Goal: Task Accomplishment & Management: Complete application form

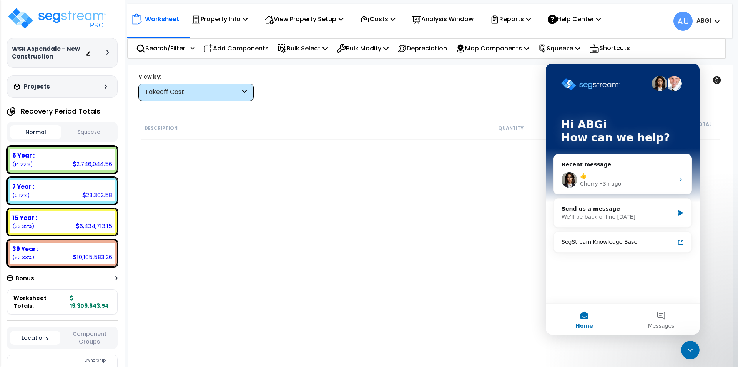
scroll to position [2885, 0]
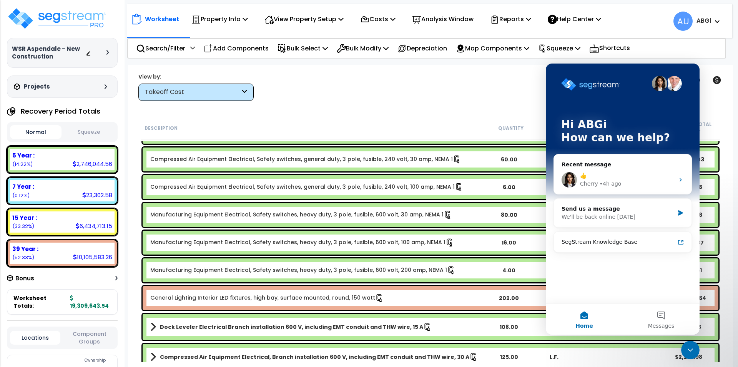
click at [690, 351] on icon "Close Intercom Messenger" at bounding box center [690, 349] width 9 height 9
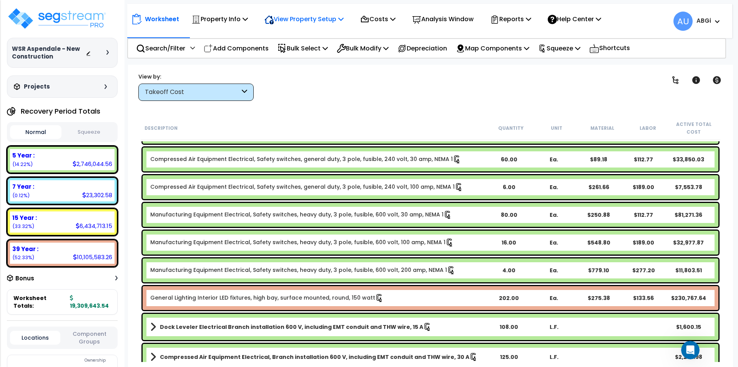
click at [248, 19] on p "View Property Setup" at bounding box center [220, 19] width 57 height 10
click at [296, 116] on div "Description Quantity Unit Material Labor Active Total Cost" at bounding box center [431, 128] width 580 height 24
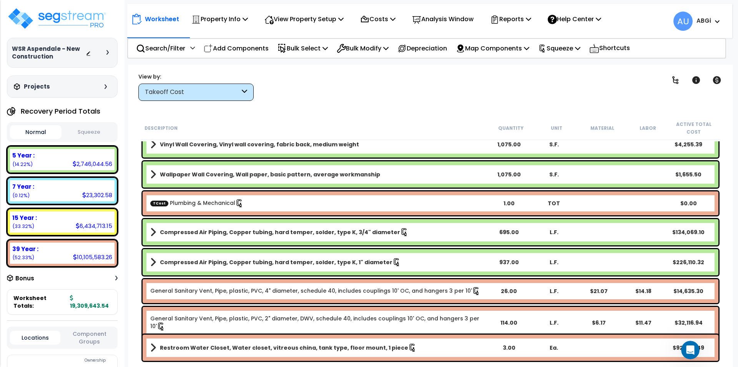
scroll to position [1577, 0]
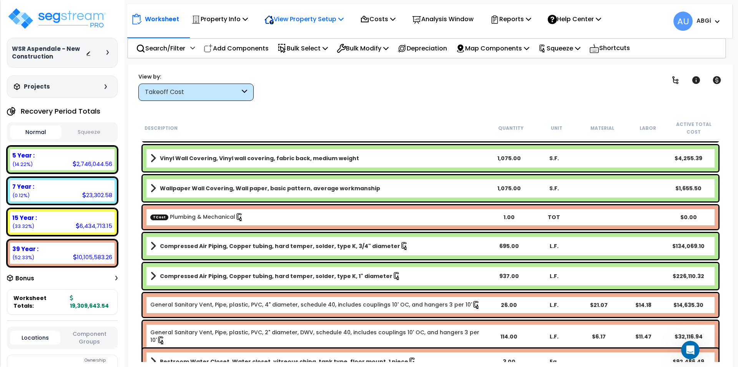
click at [248, 18] on p "View Property Setup" at bounding box center [220, 19] width 57 height 10
click at [304, 47] on link "View Questionnaire" at bounding box center [299, 52] width 76 height 15
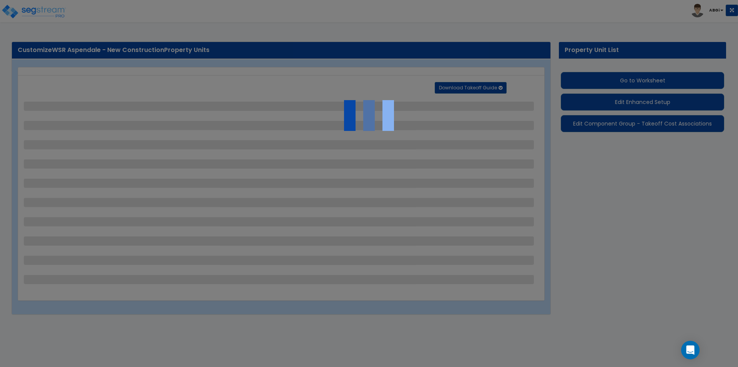
select select "1"
select select "2"
select select "1"
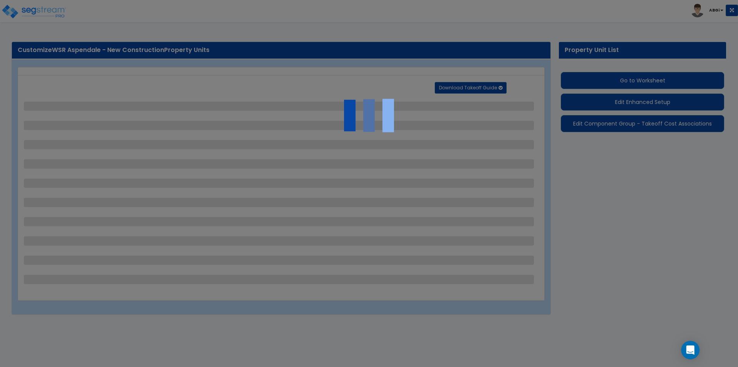
select select "1"
select select "2"
select select "1"
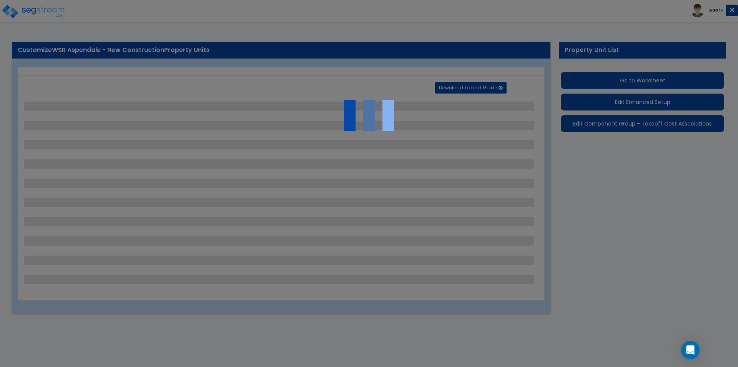
select select "1"
select select "4"
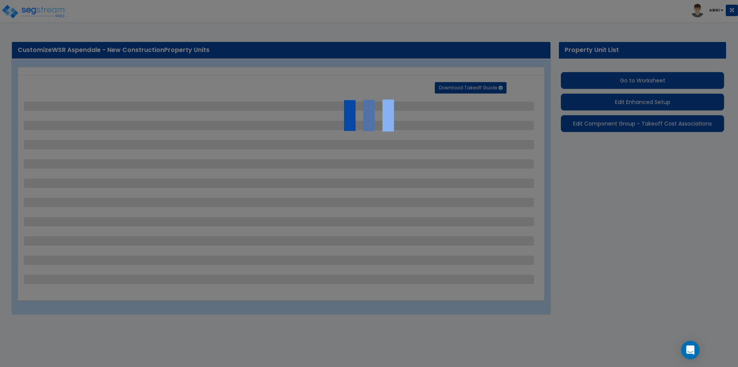
select select "2"
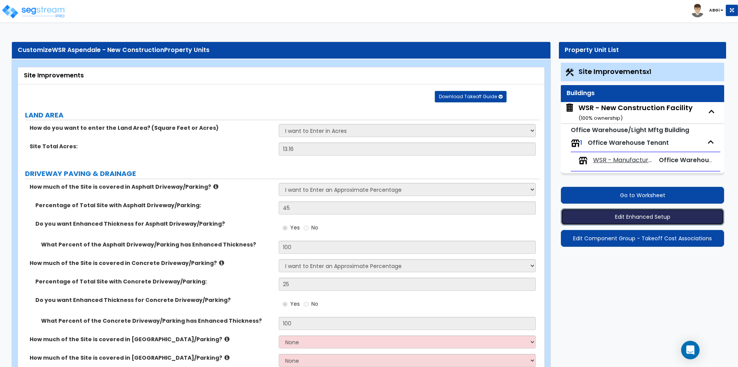
click at [635, 218] on button "Edit Enhanced Setup" at bounding box center [642, 216] width 163 height 17
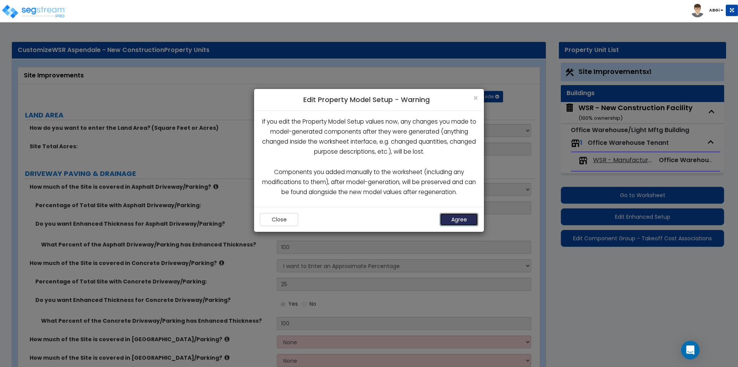
click at [463, 220] on button "Agree" at bounding box center [459, 219] width 38 height 13
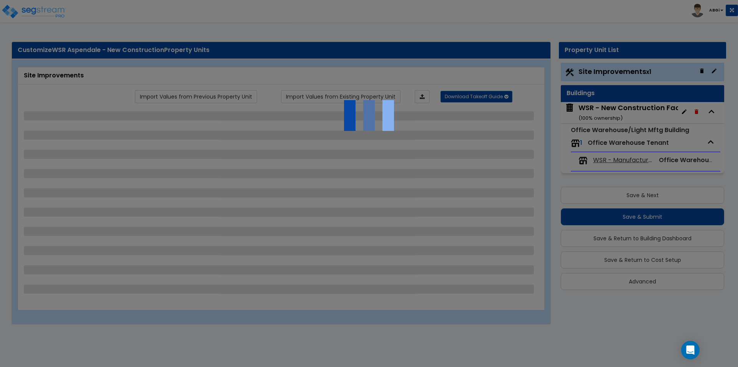
select select "1"
select select "2"
select select "1"
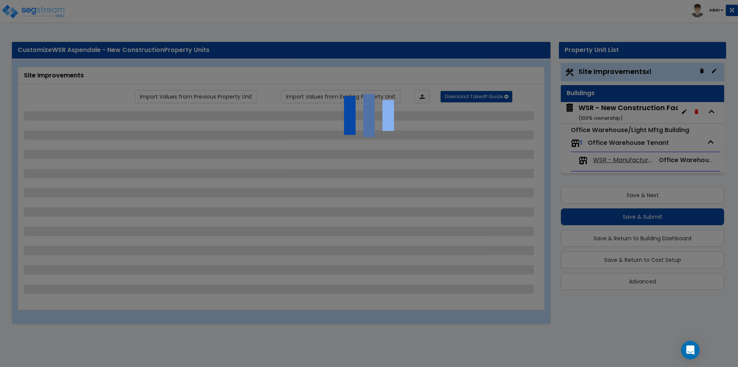
select select "1"
select select "2"
select select "1"
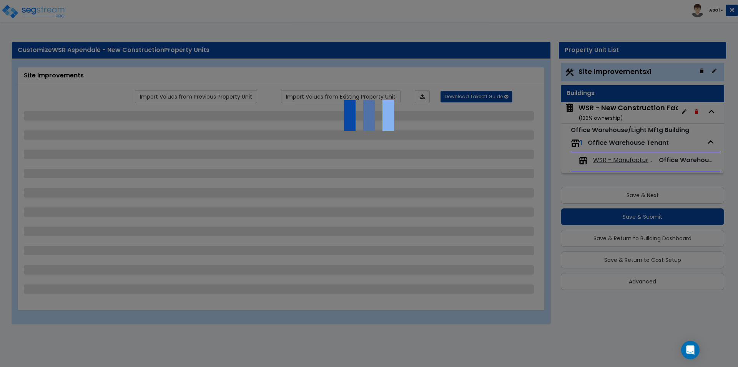
select select "1"
select select "4"
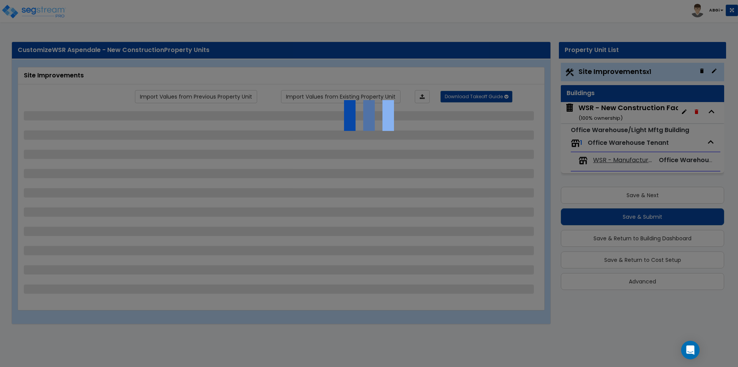
select select "2"
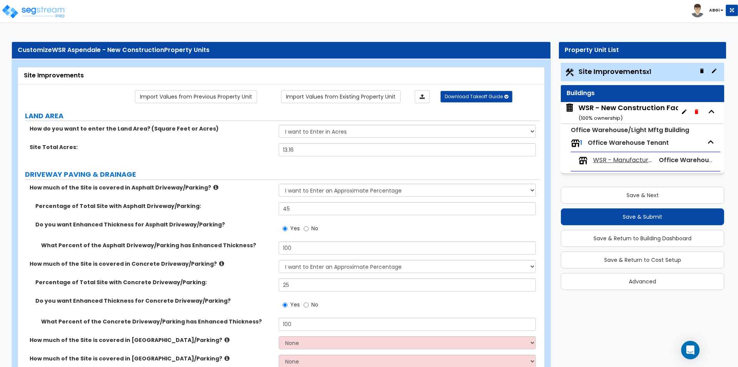
scroll to position [38, 0]
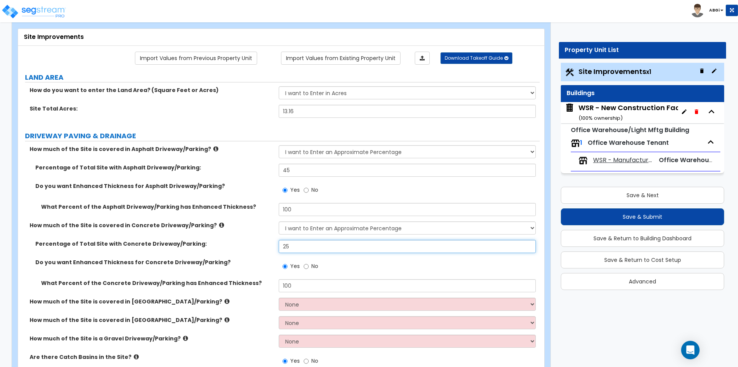
click at [300, 247] on input "25" at bounding box center [407, 246] width 257 height 13
type input "30"
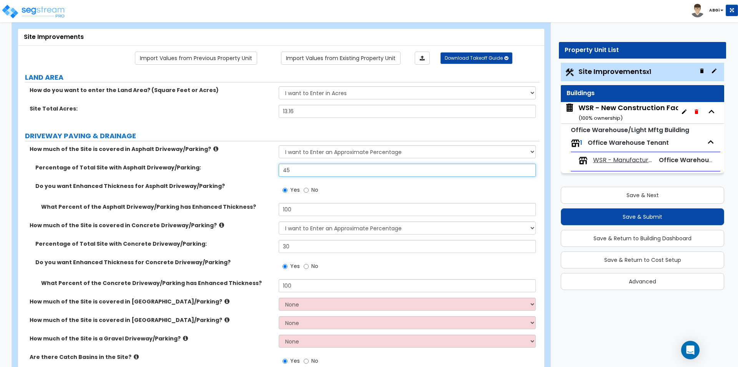
click at [293, 174] on input "45" at bounding box center [407, 169] width 257 height 13
type input "5"
type input "45"
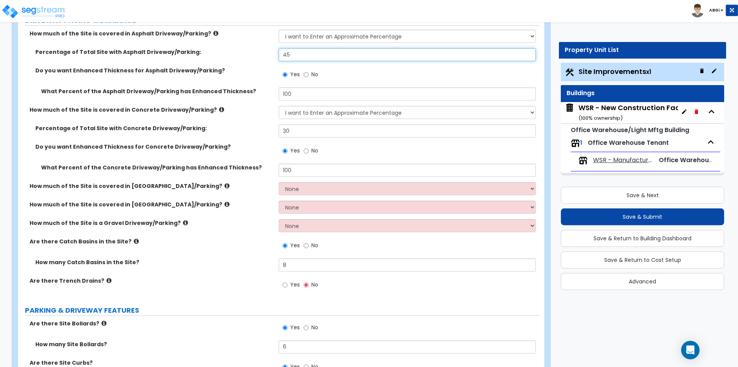
scroll to position [192, 0]
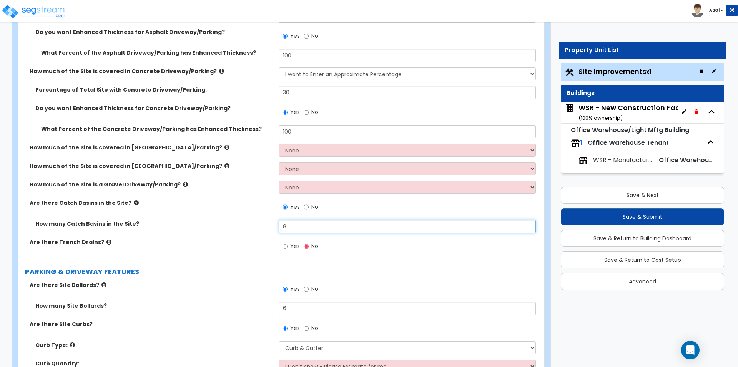
click at [301, 223] on input "8" at bounding box center [407, 226] width 257 height 13
click at [301, 224] on input "8" at bounding box center [407, 226] width 257 height 13
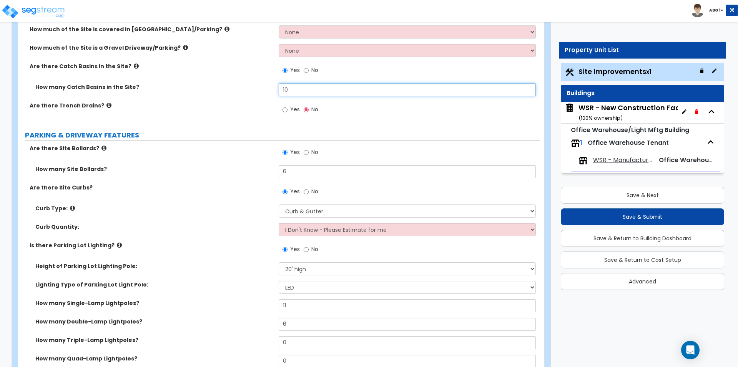
scroll to position [346, 0]
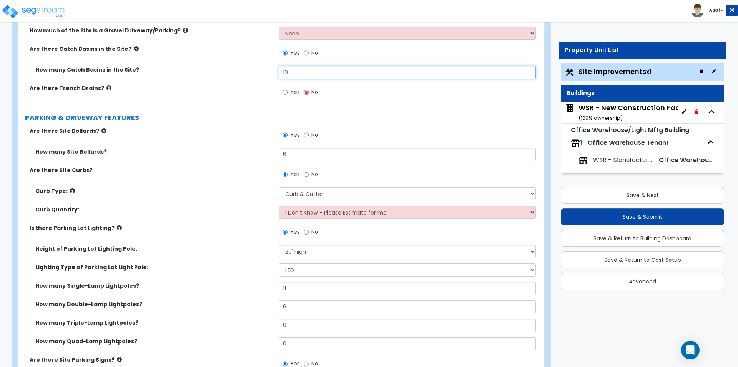
type input "10"
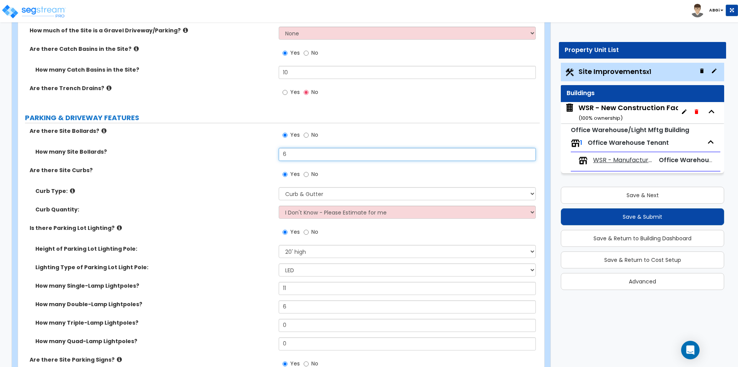
click at [312, 156] on input "6" at bounding box center [407, 154] width 257 height 13
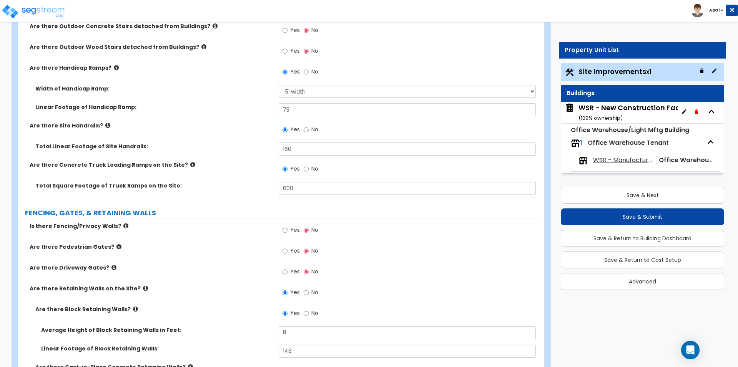
scroll to position [1077, 0]
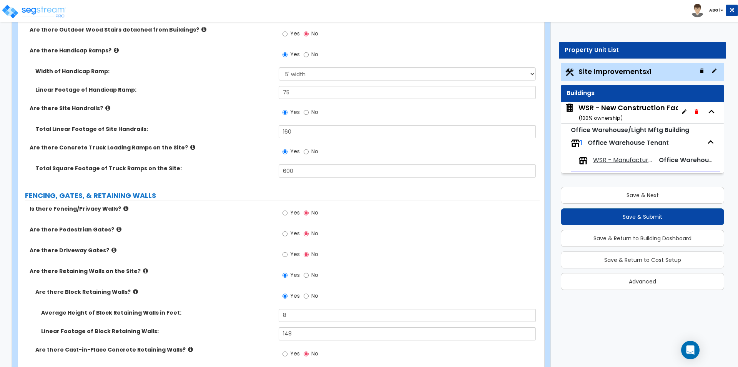
type input "12"
click at [300, 174] on input "600" at bounding box center [407, 170] width 257 height 13
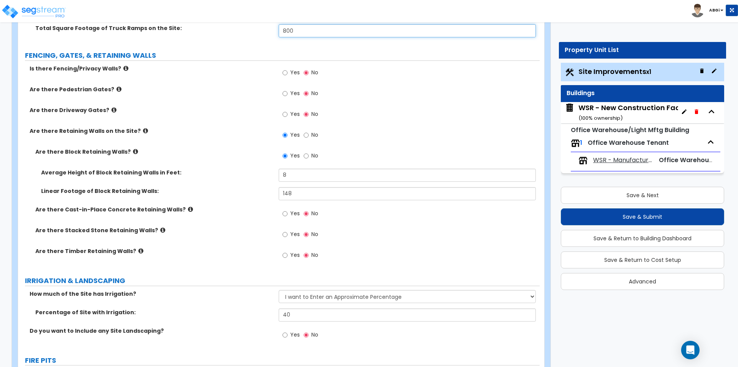
scroll to position [1231, 0]
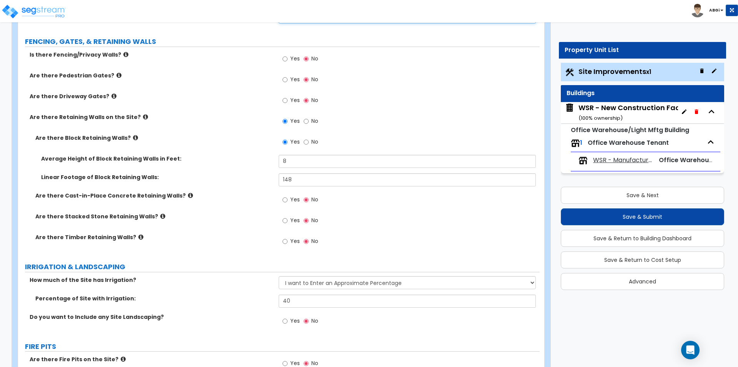
type input "800"
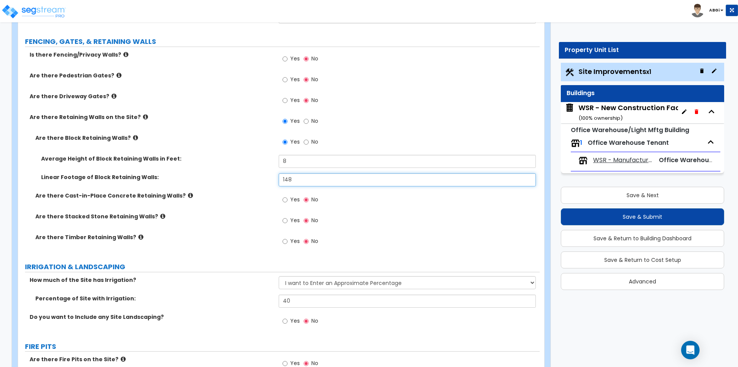
click at [296, 179] on input "148" at bounding box center [407, 179] width 257 height 13
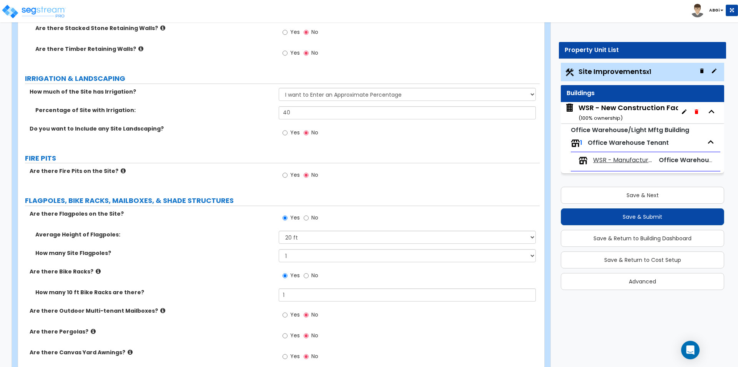
scroll to position [1423, 0]
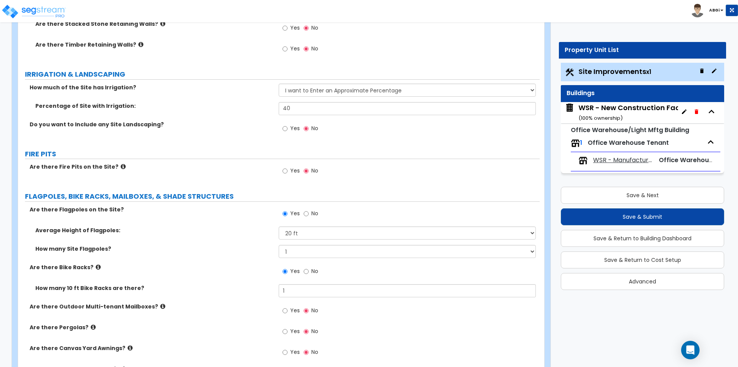
type input "176"
click at [296, 106] on input "40" at bounding box center [407, 108] width 257 height 13
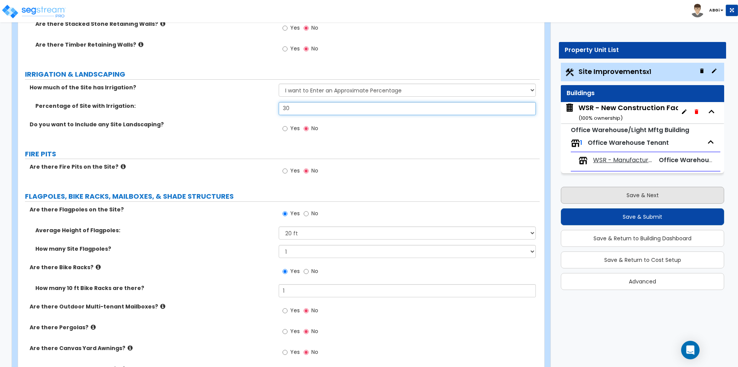
type input "30"
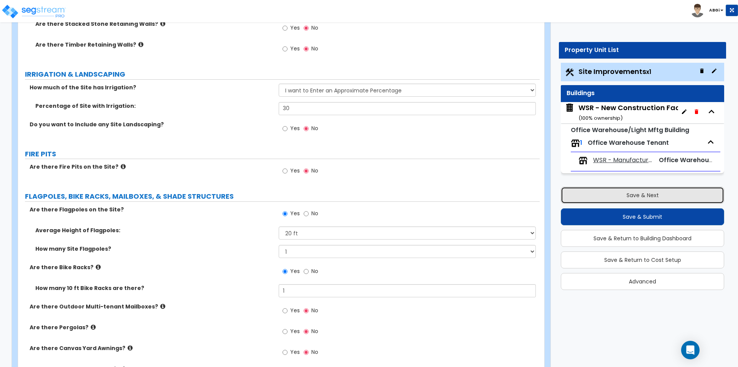
click at [634, 196] on button "Save & Next" at bounding box center [642, 195] width 163 height 17
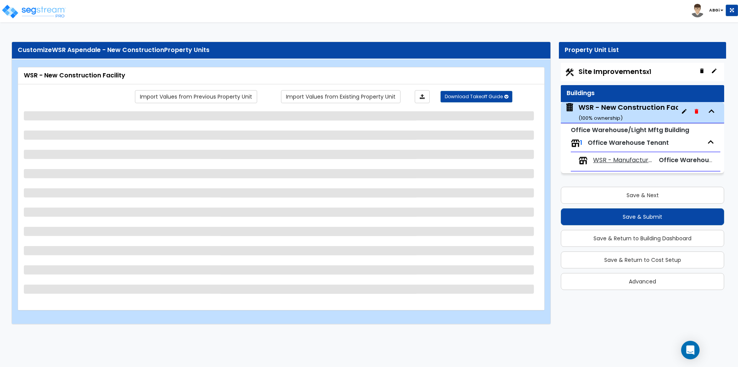
select select "2"
select select "1"
select select "10"
select select "2"
select select "1"
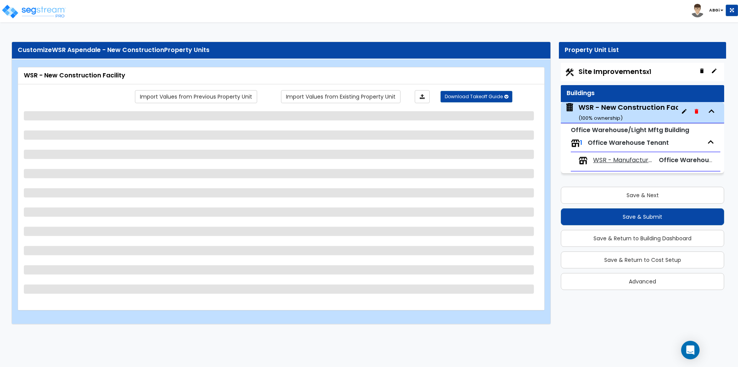
select select "3"
select select "2"
select select "3"
select select "4"
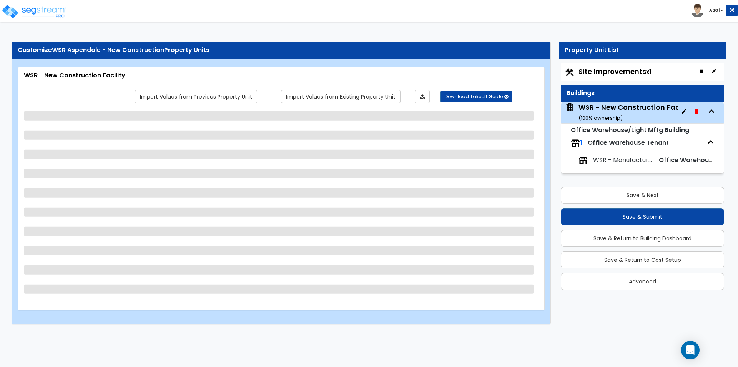
select select "3"
select select "2"
select select "1"
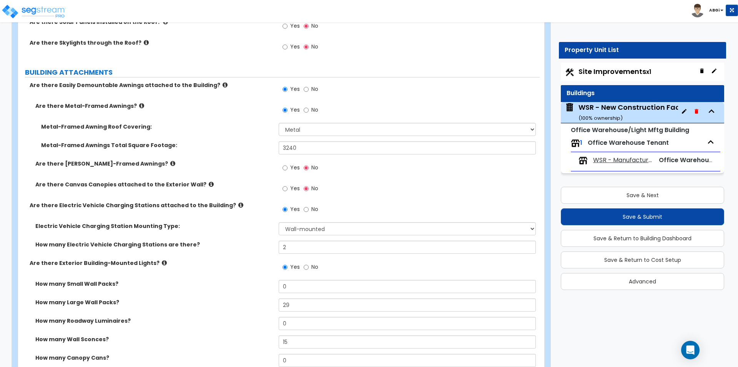
scroll to position [462, 0]
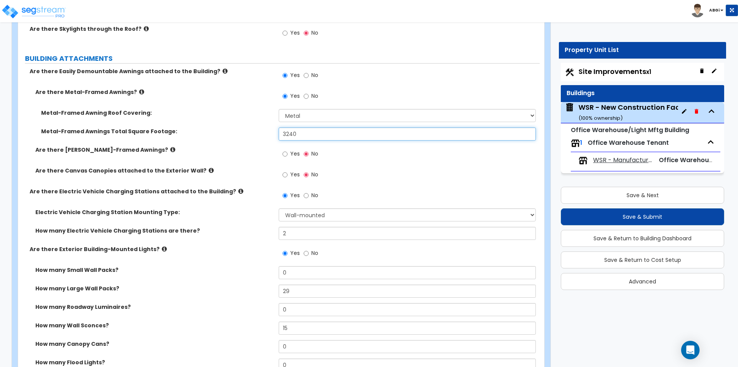
click at [298, 133] on input "3240" at bounding box center [407, 133] width 257 height 13
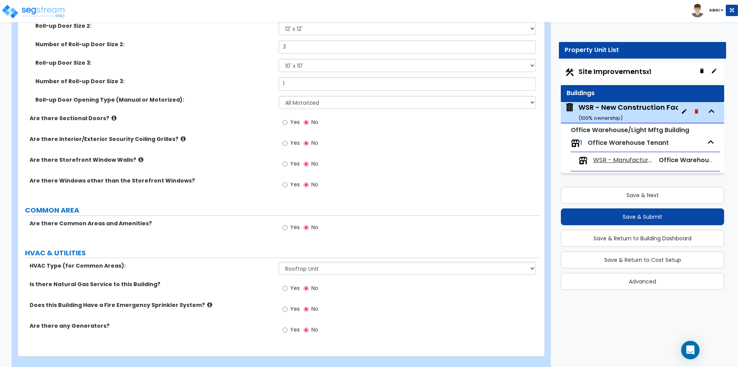
scroll to position [1140, 0]
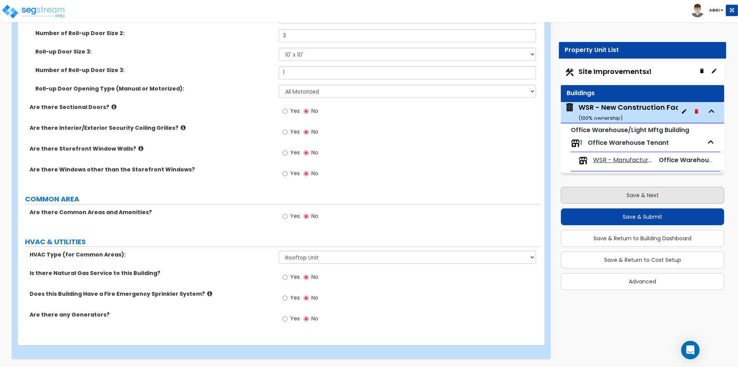
type input "4,650"
click at [633, 190] on button "Save & Next" at bounding box center [642, 195] width 163 height 17
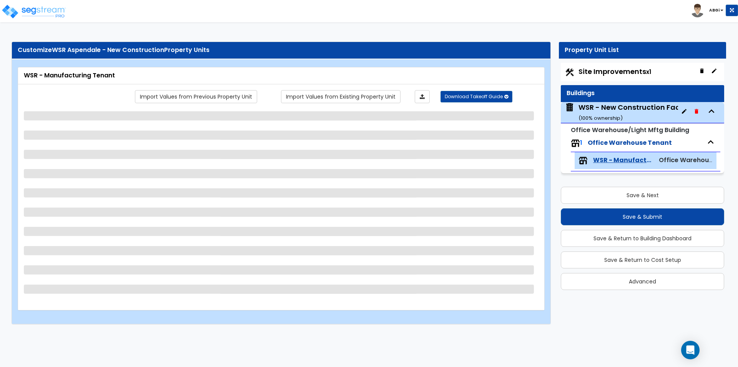
select select "2"
select select "1"
select select "3"
select select "2"
select select "1"
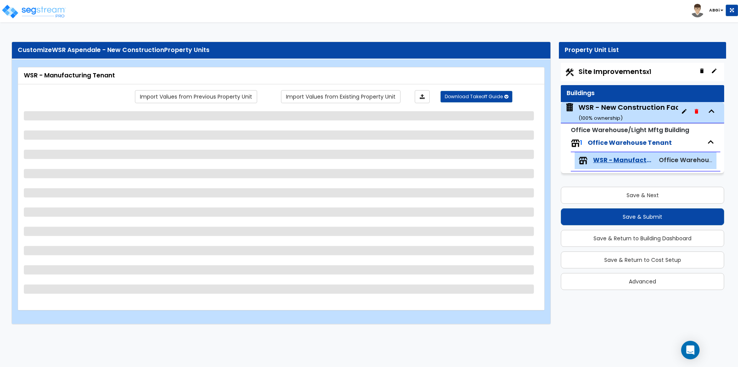
select select "2"
select select "1"
select select "2"
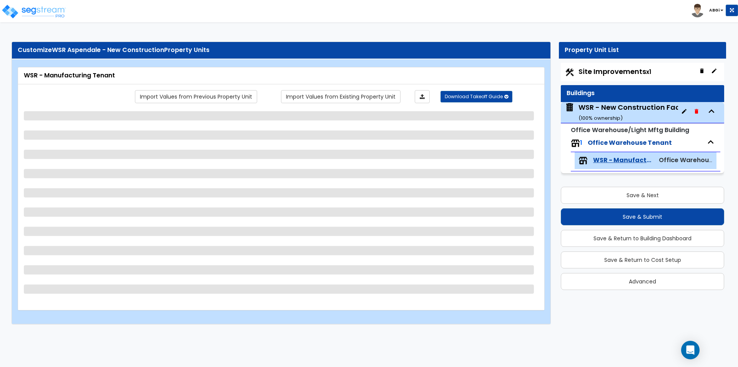
select select "2"
select select "5"
select select "2"
select select "1"
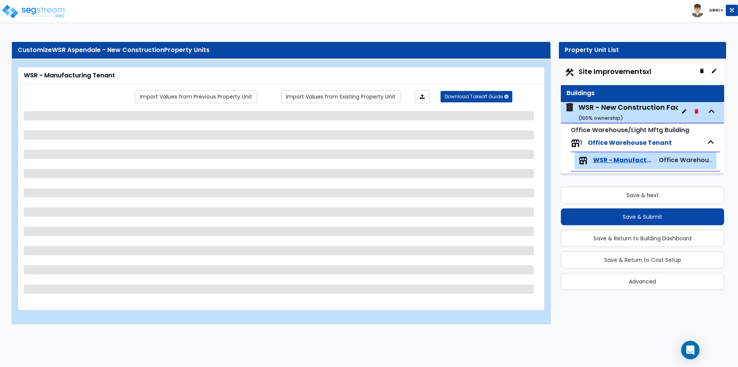
select select "2"
select select "3"
select select "2"
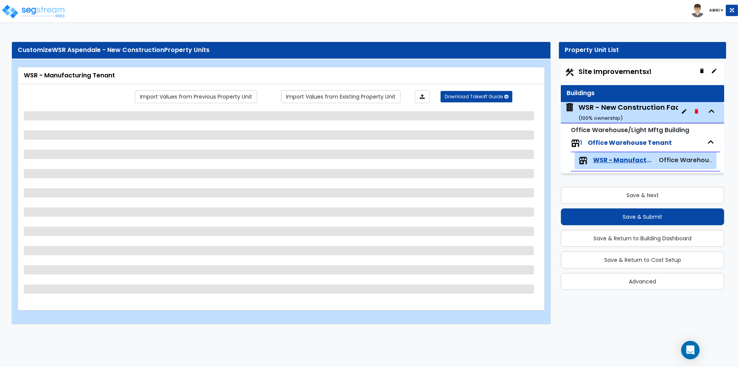
select select "4"
select select "1"
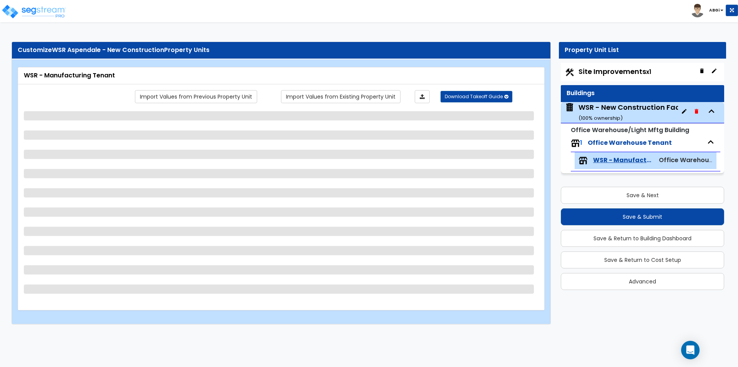
select select "1"
select select "2"
select select "3"
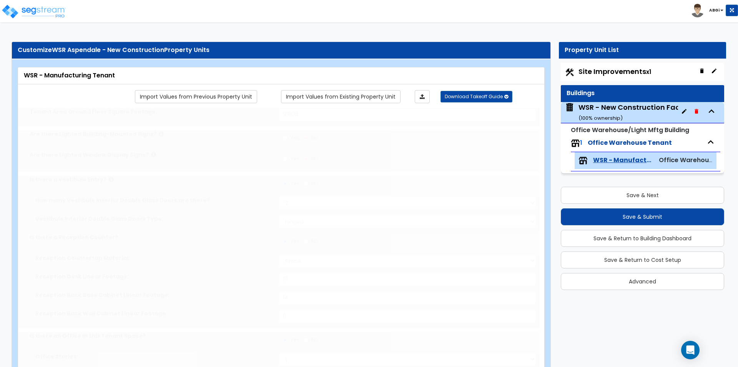
select select "3"
type input "4"
radio input "true"
type input "3"
type input "800"
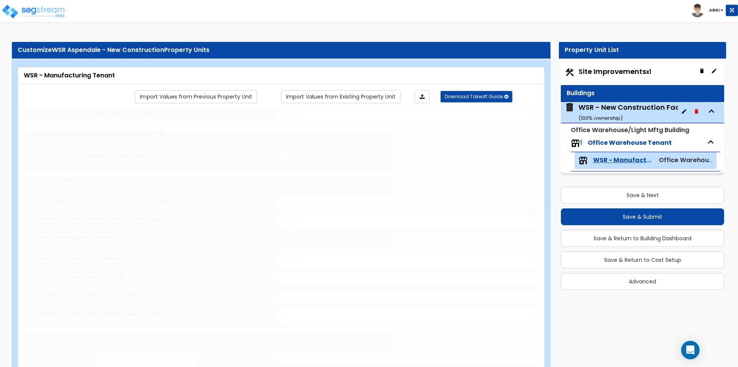
select select "1"
type input "56"
type input "26"
type input "5"
select select "2"
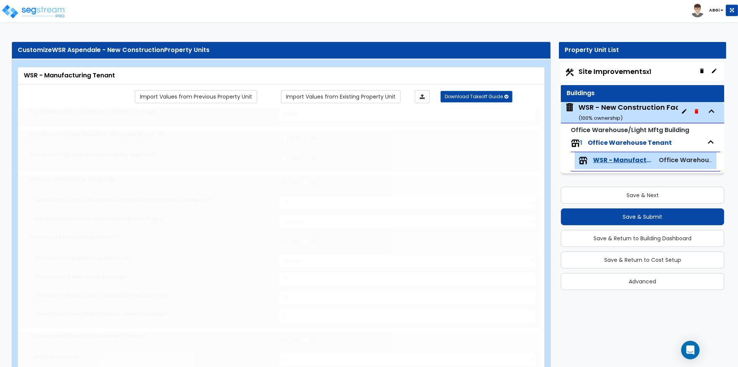
select select "1"
type input "17"
type input "9"
type input "2"
type input "1"
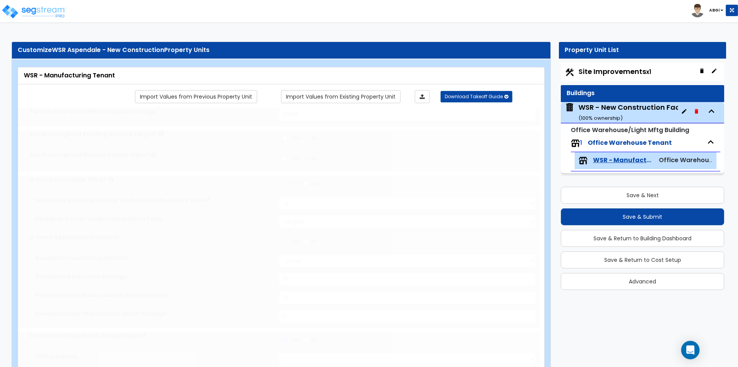
radio input "true"
type input "3"
radio input "true"
select select "1"
type input "6"
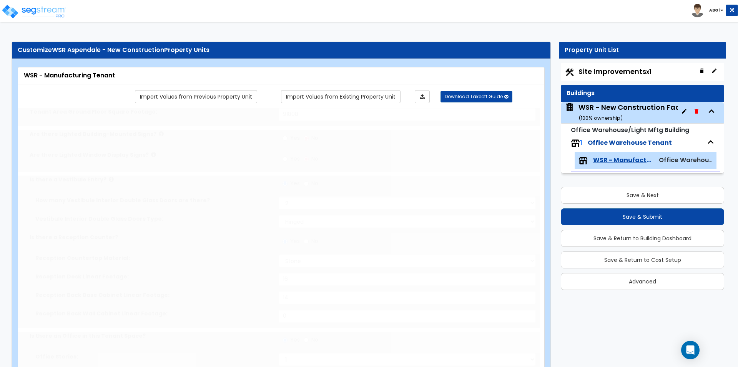
select select "1"
select select "2"
select select "9"
type input "85"
select select "5"
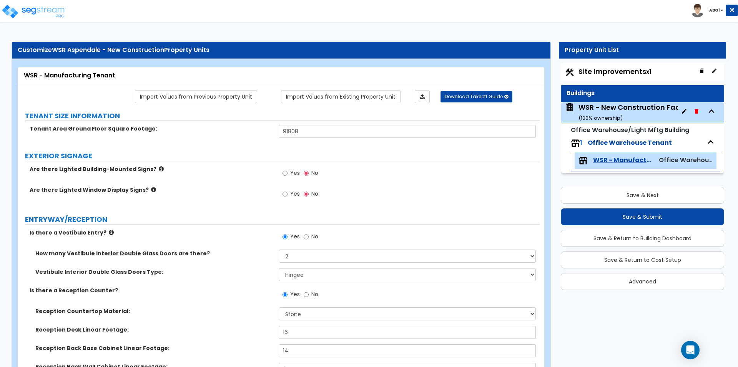
scroll to position [38, 0]
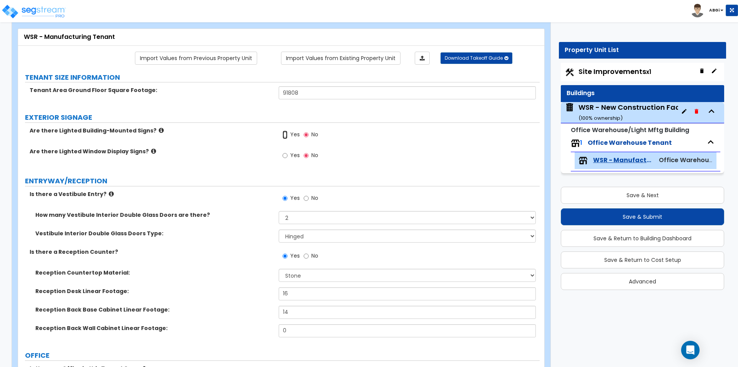
click at [285, 135] on input "Yes" at bounding box center [285, 134] width 5 height 8
radio input "true"
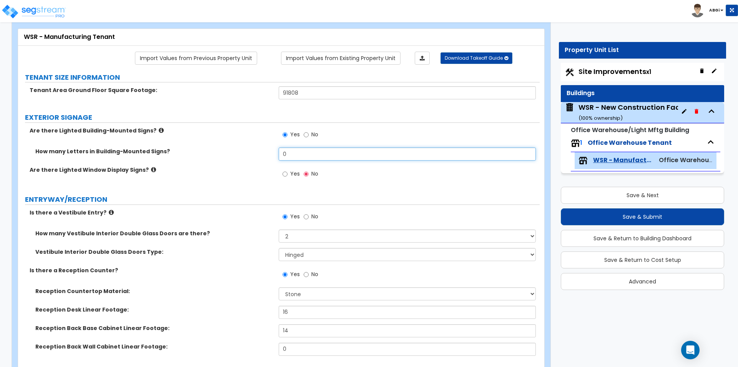
click at [295, 157] on input "0" at bounding box center [407, 153] width 257 height 13
type input "2"
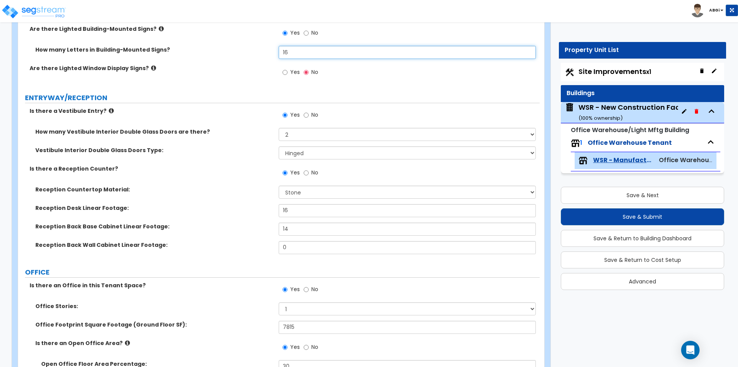
scroll to position [154, 0]
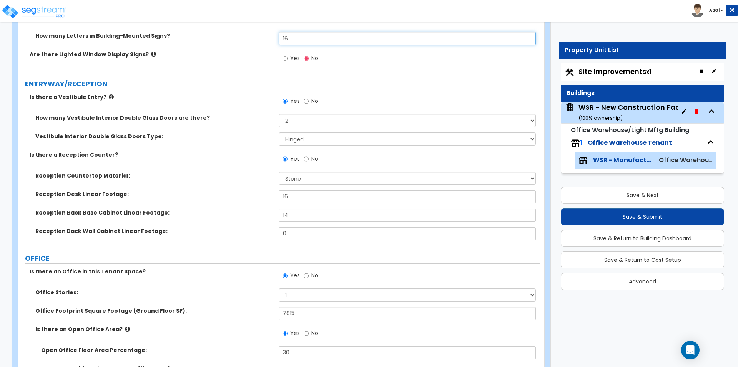
type input "16"
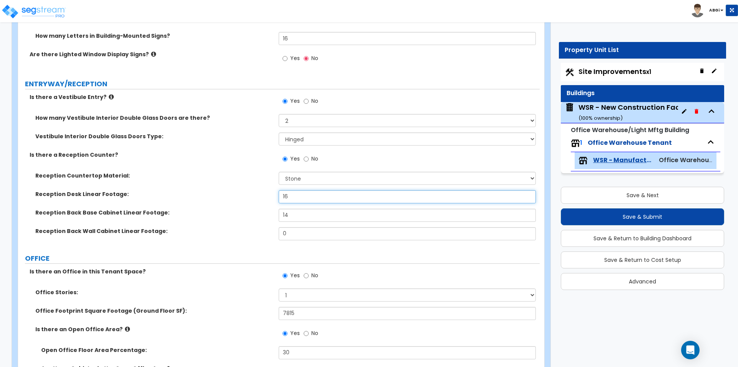
click at [293, 198] on input "16" at bounding box center [407, 196] width 257 height 13
type input "20"
click at [294, 217] on input "14" at bounding box center [407, 214] width 257 height 13
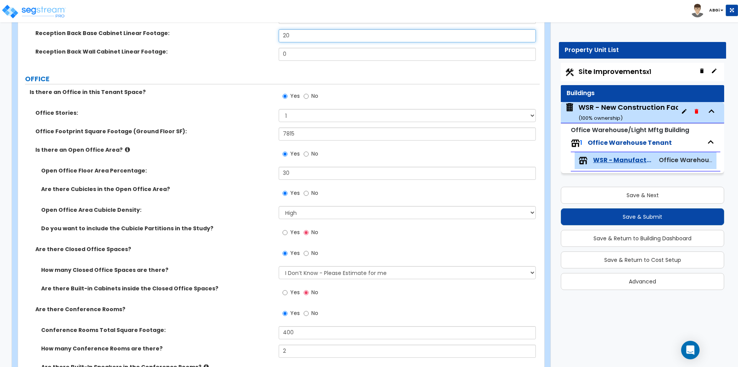
scroll to position [346, 0]
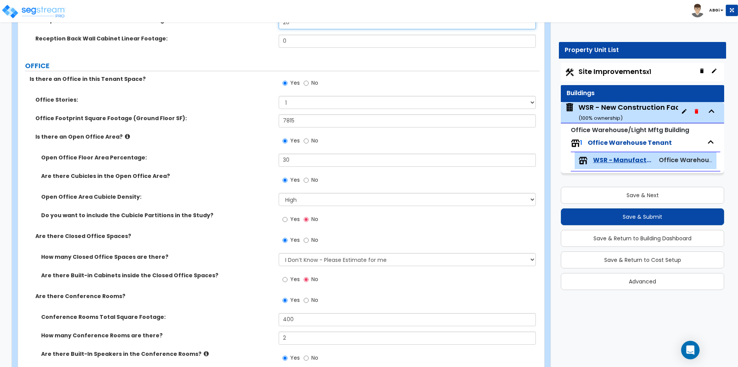
type input "20"
click at [295, 163] on input "30" at bounding box center [407, 159] width 257 height 13
type input "4"
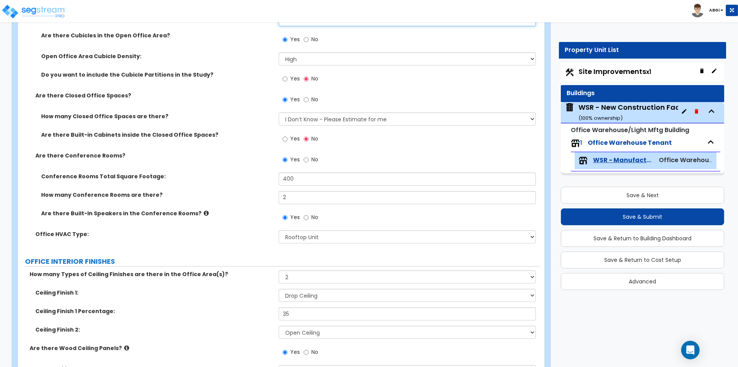
scroll to position [500, 0]
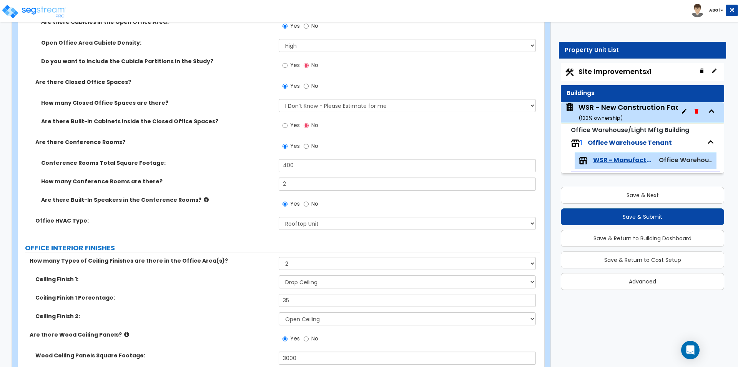
type input "35"
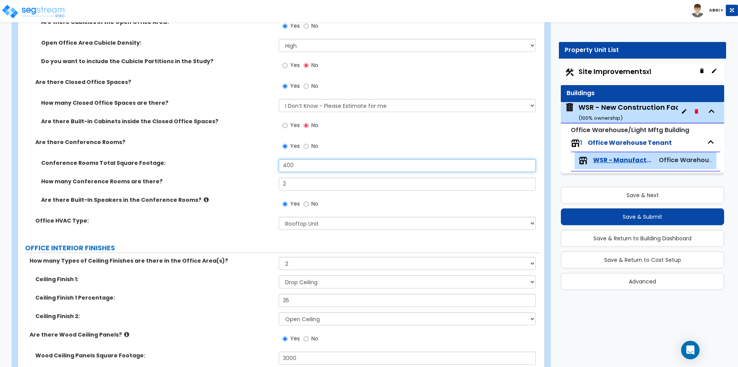
click at [300, 165] on input "400" at bounding box center [407, 165] width 257 height 13
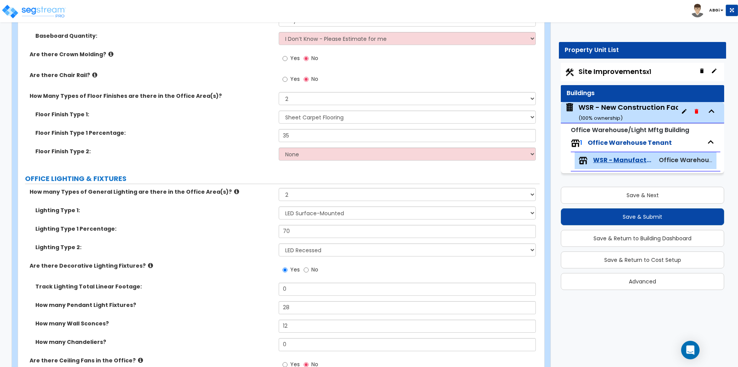
scroll to position [1077, 0]
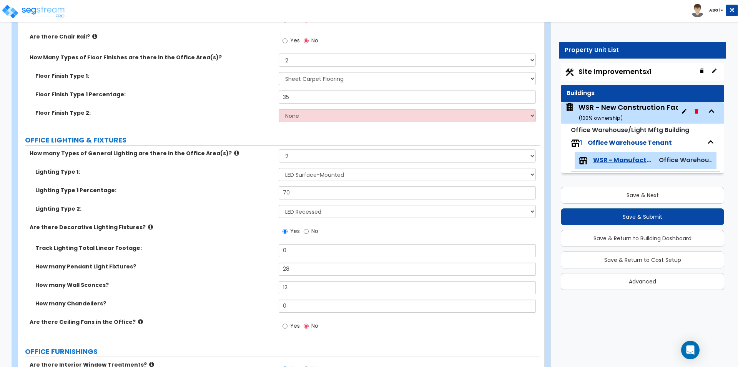
type input "600"
click at [293, 96] on input "35" at bounding box center [407, 96] width 257 height 13
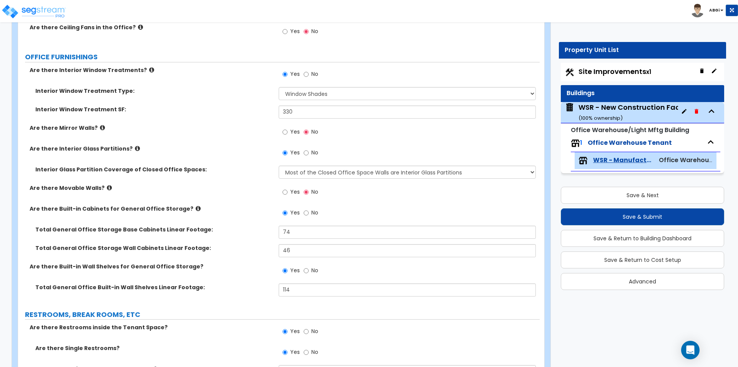
scroll to position [1385, 0]
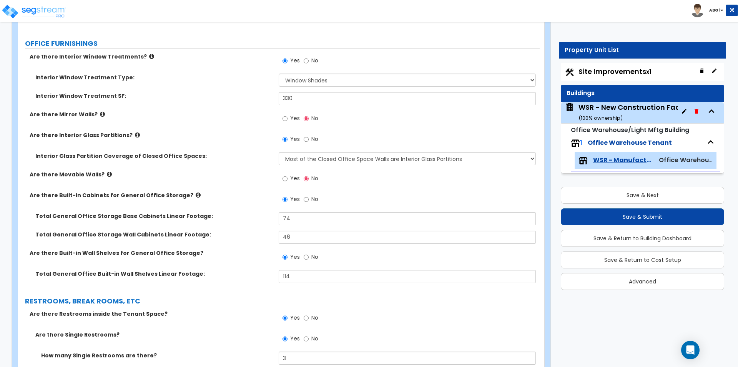
type input "40"
click at [300, 97] on input "330" at bounding box center [407, 98] width 257 height 13
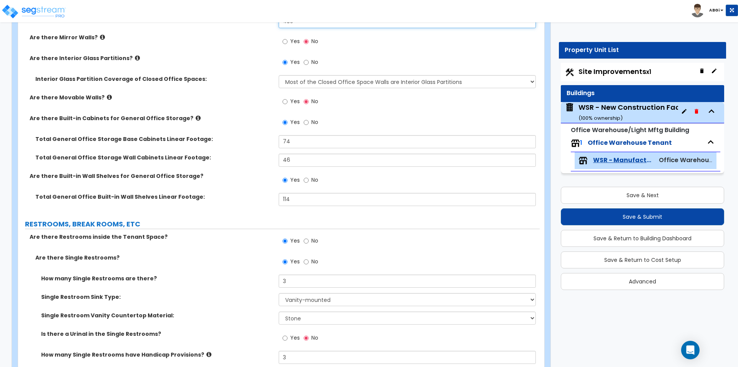
scroll to position [1500, 0]
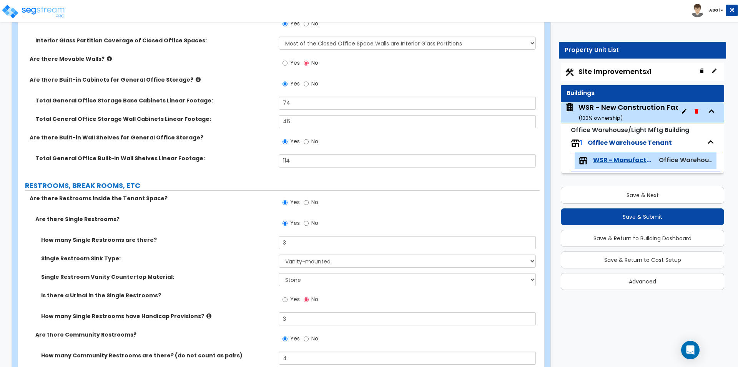
type input "430"
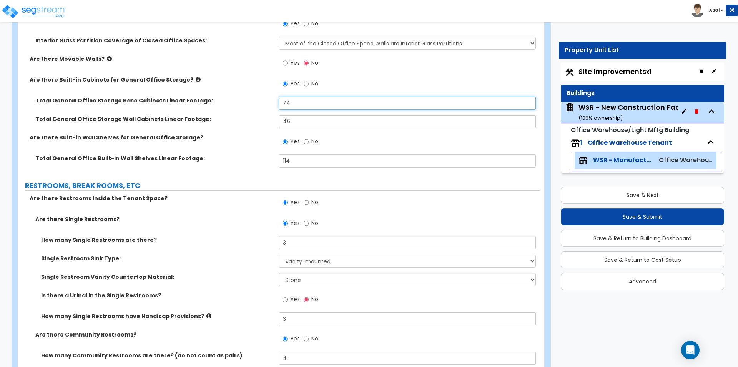
click at [292, 103] on input "74" at bounding box center [407, 103] width 257 height 13
type input "84"
click at [294, 125] on input "46" at bounding box center [407, 121] width 257 height 13
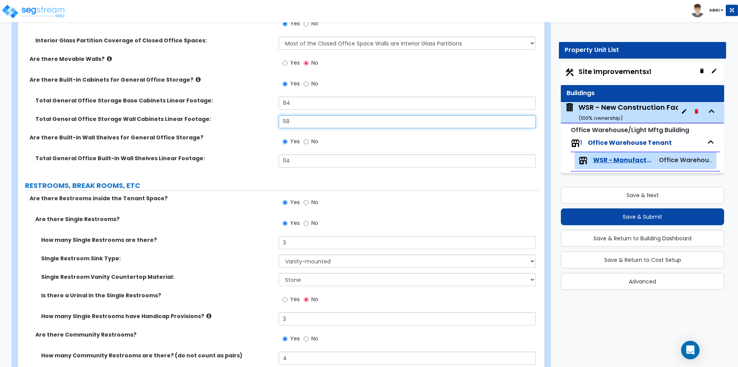
scroll to position [1539, 0]
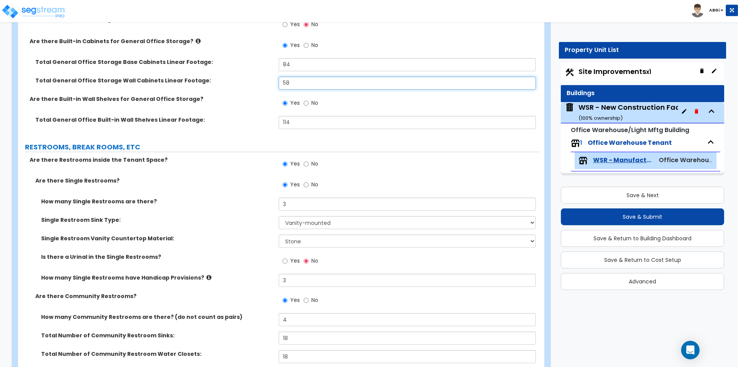
type input "58"
click at [300, 123] on input "114" at bounding box center [407, 122] width 257 height 13
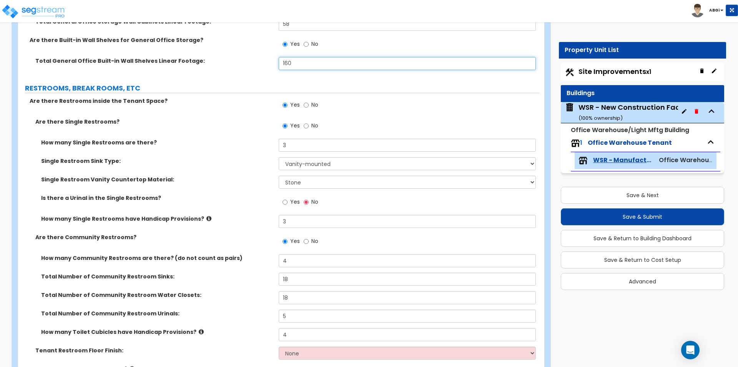
scroll to position [1615, 0]
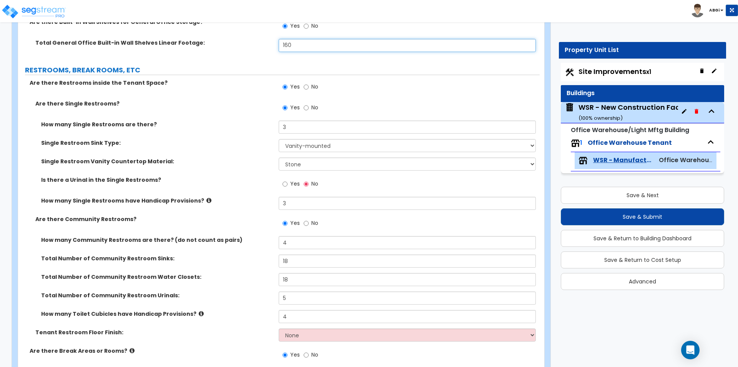
type input "160"
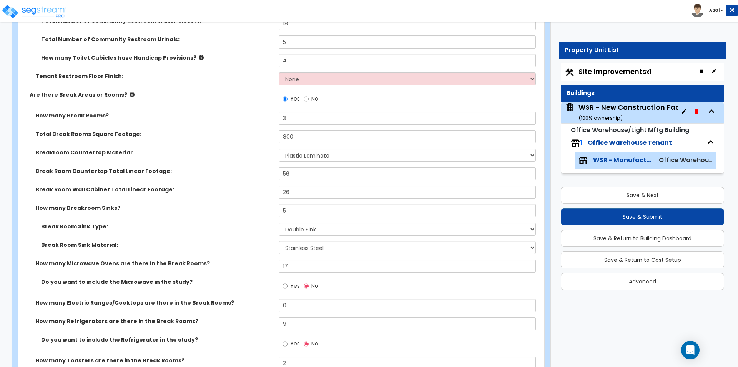
scroll to position [1885, 0]
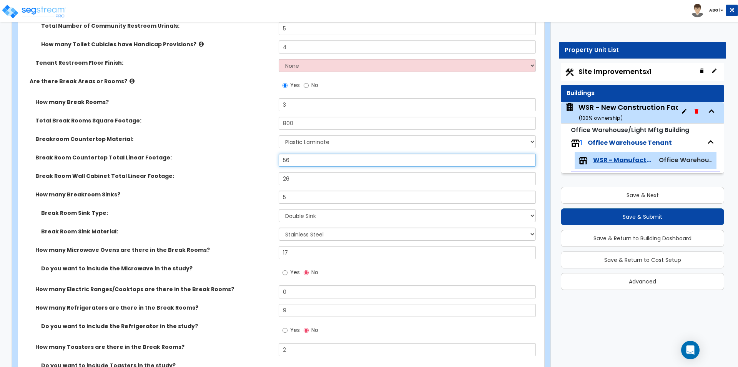
click at [296, 163] on input "56" at bounding box center [407, 159] width 257 height 13
type input "68"
click at [289, 180] on input "26" at bounding box center [407, 178] width 257 height 13
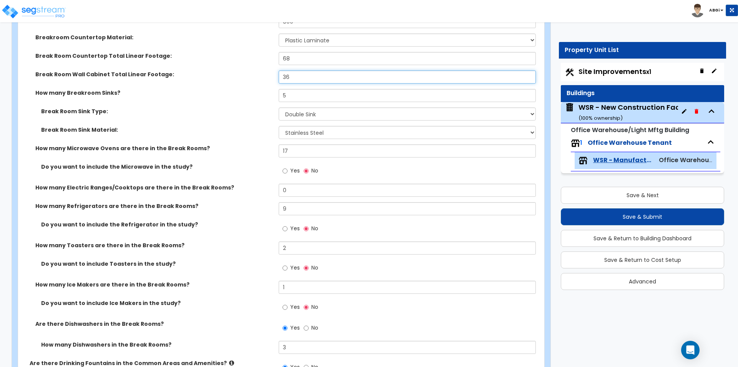
scroll to position [2000, 0]
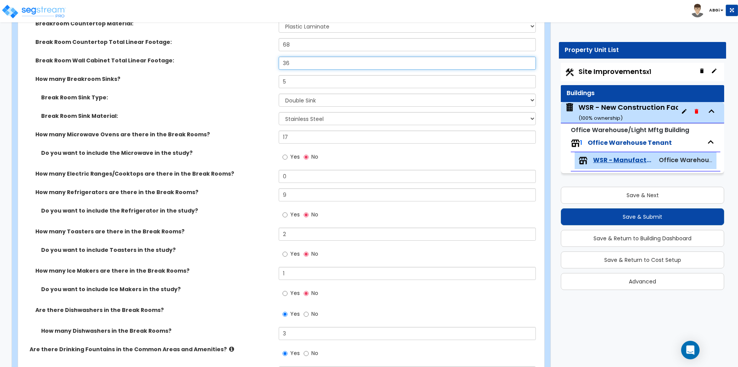
type input "36"
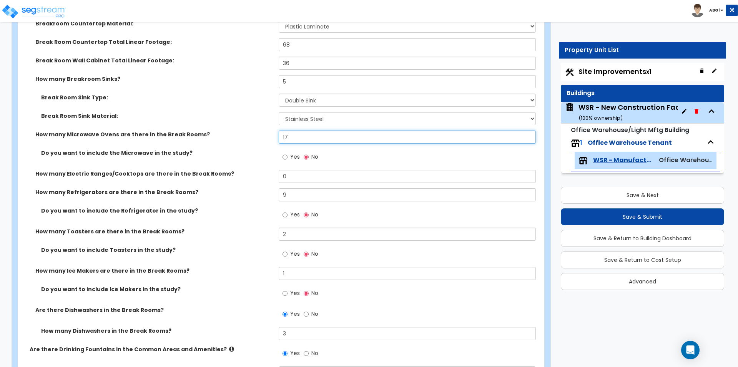
click at [291, 139] on input "17" at bounding box center [407, 136] width 257 height 13
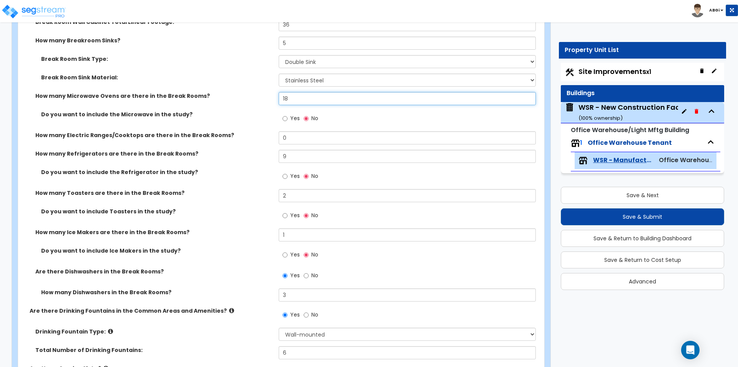
type input "18"
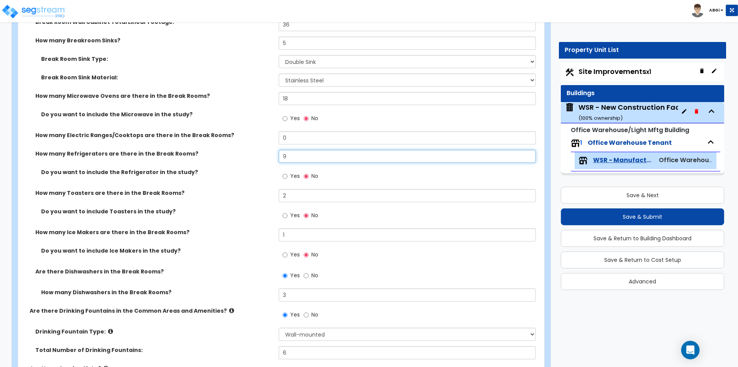
click at [296, 158] on input "9" at bounding box center [407, 156] width 257 height 13
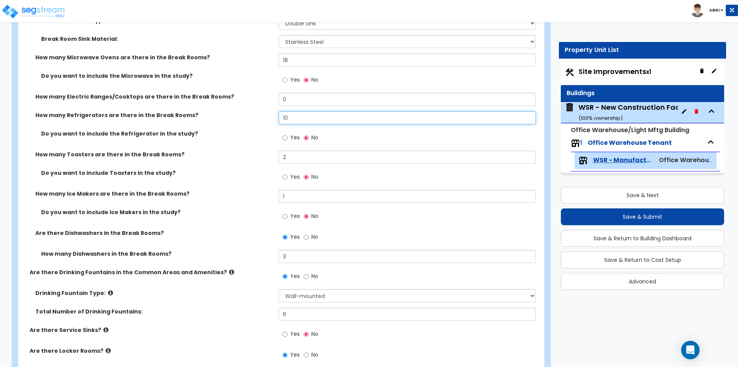
scroll to position [2115, 0]
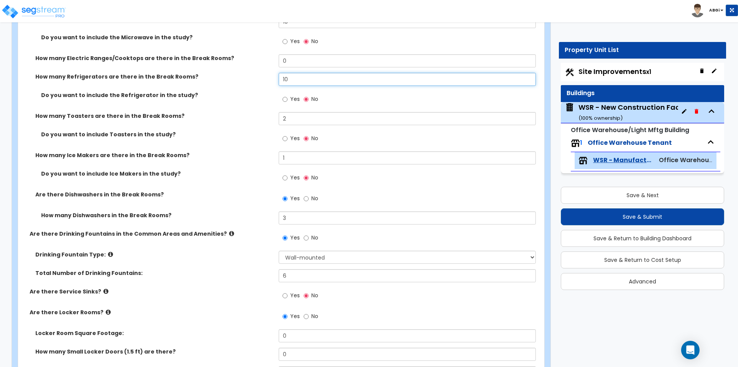
type input "10"
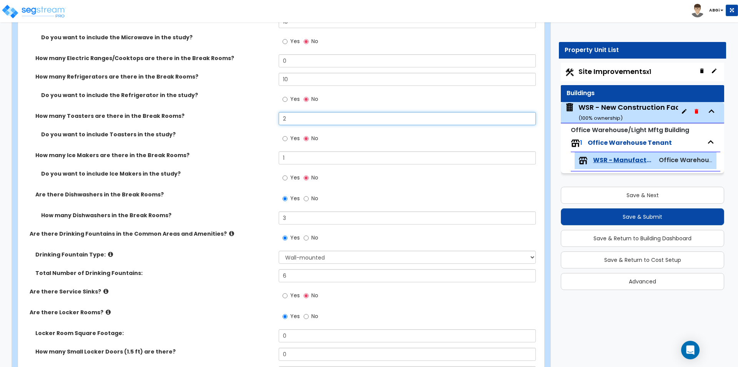
click at [290, 117] on input "2" at bounding box center [407, 118] width 257 height 13
click at [290, 116] on input "2" at bounding box center [407, 118] width 257 height 13
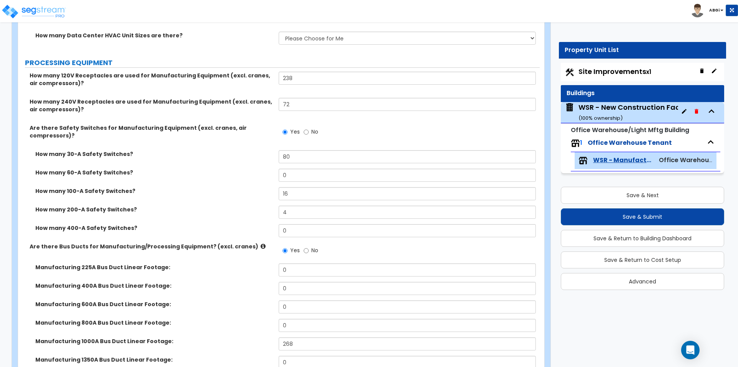
scroll to position [2962, 0]
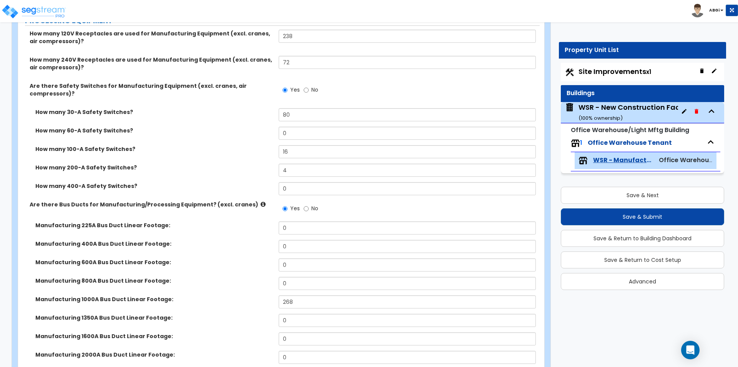
type input "4"
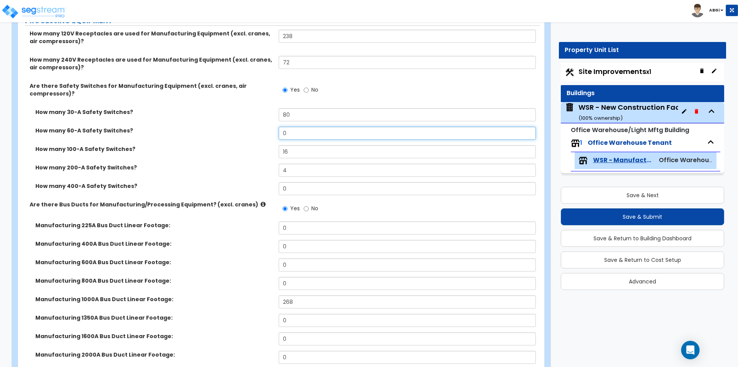
click at [304, 132] on input "0" at bounding box center [407, 133] width 257 height 13
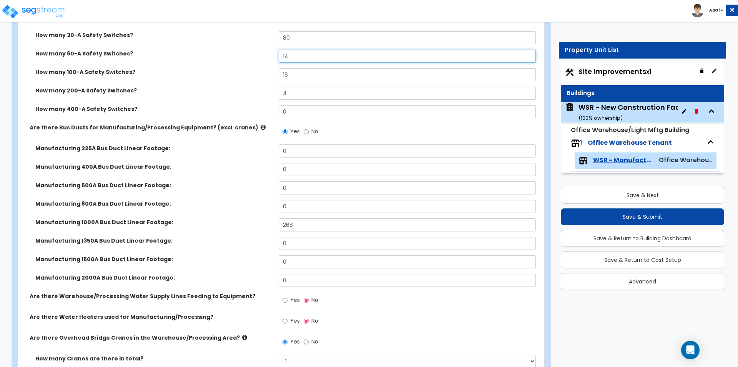
scroll to position [3077, 0]
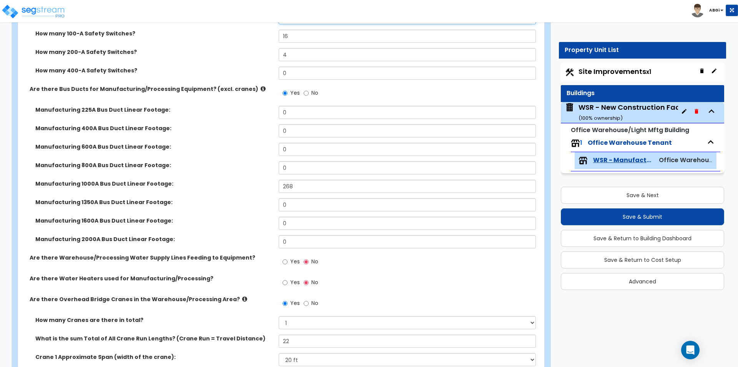
type input "14"
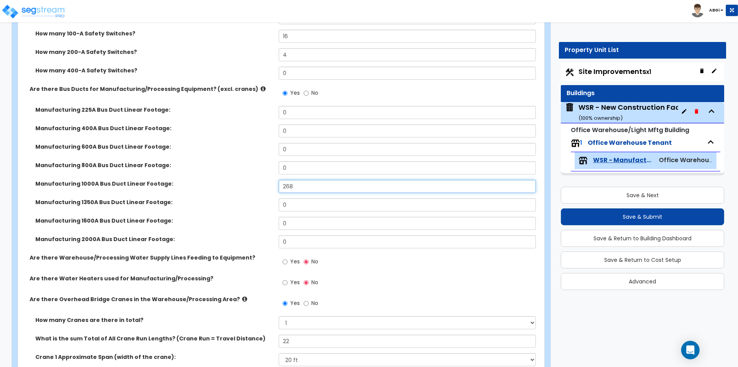
click at [304, 188] on input "268" at bounding box center [407, 186] width 257 height 13
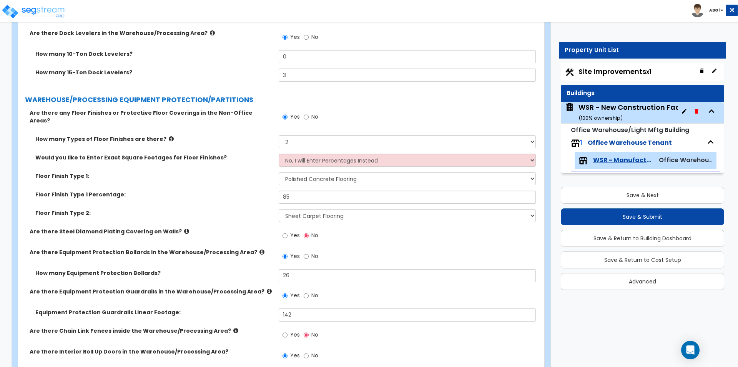
scroll to position [3962, 0]
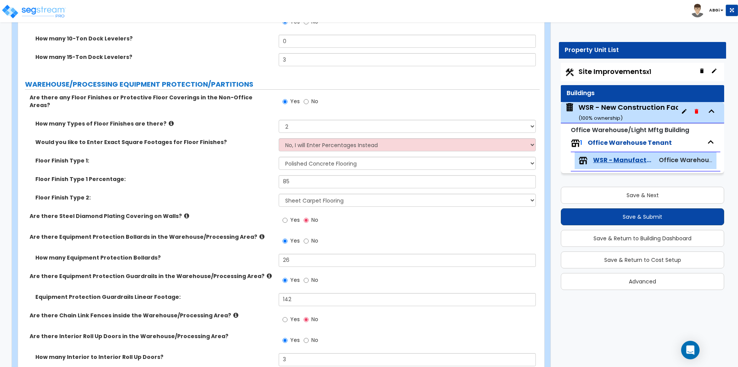
type input "318"
click at [630, 218] on button "Save & Submit" at bounding box center [642, 216] width 163 height 17
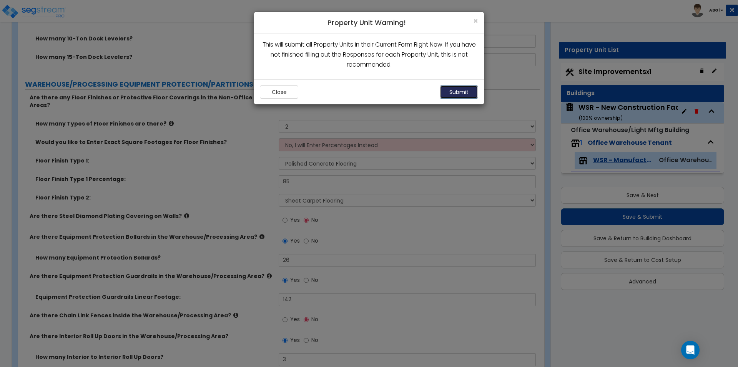
click at [456, 92] on button "Submit" at bounding box center [459, 91] width 38 height 13
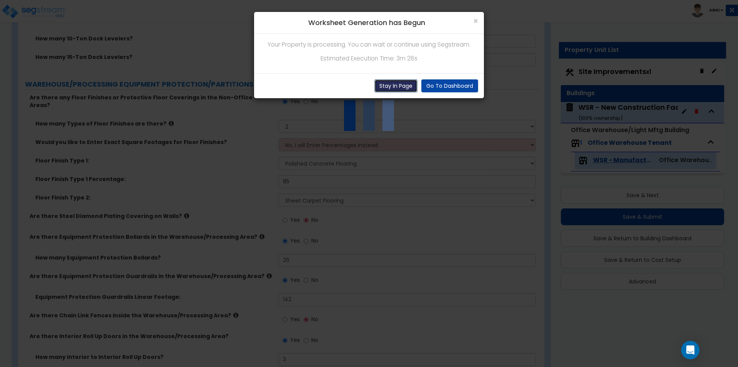
click at [399, 86] on button "Stay In Page" at bounding box center [396, 85] width 43 height 13
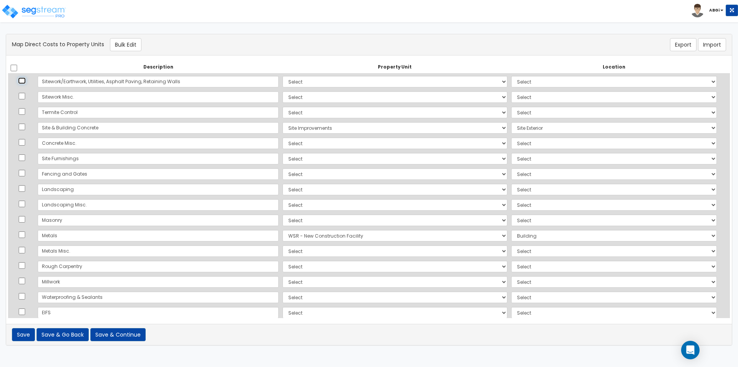
click at [23, 82] on input "checkbox" at bounding box center [22, 80] width 8 height 7
checkbox input "true"
click at [23, 95] on input "checkbox" at bounding box center [22, 96] width 8 height 7
checkbox input "true"
click at [25, 107] on td at bounding box center [22, 112] width 28 height 15
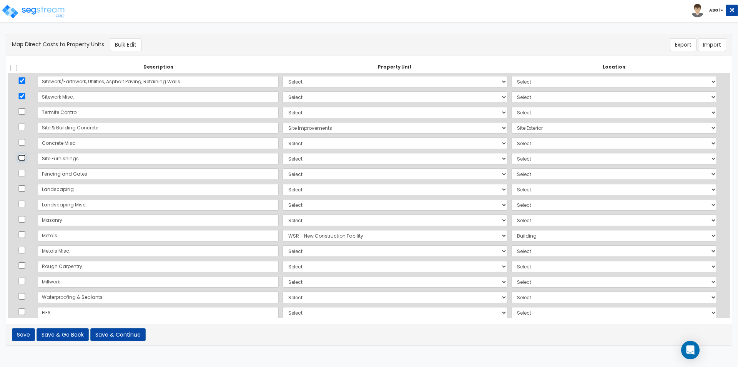
click at [23, 160] on input "checkbox" at bounding box center [22, 157] width 8 height 7
checkbox input "true"
click at [23, 174] on input "checkbox" at bounding box center [22, 173] width 8 height 7
checkbox input "true"
click at [23, 186] on input "checkbox" at bounding box center [22, 188] width 8 height 7
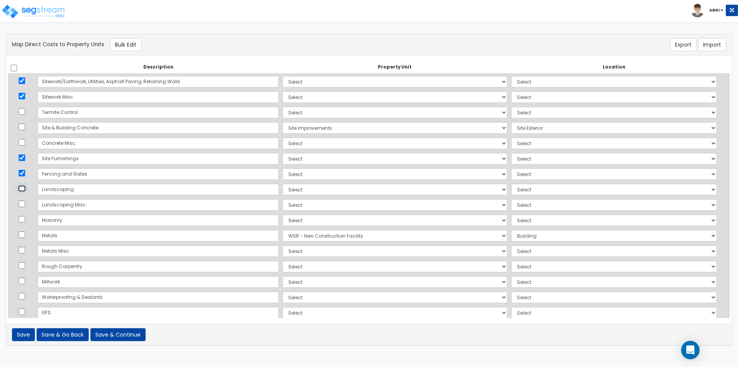
checkbox input "true"
click at [25, 198] on td at bounding box center [22, 204] width 28 height 15
click at [116, 49] on button "Bulk Edit" at bounding box center [126, 44] width 32 height 13
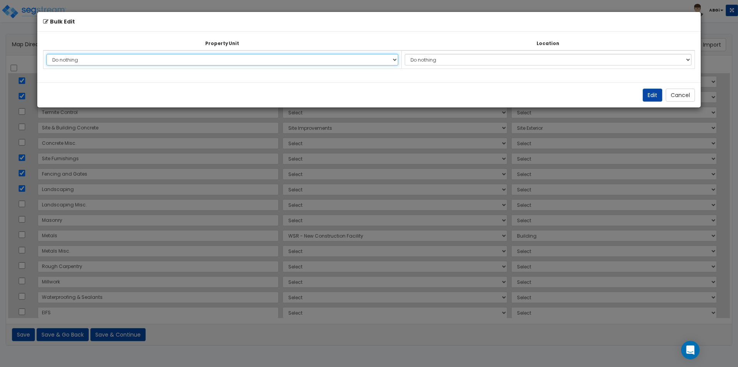
click at [176, 55] on select "Do nothing WSR - New Construction Facility Site Improvements Add Additional Pro…" at bounding box center [223, 60] width 352 height 12
select select "163333"
click at [47, 54] on select "Do nothing WSR - New Construction Facility Site Improvements Add Additional Pro…" at bounding box center [223, 60] width 352 height 12
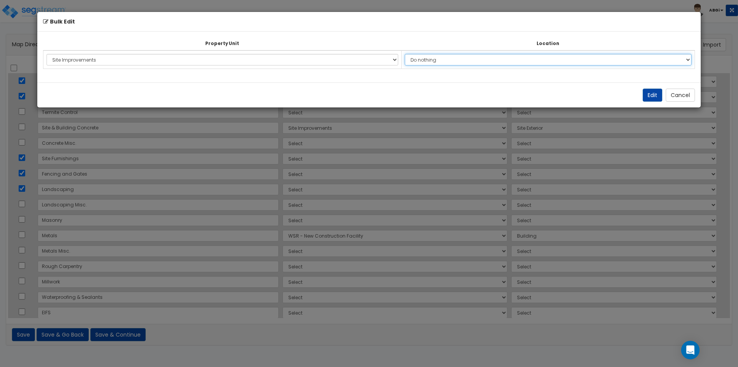
click at [506, 60] on select "Do nothing Add Additional Location Site Exterior" at bounding box center [548, 60] width 287 height 12
select select "462"
click at [406, 54] on select "Do nothing Add Additional Location Site Exterior" at bounding box center [548, 60] width 287 height 12
click at [648, 92] on button "Edit" at bounding box center [653, 94] width 20 height 13
select select "163333"
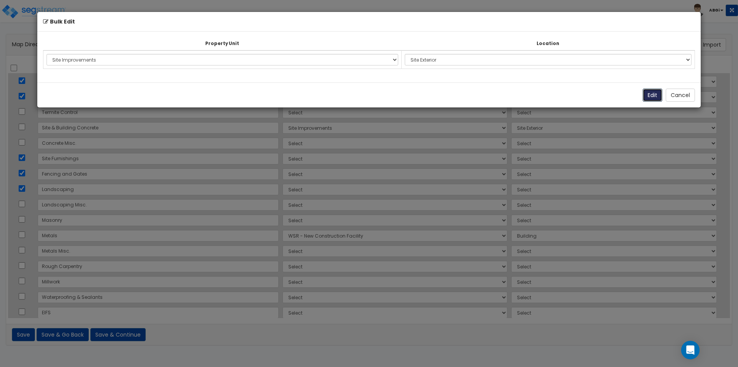
select select "163333"
select select "462"
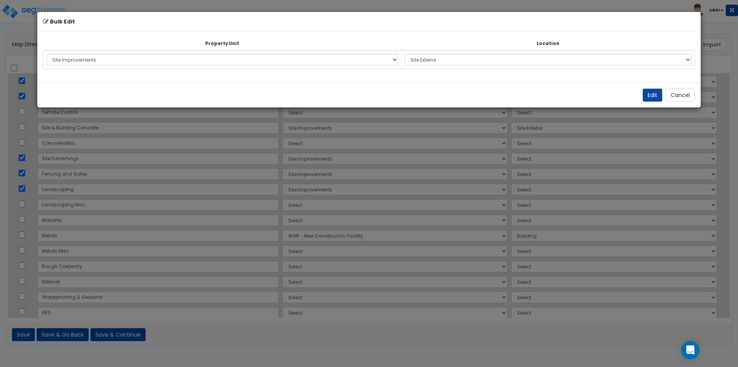
select select "462"
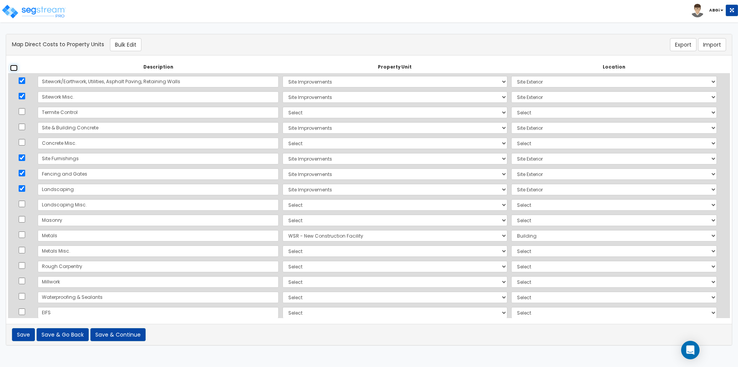
click at [15, 69] on input "checkbox" at bounding box center [14, 68] width 8 height 7
checkbox input "true"
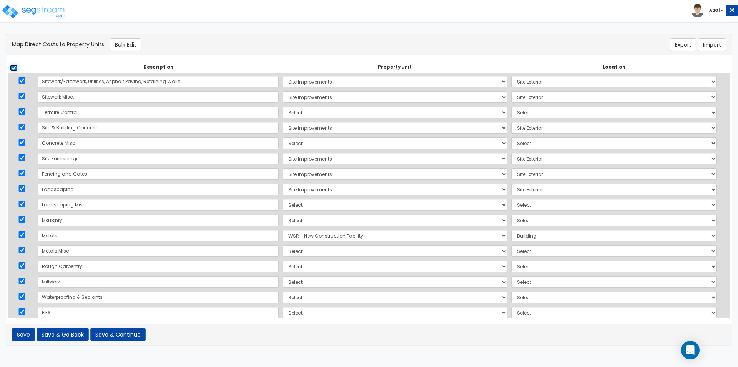
checkbox input "true"
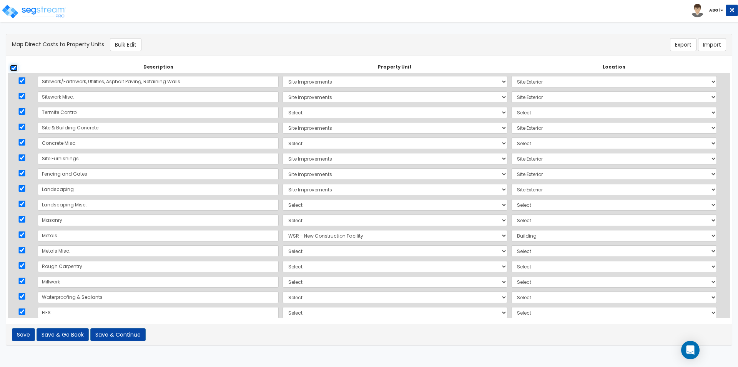
checkbox input "true"
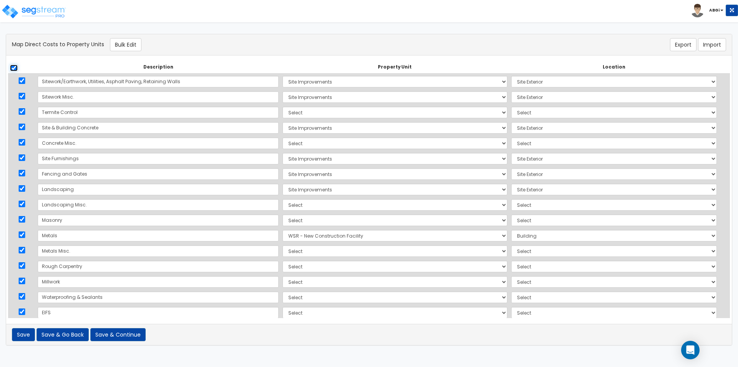
checkbox input "true"
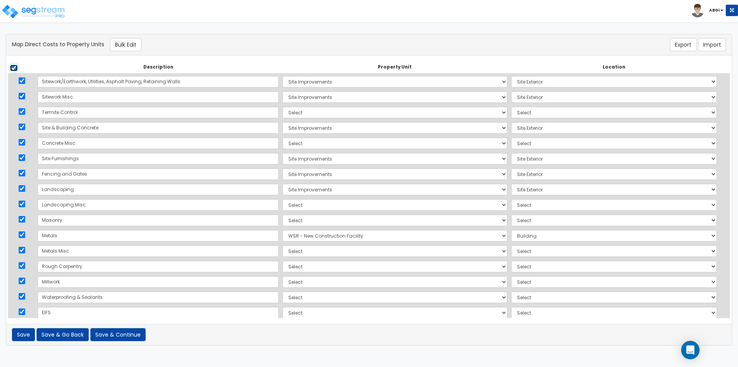
checkbox input "true"
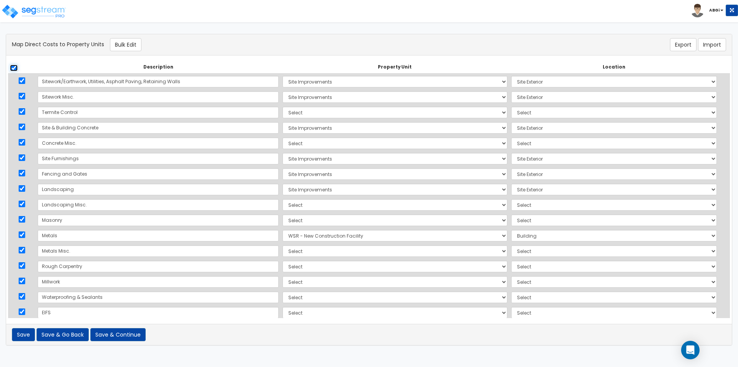
checkbox input "true"
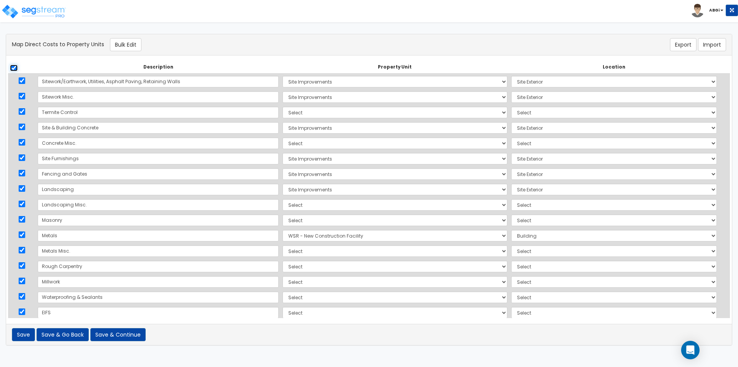
checkbox input "true"
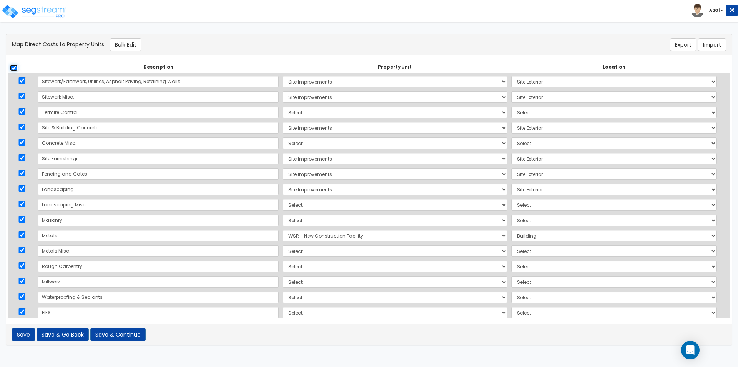
checkbox input "true"
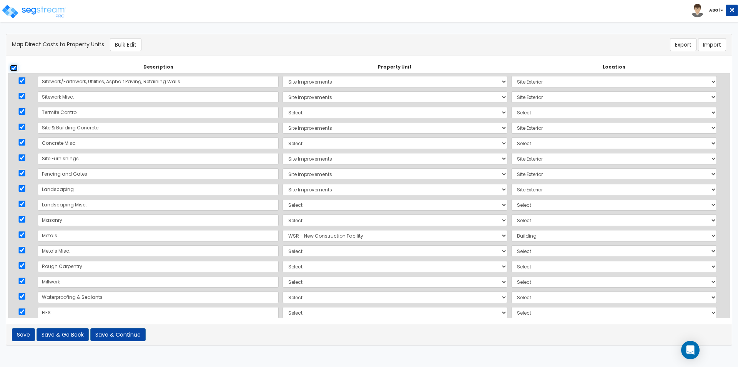
checkbox input "true"
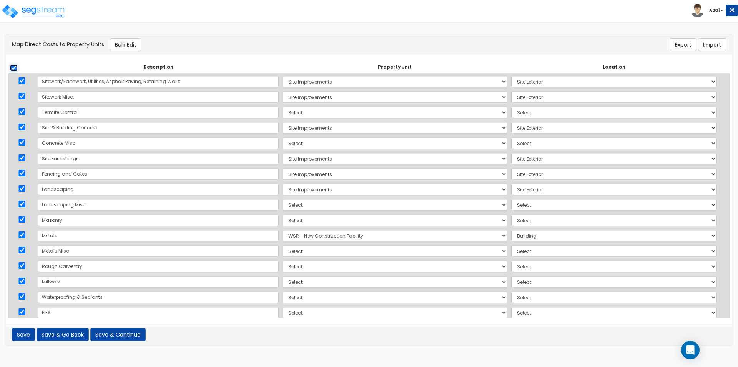
checkbox input "true"
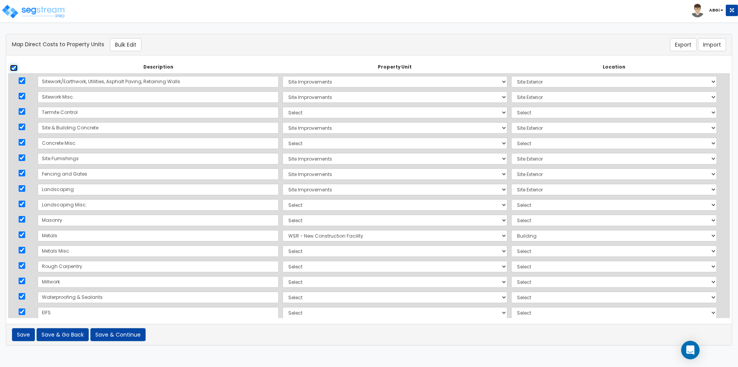
checkbox input "true"
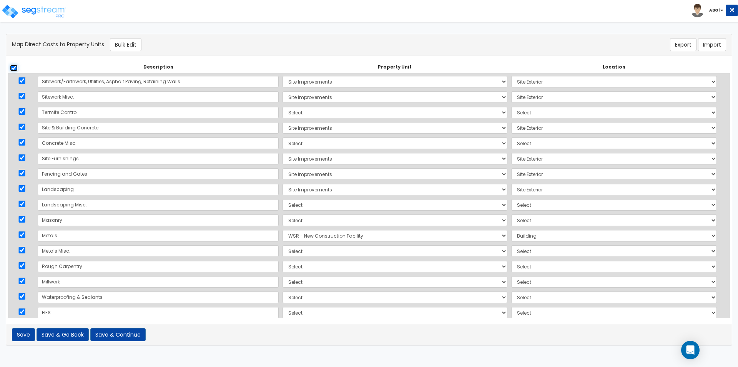
checkbox input "true"
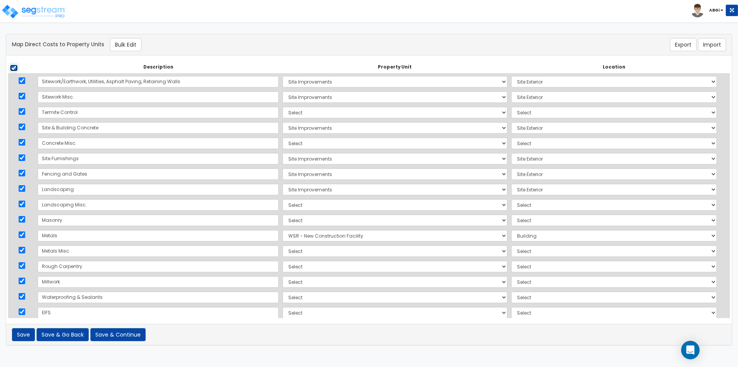
checkbox input "true"
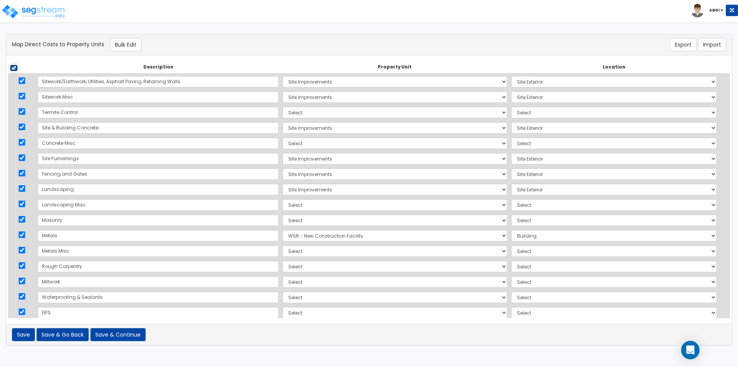
checkbox input "true"
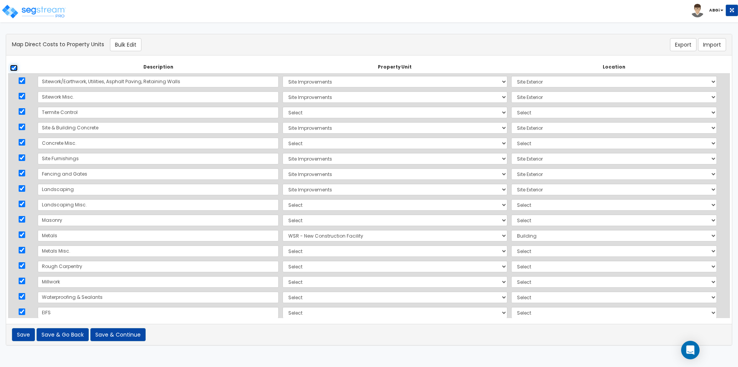
checkbox input "true"
click at [15, 69] on input "checkbox" at bounding box center [14, 68] width 8 height 7
checkbox input "false"
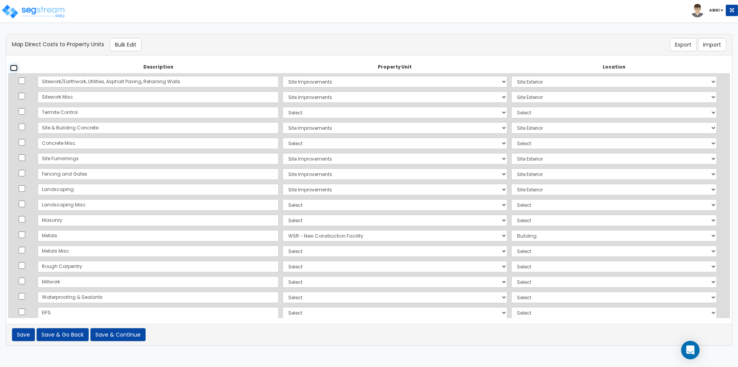
checkbox input "false"
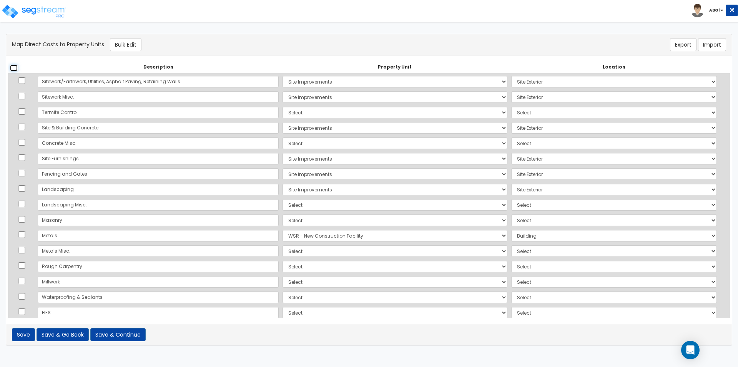
checkbox input "false"
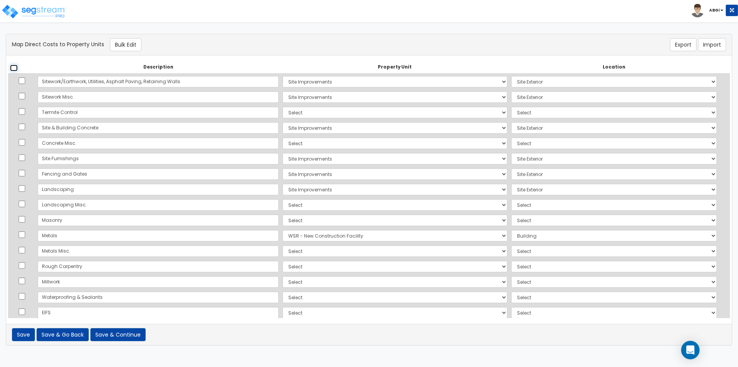
checkbox input "false"
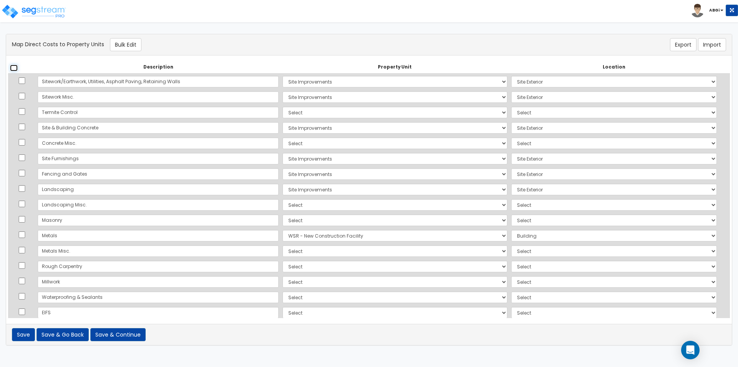
checkbox input "false"
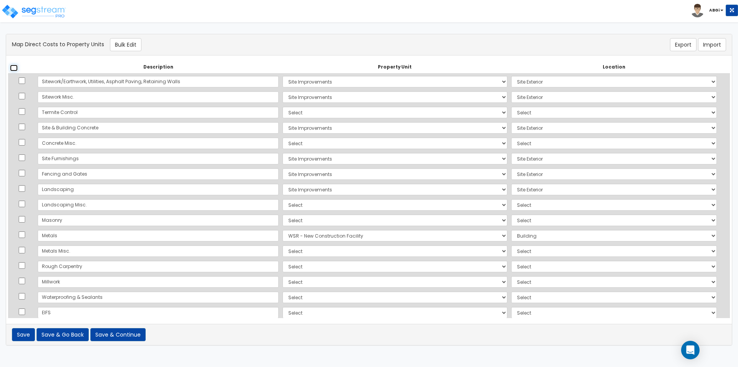
checkbox input "false"
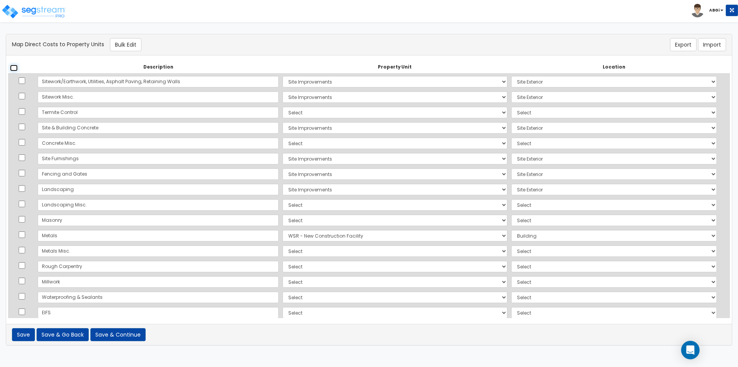
checkbox input "false"
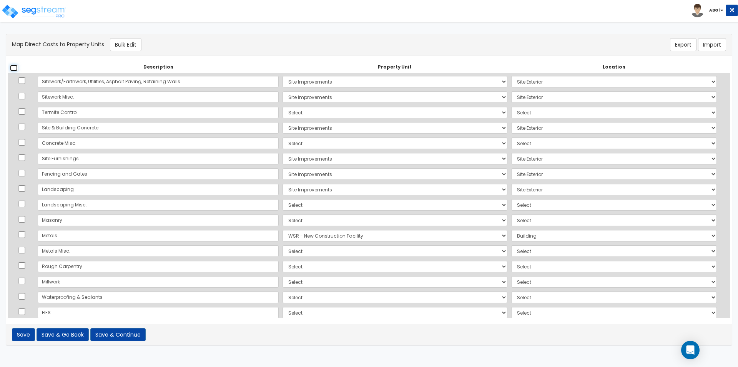
checkbox input "false"
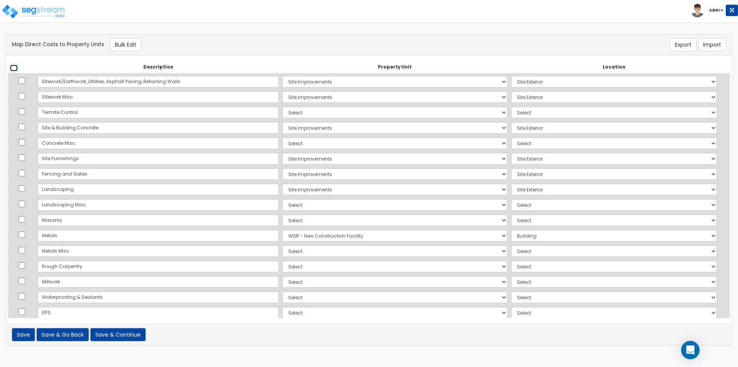
checkbox input "false"
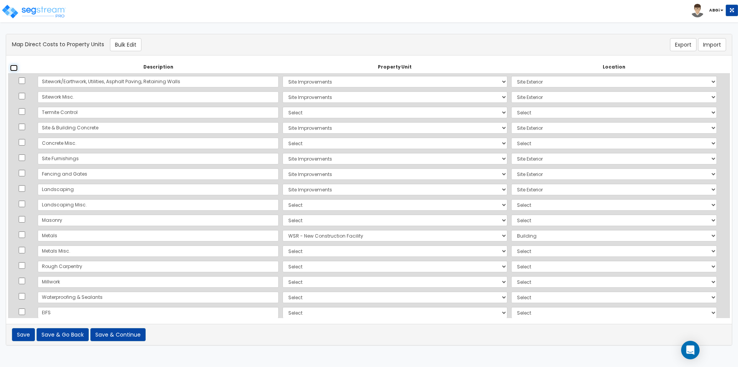
checkbox input "false"
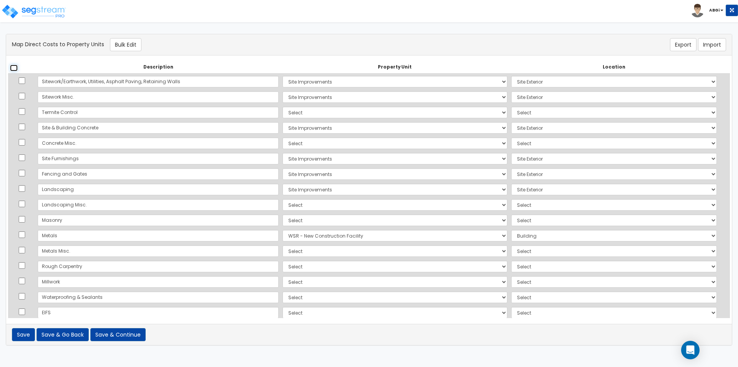
checkbox input "false"
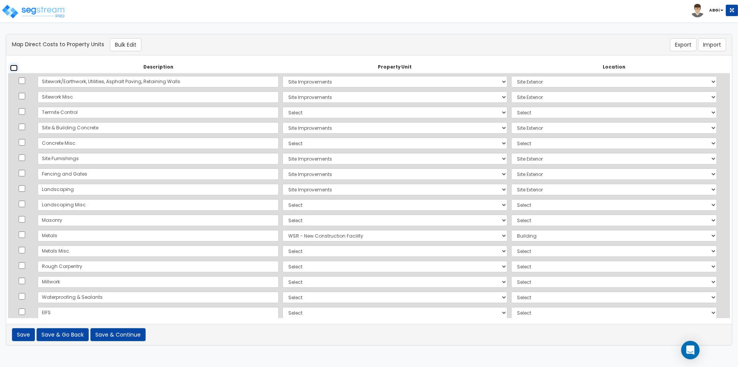
checkbox input "false"
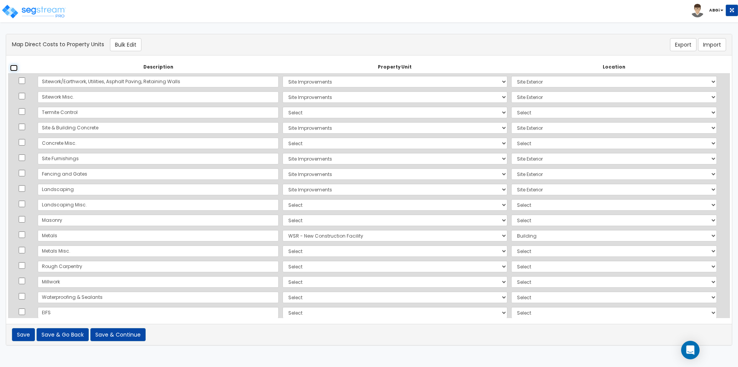
checkbox input "false"
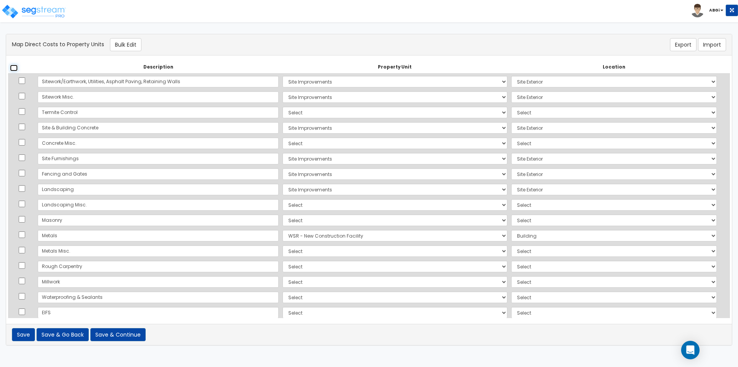
checkbox input "false"
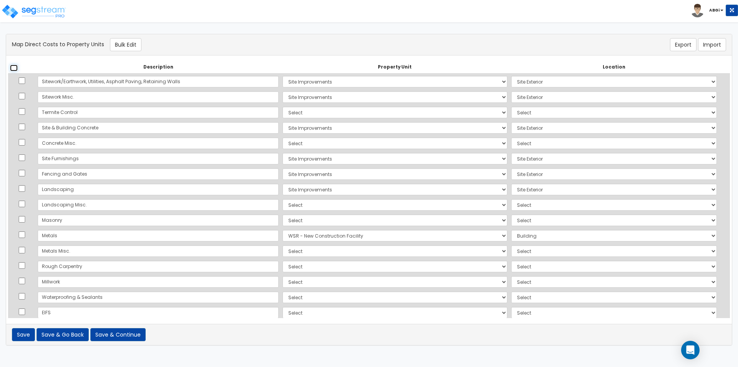
checkbox input "false"
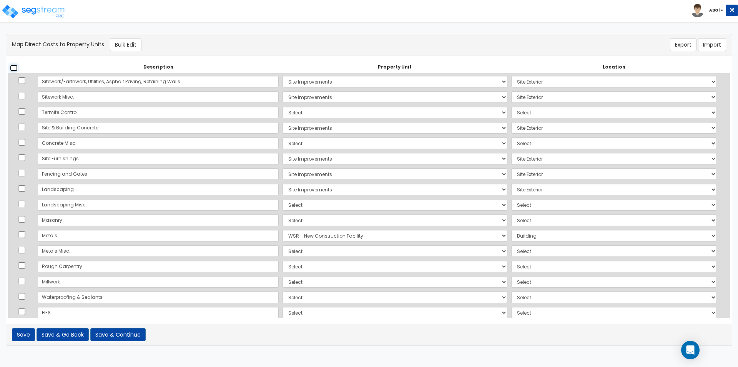
checkbox input "false"
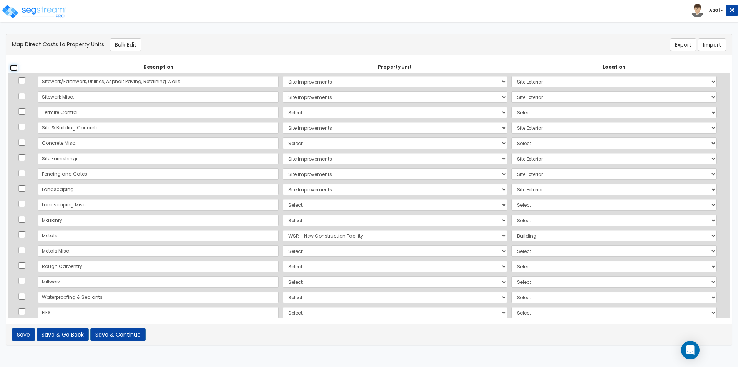
checkbox input "false"
click at [283, 112] on select "Select WSR - New Construction Facility Site Improvements Add Additional Propert…" at bounding box center [395, 113] width 225 height 12
select select "163333"
click at [283, 107] on select "Select WSR - New Construction Facility Site Improvements Add Additional Propert…" at bounding box center [395, 113] width 225 height 12
select select "462"
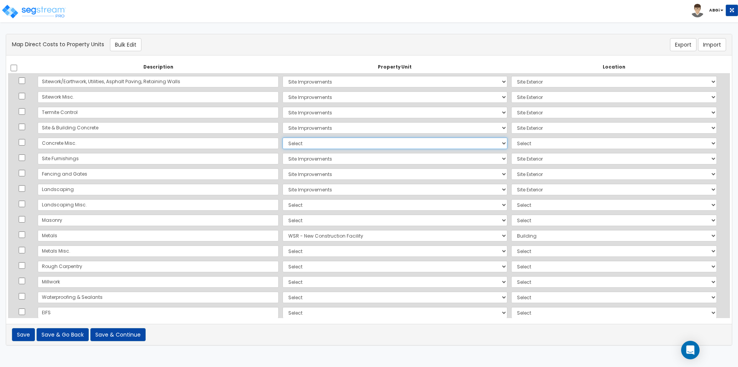
click at [283, 143] on select "Select WSR - New Construction Facility Site Improvements Add Additional Propert…" at bounding box center [395, 143] width 225 height 12
select select "163329"
click at [283, 137] on select "Select WSR - New Construction Facility Site Improvements Add Additional Propert…" at bounding box center [395, 143] width 225 height 12
select select "6"
click at [283, 205] on select "Select WSR - New Construction Facility Site Improvements Add Additional Propert…" at bounding box center [395, 205] width 225 height 12
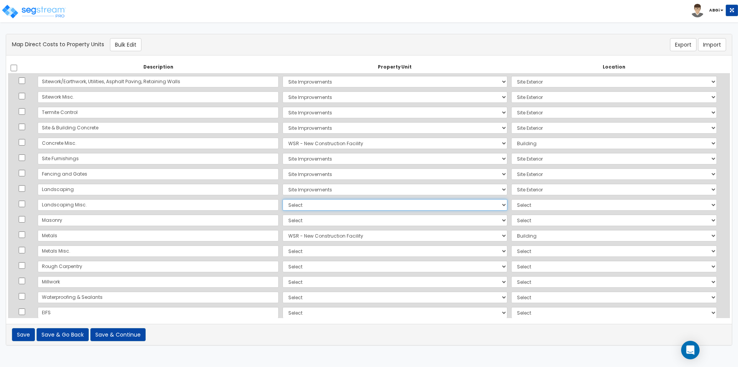
select select "163333"
click at [283, 199] on select "Select WSR - New Construction Facility Site Improvements Add Additional Propert…" at bounding box center [395, 205] width 225 height 12
select select "462"
click at [283, 221] on select "Select WSR - New Construction Facility Site Improvements Add Additional Propert…" at bounding box center [395, 220] width 225 height 12
select select "163329"
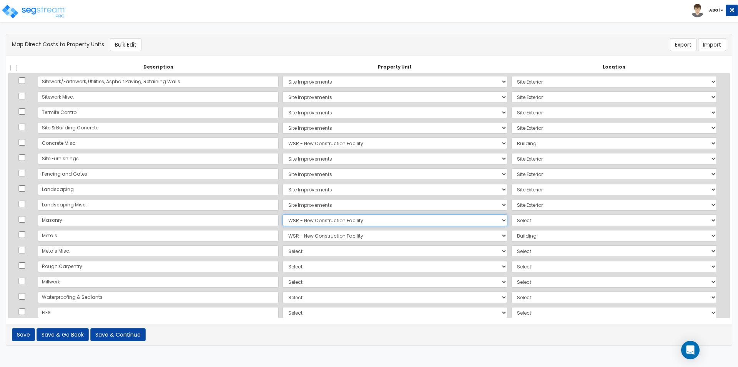
click at [283, 214] on select "Select WSR - New Construction Facility Site Improvements Add Additional Propert…" at bounding box center [395, 220] width 225 height 12
select select "6"
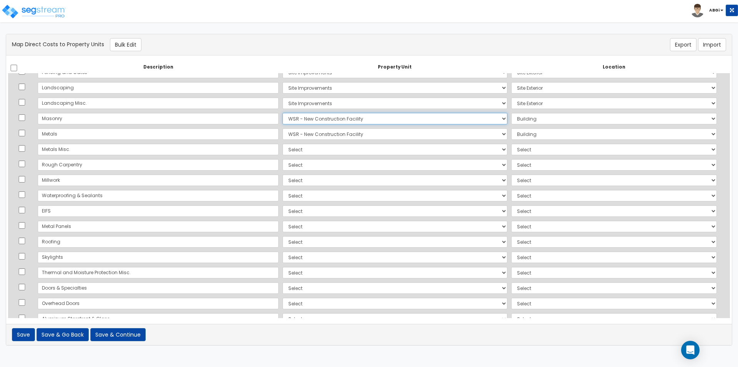
scroll to position [115, 0]
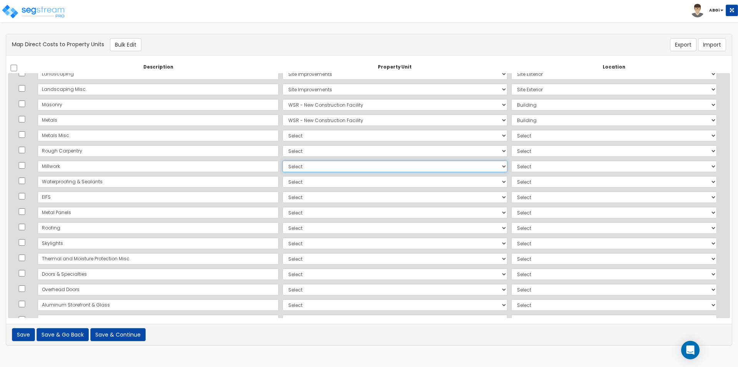
click at [283, 165] on select "Select WSR - New Construction Facility Site Improvements Add Additional Propert…" at bounding box center [395, 166] width 225 height 12
select select "163329"
click at [283, 160] on select "Select WSR - New Construction Facility Site Improvements Add Additional Propert…" at bounding box center [395, 166] width 225 height 12
select select "31407"
click at [283, 150] on select "Select WSR - New Construction Facility Site Improvements Add Additional Propert…" at bounding box center [395, 151] width 225 height 12
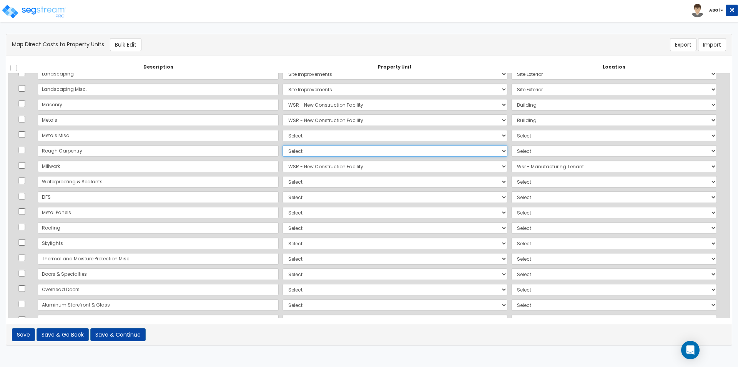
select select "163329"
click at [283, 145] on select "Select WSR - New Construction Facility Site Improvements Add Additional Propert…" at bounding box center [395, 151] width 225 height 12
select select "6"
click at [286, 137] on select "Select WSR - New Construction Facility Site Improvements Add Additional Propert…" at bounding box center [395, 136] width 225 height 12
select select "163329"
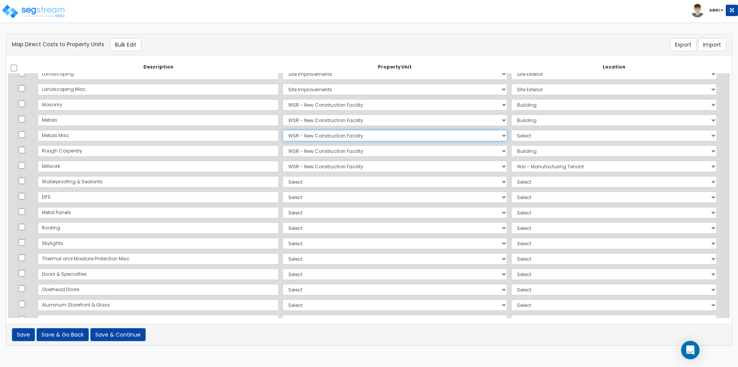
click at [283, 130] on select "Select WSR - New Construction Facility Site Improvements Add Additional Propert…" at bounding box center [395, 136] width 225 height 12
select select "6"
click at [283, 182] on select "Select WSR - New Construction Facility Site Improvements Add Additional Propert…" at bounding box center [395, 182] width 225 height 12
select select "163329"
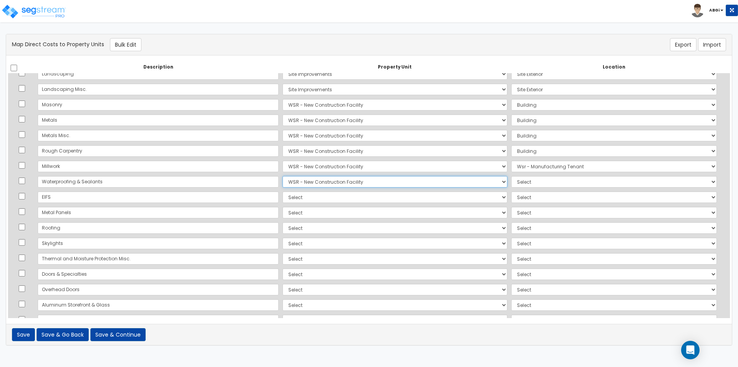
click at [283, 176] on select "Select WSR - New Construction Facility Site Improvements Add Additional Propert…" at bounding box center [395, 182] width 225 height 12
select select "6"
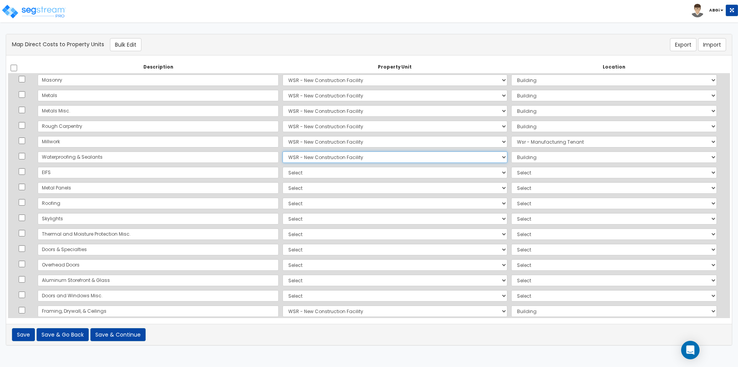
scroll to position [154, 0]
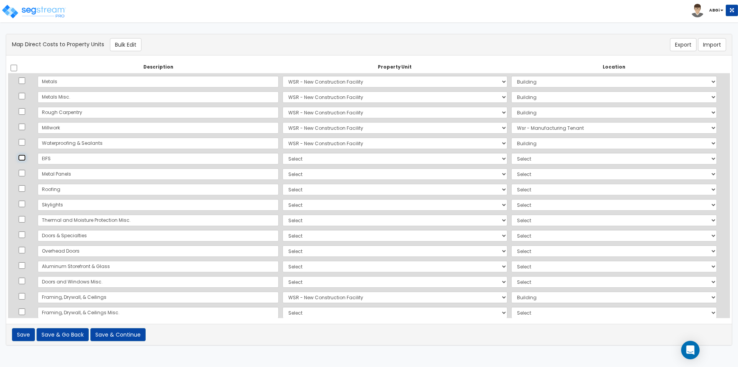
click at [24, 160] on input "checkbox" at bounding box center [22, 157] width 8 height 7
checkbox input "true"
click at [26, 176] on input "checkbox" at bounding box center [22, 173] width 8 height 7
checkbox input "true"
click at [25, 186] on input "checkbox" at bounding box center [22, 188] width 8 height 7
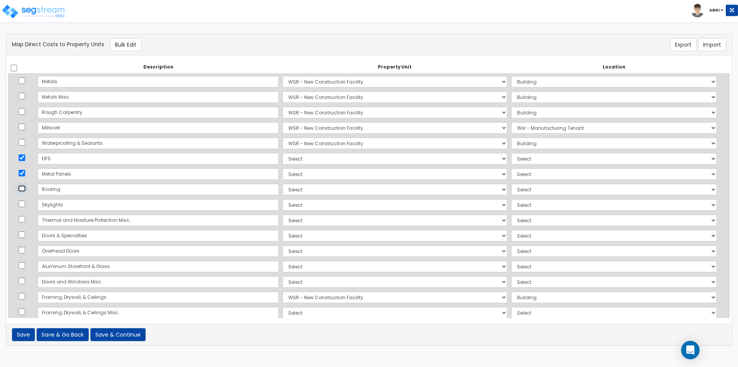
checkbox input "true"
click at [24, 202] on input "checkbox" at bounding box center [22, 203] width 8 height 7
checkbox input "true"
click at [25, 217] on input "checkbox" at bounding box center [22, 219] width 8 height 7
checkbox input "true"
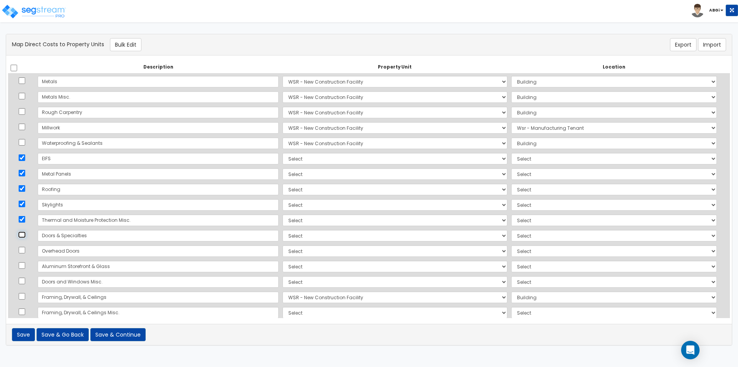
click at [24, 232] on input "checkbox" at bounding box center [22, 234] width 8 height 7
checkbox input "true"
click at [23, 250] on input "checkbox" at bounding box center [22, 250] width 8 height 7
checkbox input "true"
click at [25, 264] on input "checkbox" at bounding box center [22, 265] width 8 height 7
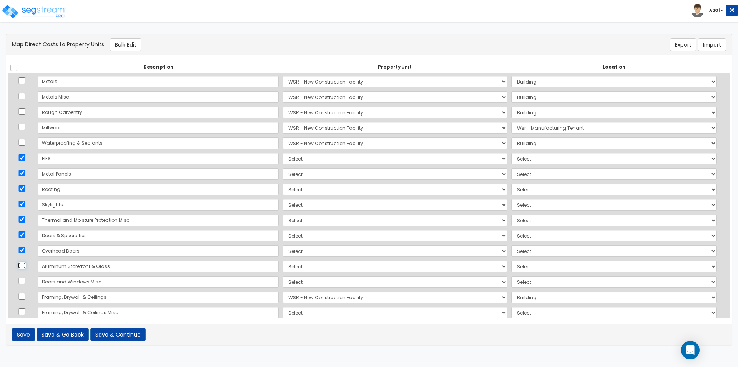
checkbox input "true"
click at [22, 282] on input "checkbox" at bounding box center [22, 280] width 8 height 7
checkbox input "true"
click at [25, 297] on input "checkbox" at bounding box center [22, 296] width 8 height 7
checkbox input "true"
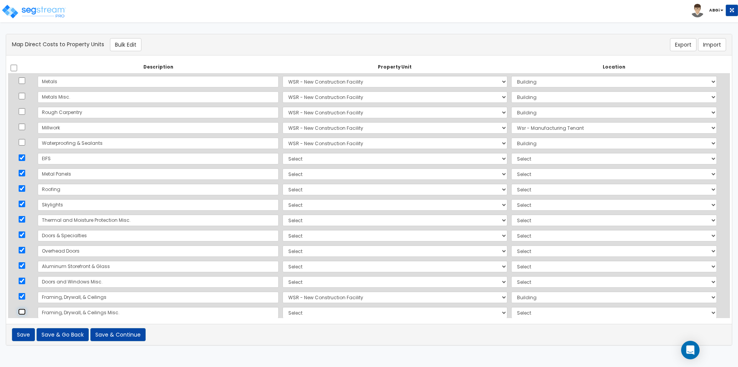
click at [25, 310] on input "checkbox" at bounding box center [22, 311] width 8 height 7
checkbox input "true"
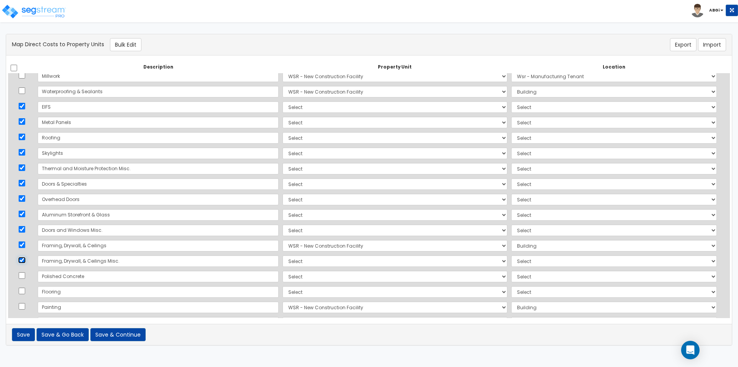
scroll to position [231, 0]
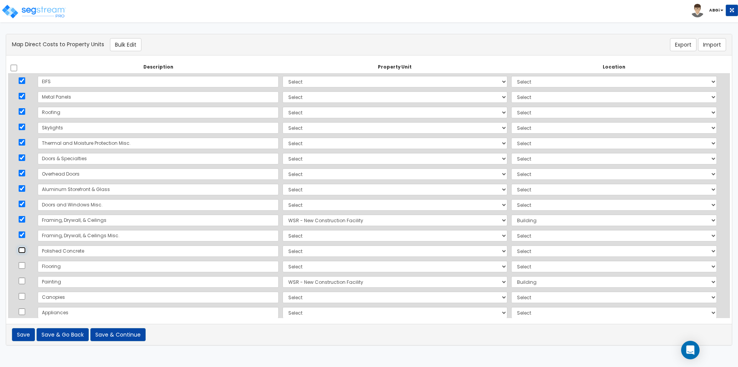
click at [24, 249] on input "checkbox" at bounding box center [22, 250] width 8 height 7
checkbox input "true"
click at [122, 44] on button "Bulk Edit" at bounding box center [126, 44] width 32 height 13
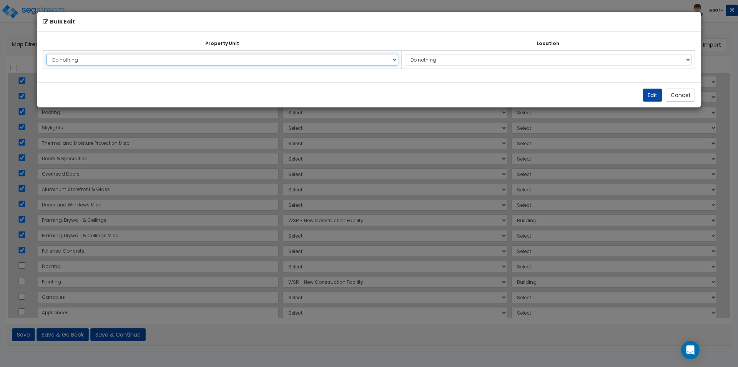
click at [160, 61] on select "Do nothing WSR - New Construction Facility Site Improvements Add Additional Pro…" at bounding box center [223, 60] width 352 height 12
select select "163329"
click at [47, 54] on select "Do nothing WSR - New Construction Facility Site Improvements Add Additional Pro…" at bounding box center [223, 60] width 352 height 12
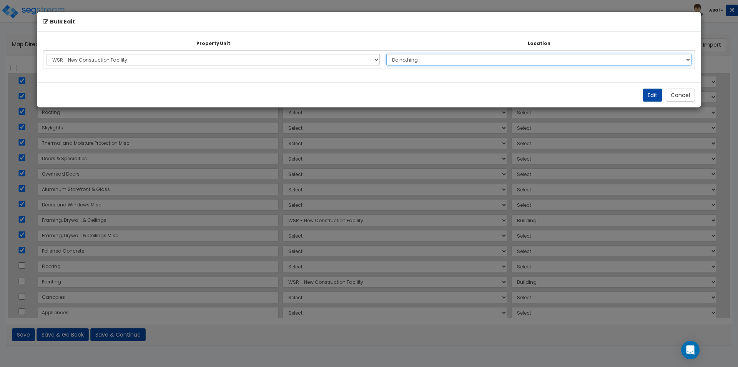
click at [420, 57] on select "Do nothing Add Additional Location Building Building Interior Wsr - Manufacturi…" at bounding box center [539, 60] width 305 height 12
select select "6"
click at [387, 54] on select "Do nothing Add Additional Location Building Building Interior Wsr - Manufacturi…" at bounding box center [539, 60] width 305 height 12
click at [647, 93] on button "Edit" at bounding box center [653, 94] width 20 height 13
select select "163329"
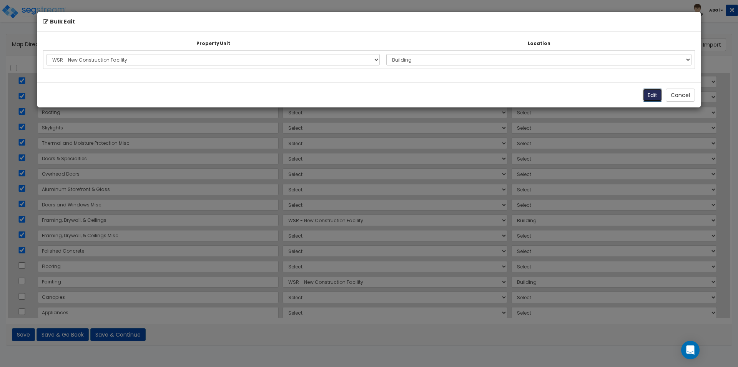
select select "163329"
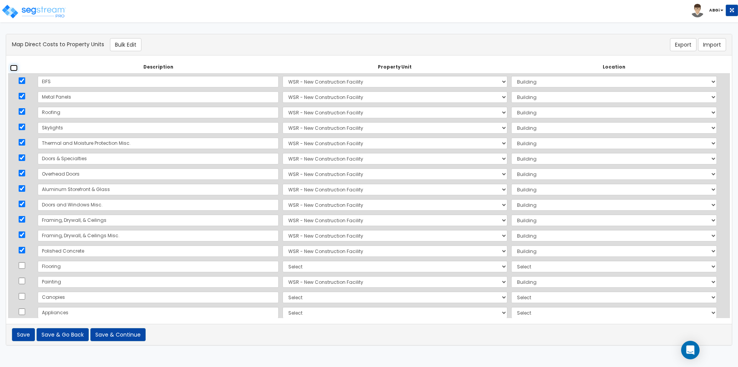
click at [15, 67] on input "checkbox" at bounding box center [14, 68] width 8 height 7
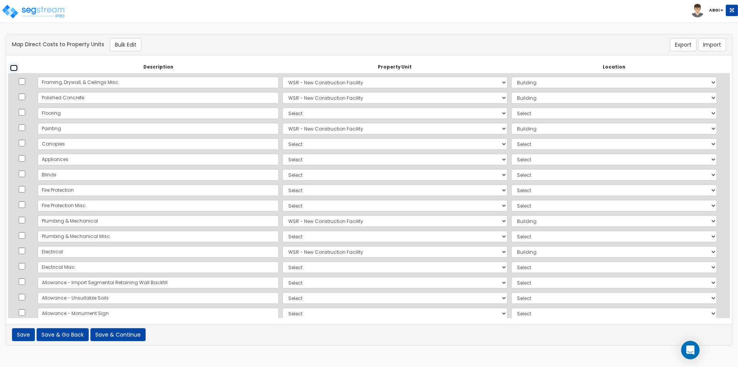
scroll to position [385, 0]
click at [283, 112] on select "Select WSR - New Construction Facility Site Improvements Add Additional Propert…" at bounding box center [395, 113] width 225 height 12
click at [283, 107] on select "Select WSR - New Construction Facility Site Improvements Add Additional Propert…" at bounding box center [395, 113] width 225 height 12
click at [283, 143] on select "Select WSR - New Construction Facility Site Improvements Add Additional Propert…" at bounding box center [395, 143] width 225 height 12
click at [283, 137] on select "Select WSR - New Construction Facility Site Improvements Add Additional Propert…" at bounding box center [395, 143] width 225 height 12
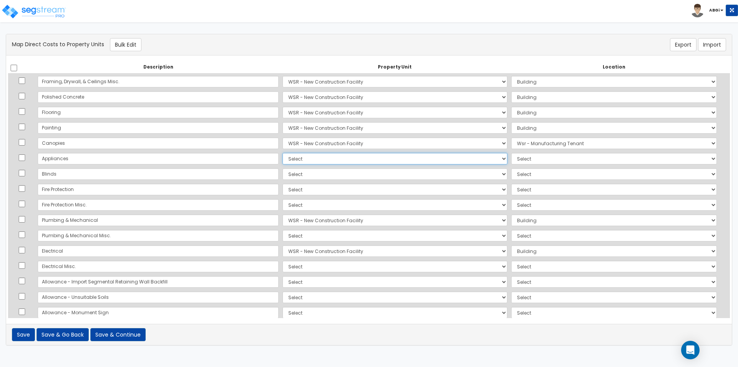
click at [283, 157] on select "Select WSR - New Construction Facility Site Improvements Add Additional Propert…" at bounding box center [395, 159] width 225 height 12
click at [283, 153] on select "Select WSR - New Construction Facility Site Improvements Add Additional Propert…" at bounding box center [395, 159] width 225 height 12
click at [283, 170] on select "Select WSR - New Construction Facility Site Improvements Add Additional Propert…" at bounding box center [395, 174] width 225 height 12
click at [283, 168] on select "Select WSR - New Construction Facility Site Improvements Add Additional Propert…" at bounding box center [395, 174] width 225 height 12
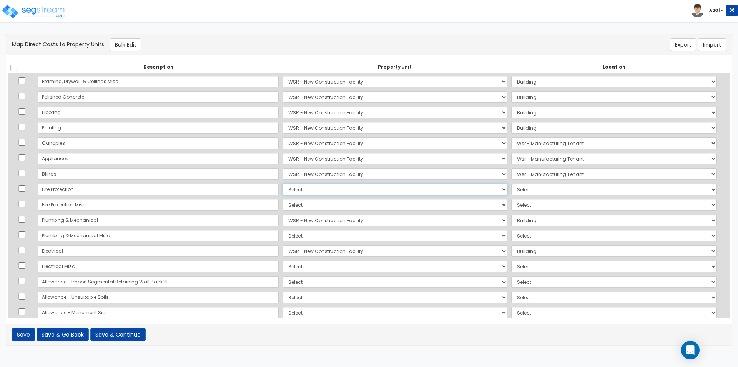
click at [283, 190] on select "Select WSR - New Construction Facility Site Improvements Add Additional Propert…" at bounding box center [395, 189] width 225 height 12
click at [283, 183] on select "Select WSR - New Construction Facility Site Improvements Add Additional Propert…" at bounding box center [395, 189] width 225 height 12
click at [283, 203] on select "Select WSR - New Construction Facility Site Improvements Add Additional Propert…" at bounding box center [395, 205] width 225 height 12
click at [283, 199] on select "Select WSR - New Construction Facility Site Improvements Add Additional Propert…" at bounding box center [395, 205] width 225 height 12
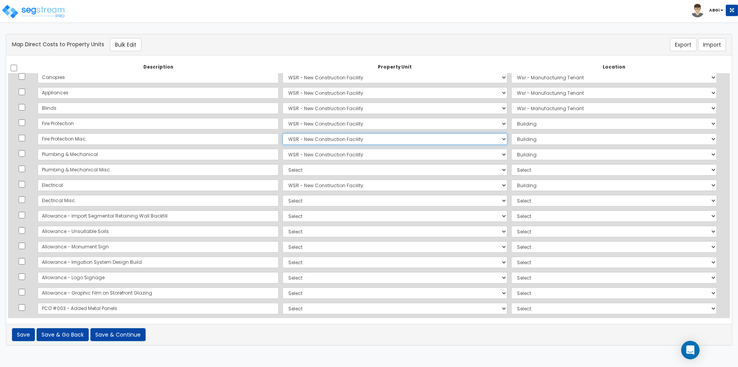
scroll to position [462, 0]
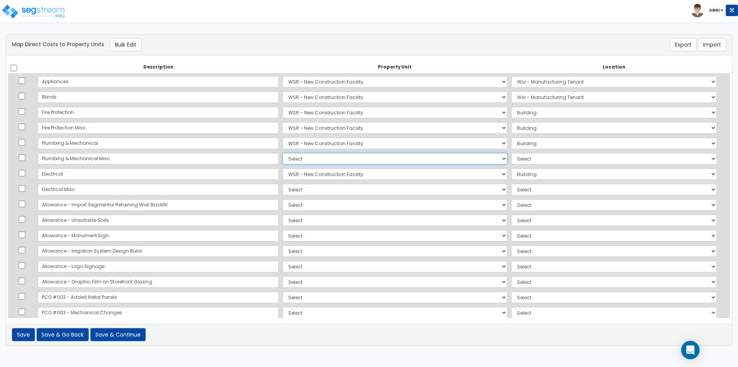
click at [283, 160] on select "Select WSR - New Construction Facility Site Improvements Add Additional Propert…" at bounding box center [395, 159] width 225 height 12
click at [283, 153] on select "Select WSR - New Construction Facility Site Improvements Add Additional Propert…" at bounding box center [395, 159] width 225 height 12
click at [283, 186] on select "Select WSR - New Construction Facility Site Improvements Add Additional Propert…" at bounding box center [395, 189] width 225 height 12
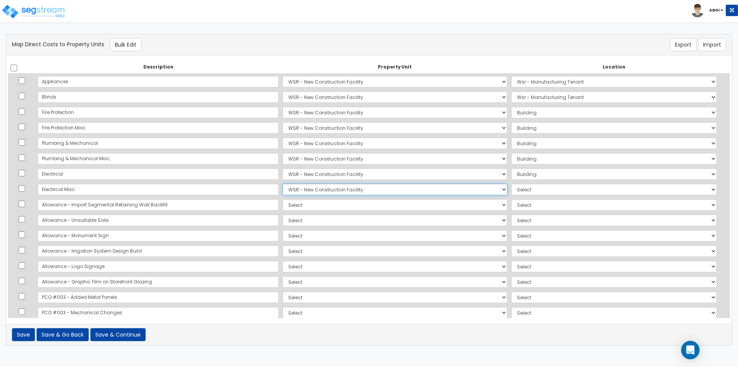
click at [283, 183] on select "Select WSR - New Construction Facility Site Improvements Add Additional Propert…" at bounding box center [395, 189] width 225 height 12
click at [283, 202] on select "Select WSR - New Construction Facility Site Improvements Add Additional Propert…" at bounding box center [395, 205] width 225 height 12
click at [283, 199] on select "Select WSR - New Construction Facility Site Improvements Add Additional Propert…" at bounding box center [395, 205] width 225 height 12
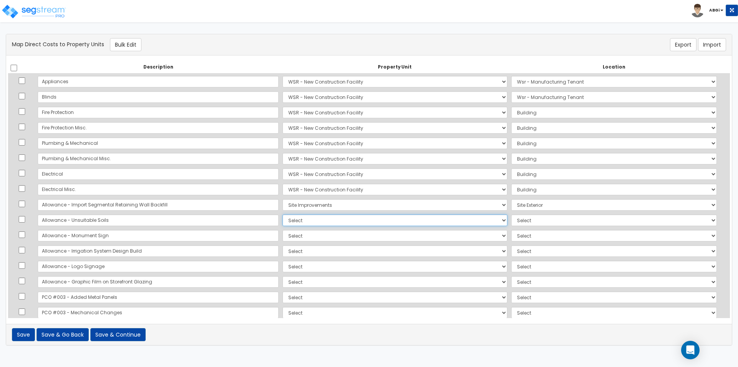
click at [283, 221] on select "Select WSR - New Construction Facility Site Improvements Add Additional Propert…" at bounding box center [395, 220] width 225 height 12
click at [283, 214] on select "Select WSR - New Construction Facility Site Improvements Add Additional Propert…" at bounding box center [395, 220] width 225 height 12
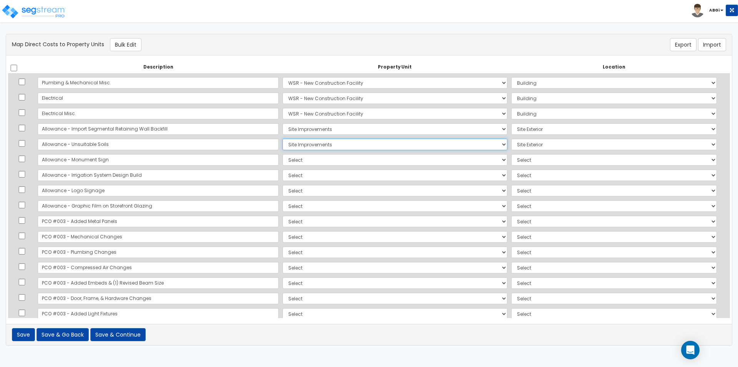
scroll to position [538, 0]
click at [283, 158] on select "Select WSR - New Construction Facility Site Improvements Add Additional Propert…" at bounding box center [395, 159] width 225 height 12
click at [283, 153] on select "Select WSR - New Construction Facility Site Improvements Add Additional Propert…" at bounding box center [395, 159] width 225 height 12
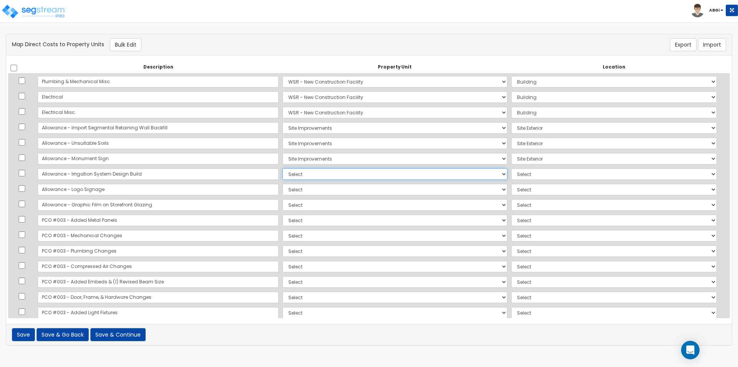
click at [283, 172] on select "Select WSR - New Construction Facility Site Improvements Add Additional Propert…" at bounding box center [395, 174] width 225 height 12
click at [283, 168] on select "Select WSR - New Construction Facility Site Improvements Add Additional Propert…" at bounding box center [395, 174] width 225 height 12
click at [283, 188] on select "Select WSR - New Construction Facility Site Improvements Add Additional Propert…" at bounding box center [395, 189] width 225 height 12
click at [283, 183] on select "Select WSR - New Construction Facility Site Improvements Add Additional Propert…" at bounding box center [395, 189] width 225 height 12
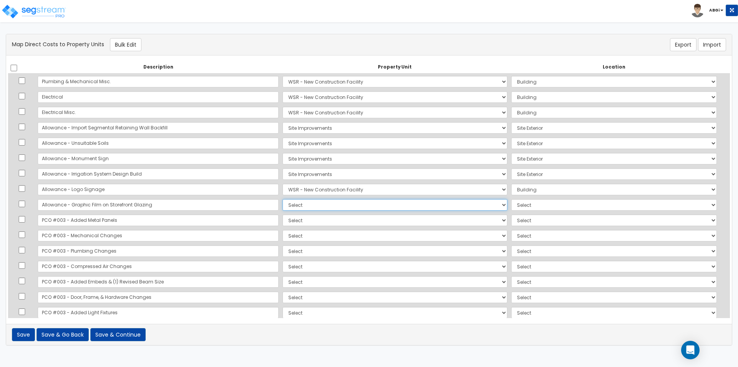
click at [283, 204] on select "Select WSR - New Construction Facility Site Improvements Add Additional Propert…" at bounding box center [395, 205] width 225 height 12
click at [283, 199] on select "Select WSR - New Construction Facility Site Improvements Add Additional Propert…" at bounding box center [395, 205] width 225 height 12
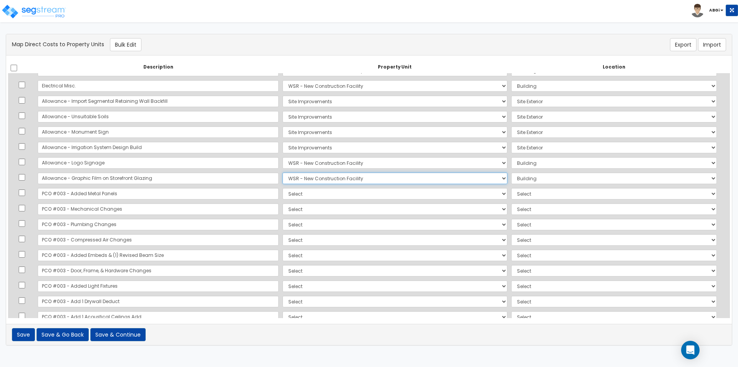
scroll to position [577, 0]
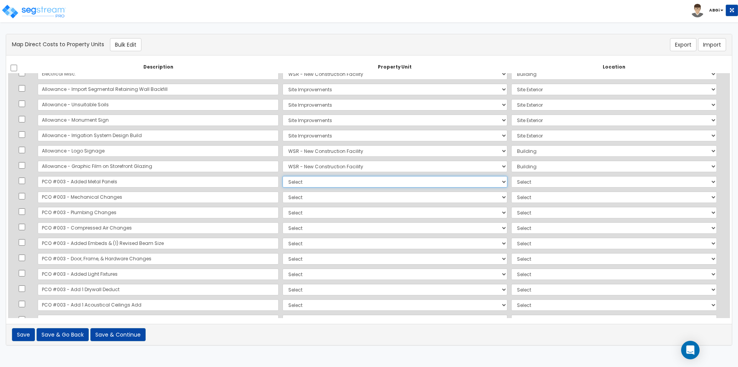
click at [283, 180] on select "Select WSR - New Construction Facility Site Improvements Add Additional Propert…" at bounding box center [395, 182] width 225 height 12
click at [283, 176] on select "Select WSR - New Construction Facility Site Improvements Add Additional Propert…" at bounding box center [395, 182] width 225 height 12
click at [283, 200] on select "Select WSR - New Construction Facility Site Improvements Add Additional Propert…" at bounding box center [395, 197] width 225 height 12
click at [283, 191] on select "Select WSR - New Construction Facility Site Improvements Add Additional Propert…" at bounding box center [395, 197] width 225 height 12
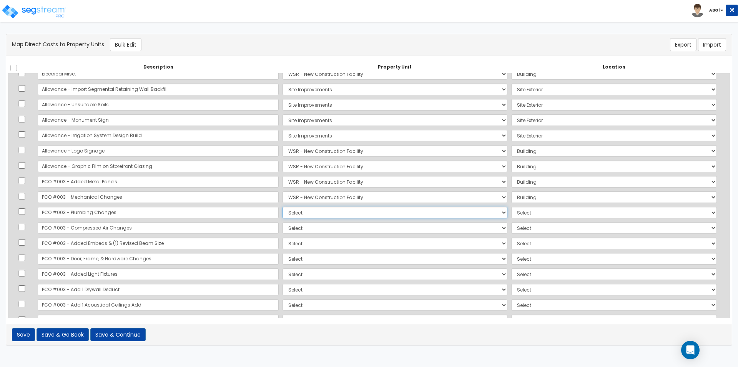
click at [283, 210] on select "Select WSR - New Construction Facility Site Improvements Add Additional Propert…" at bounding box center [395, 213] width 225 height 12
click at [283, 207] on select "Select WSR - New Construction Facility Site Improvements Add Additional Propert…" at bounding box center [395, 213] width 225 height 12
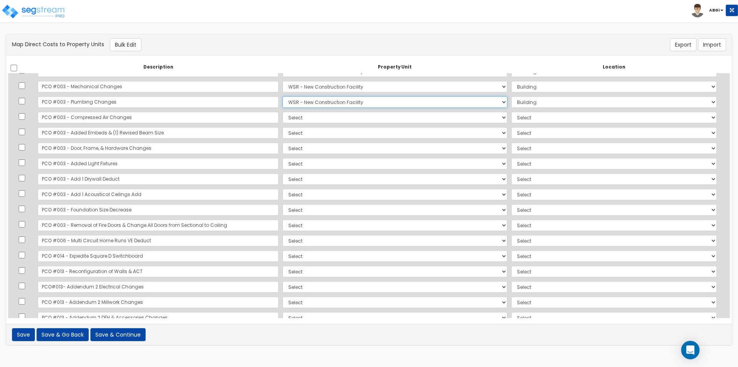
scroll to position [692, 0]
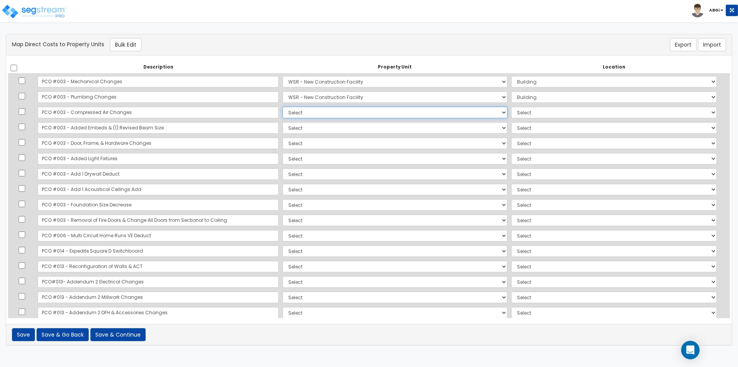
click at [283, 112] on select "Select WSR - New Construction Facility Site Improvements Add Additional Propert…" at bounding box center [395, 113] width 225 height 12
click at [283, 107] on select "Select WSR - New Construction Facility Site Improvements Add Additional Propert…" at bounding box center [395, 113] width 225 height 12
click at [283, 125] on select "Select WSR - New Construction Facility Site Improvements Add Additional Propert…" at bounding box center [395, 128] width 225 height 12
click at [283, 122] on select "Select WSR - New Construction Facility Site Improvements Add Additional Propert…" at bounding box center [395, 128] width 225 height 12
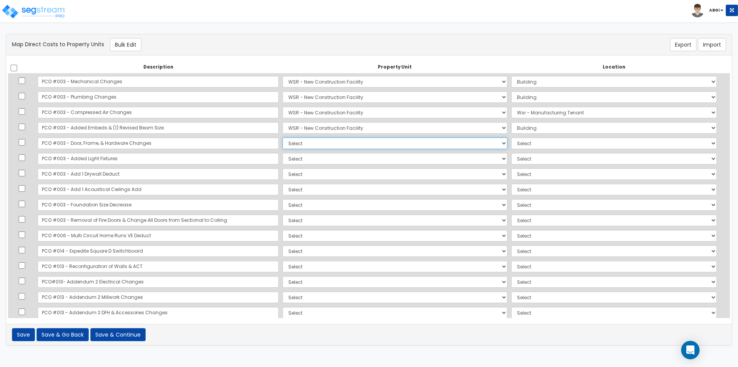
click at [283, 142] on select "Select WSR - New Construction Facility Site Improvements Add Additional Propert…" at bounding box center [395, 143] width 225 height 12
click at [283, 137] on select "Select WSR - New Construction Facility Site Improvements Add Additional Propert…" at bounding box center [395, 143] width 225 height 12
click at [283, 156] on select "Select WSR - New Construction Facility Site Improvements Add Additional Propert…" at bounding box center [395, 159] width 225 height 12
click at [283, 153] on select "Select WSR - New Construction Facility Site Improvements Add Additional Propert…" at bounding box center [395, 159] width 225 height 12
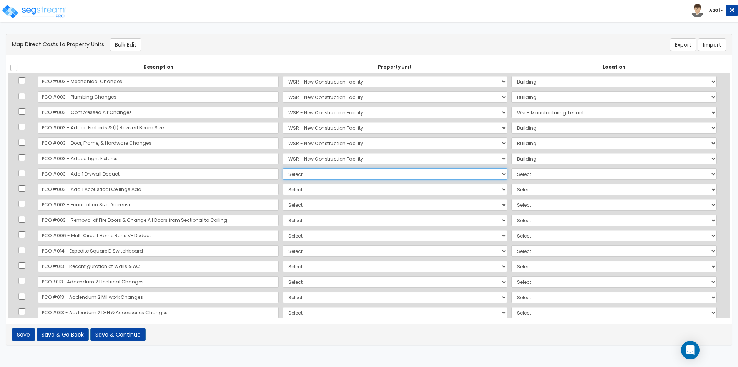
click at [283, 175] on select "Select WSR - New Construction Facility Site Improvements Add Additional Propert…" at bounding box center [395, 174] width 225 height 12
click at [283, 168] on select "Select WSR - New Construction Facility Site Improvements Add Additional Propert…" at bounding box center [395, 174] width 225 height 12
click at [283, 188] on select "Select WSR - New Construction Facility Site Improvements Add Additional Propert…" at bounding box center [395, 189] width 225 height 12
click at [283, 183] on select "Select WSR - New Construction Facility Site Improvements Add Additional Propert…" at bounding box center [395, 189] width 225 height 12
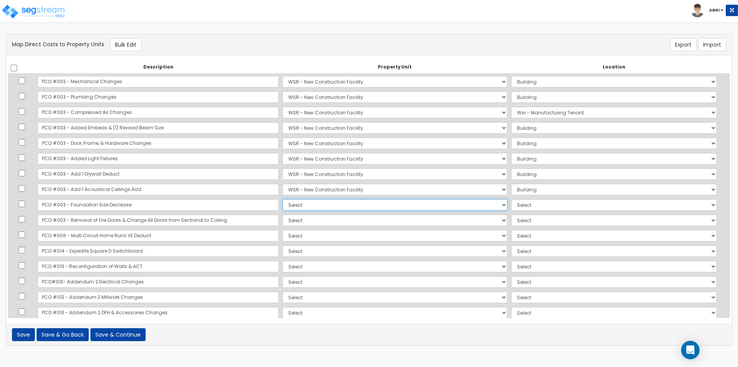
click at [283, 203] on select "Select WSR - New Construction Facility Site Improvements Add Additional Propert…" at bounding box center [395, 205] width 225 height 12
click at [283, 199] on select "Select WSR - New Construction Facility Site Improvements Add Additional Propert…" at bounding box center [395, 205] width 225 height 12
click at [284, 217] on select "Select WSR - New Construction Facility Site Improvements Add Additional Propert…" at bounding box center [395, 220] width 225 height 12
click at [283, 214] on select "Select WSR - New Construction Facility Site Improvements Add Additional Propert…" at bounding box center [395, 220] width 225 height 12
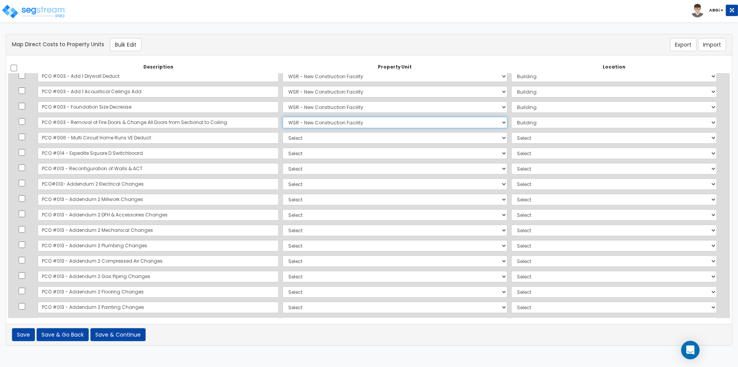
scroll to position [808, 0]
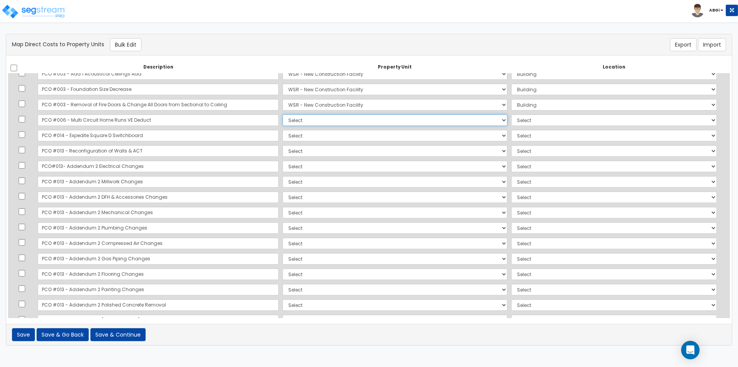
click at [283, 120] on select "Select WSR - New Construction Facility Site Improvements Add Additional Propert…" at bounding box center [395, 120] width 225 height 12
click at [283, 114] on select "Select WSR - New Construction Facility Site Improvements Add Additional Propert…" at bounding box center [395, 120] width 225 height 12
click at [283, 131] on select "Select WSR - New Construction Facility Site Improvements Add Additional Propert…" at bounding box center [395, 136] width 225 height 12
click at [283, 130] on select "Select WSR - New Construction Facility Site Improvements Add Additional Propert…" at bounding box center [395, 136] width 225 height 12
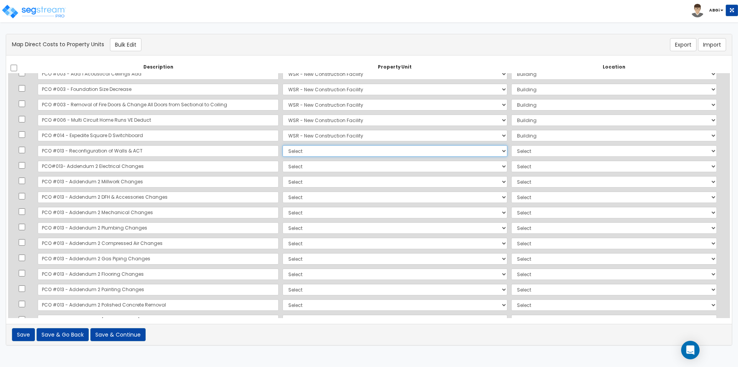
click at [283, 148] on select "Select WSR - New Construction Facility Site Improvements Add Additional Propert…" at bounding box center [395, 151] width 225 height 12
click at [283, 145] on select "Select WSR - New Construction Facility Site Improvements Add Additional Propert…" at bounding box center [395, 151] width 225 height 12
click at [283, 168] on select "Select WSR - New Construction Facility Site Improvements Add Additional Propert…" at bounding box center [395, 166] width 225 height 12
click at [283, 160] on select "Select WSR - New Construction Facility Site Improvements Add Additional Propert…" at bounding box center [395, 166] width 225 height 12
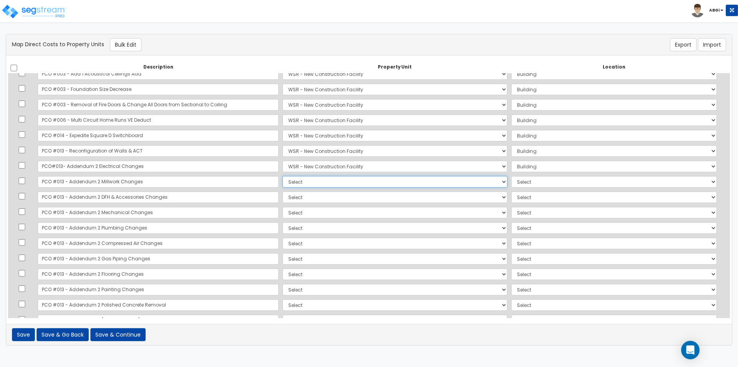
click at [283, 182] on select "Select WSR - New Construction Facility Site Improvements Add Additional Propert…" at bounding box center [395, 182] width 225 height 12
click at [283, 176] on select "Select WSR - New Construction Facility Site Improvements Add Additional Propert…" at bounding box center [395, 182] width 225 height 12
click at [283, 197] on select "Select WSR - New Construction Facility Site Improvements Add Additional Propert…" at bounding box center [395, 197] width 225 height 12
click at [283, 191] on select "Select WSR - New Construction Facility Site Improvements Add Additional Propert…" at bounding box center [395, 197] width 225 height 12
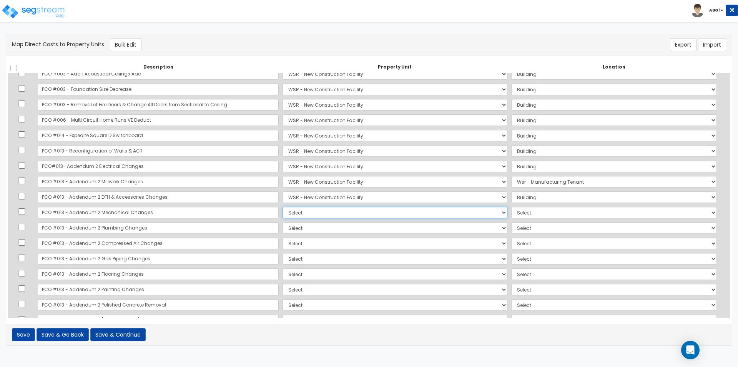
click at [283, 209] on select "Select WSR - New Construction Facility Site Improvements Add Additional Propert…" at bounding box center [395, 213] width 225 height 12
click at [283, 207] on select "Select WSR - New Construction Facility Site Improvements Add Additional Propert…" at bounding box center [395, 213] width 225 height 12
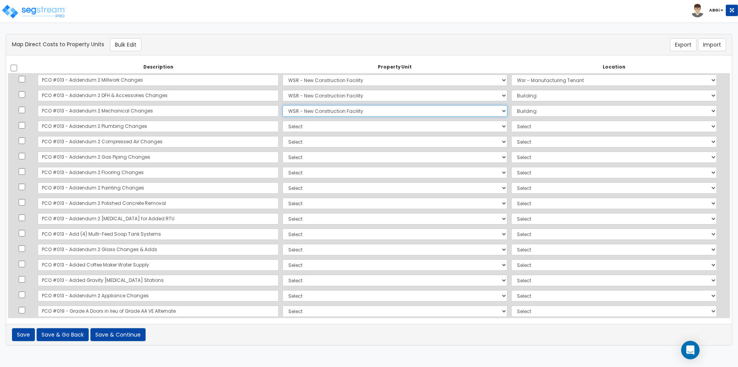
scroll to position [923, 0]
click at [283, 114] on select "Select WSR - New Construction Facility Site Improvements Add Additional Propert…" at bounding box center [395, 113] width 225 height 12
click at [283, 107] on select "Select WSR - New Construction Facility Site Improvements Add Additional Propert…" at bounding box center [395, 113] width 225 height 12
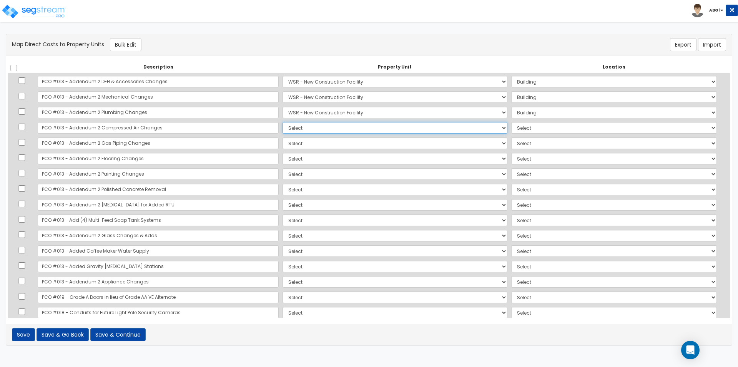
click at [283, 128] on select "Select WSR - New Construction Facility Site Improvements Add Additional Propert…" at bounding box center [395, 128] width 225 height 12
click at [283, 122] on select "Select WSR - New Construction Facility Site Improvements Add Additional Propert…" at bounding box center [395, 128] width 225 height 12
click at [283, 142] on select "Select WSR - New Construction Facility Site Improvements Add Additional Propert…" at bounding box center [395, 143] width 225 height 12
click at [283, 137] on select "Select WSR - New Construction Facility Site Improvements Add Additional Propert…" at bounding box center [395, 143] width 225 height 12
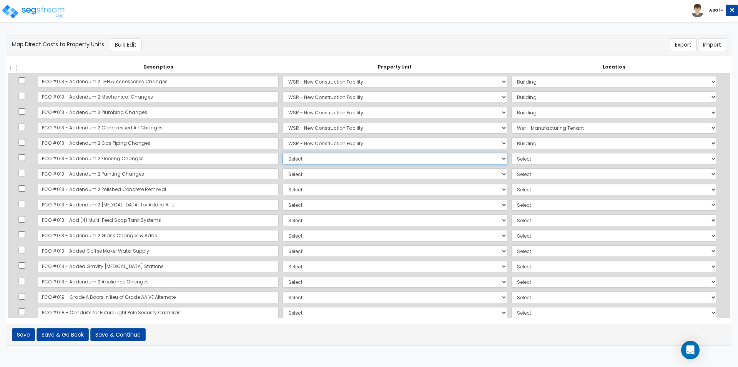
click at [283, 156] on select "Select WSR - New Construction Facility Site Improvements Add Additional Propert…" at bounding box center [395, 159] width 225 height 12
click at [283, 153] on select "Select WSR - New Construction Facility Site Improvements Add Additional Propert…" at bounding box center [395, 159] width 225 height 12
click at [283, 174] on select "Select WSR - New Construction Facility Site Improvements Add Additional Propert…" at bounding box center [395, 174] width 225 height 12
click at [283, 168] on select "Select WSR - New Construction Facility Site Improvements Add Additional Propert…" at bounding box center [395, 174] width 225 height 12
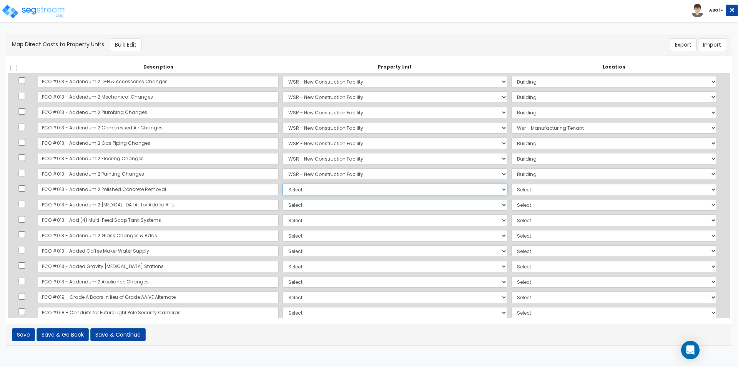
click at [283, 187] on select "Select WSR - New Construction Facility Site Improvements Add Additional Propert…" at bounding box center [395, 189] width 225 height 12
click at [283, 183] on select "Select WSR - New Construction Facility Site Improvements Add Additional Propert…" at bounding box center [395, 189] width 225 height 12
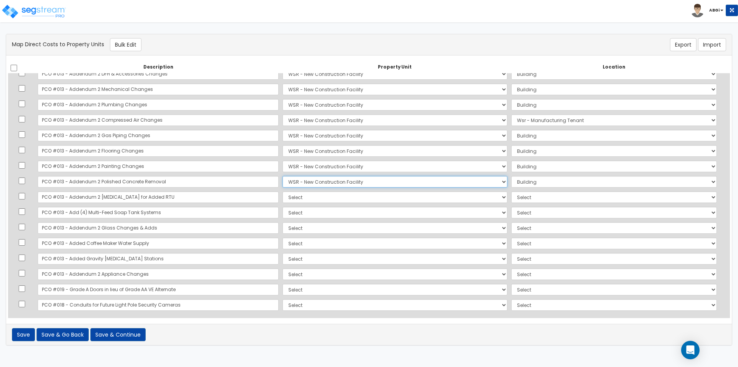
scroll to position [933, 0]
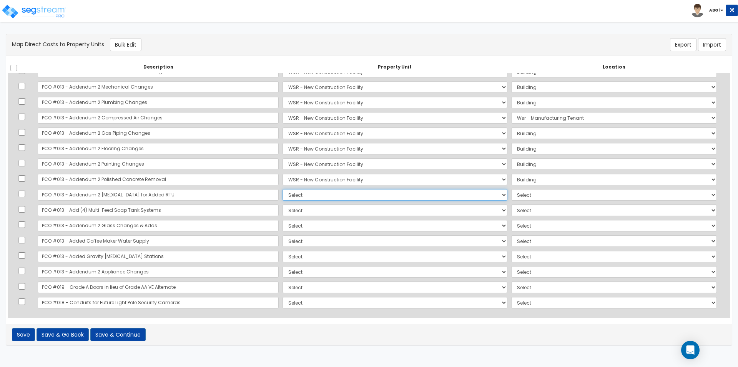
click at [283, 193] on select "Select WSR - New Construction Facility Site Improvements Add Additional Propert…" at bounding box center [395, 195] width 225 height 12
click at [283, 189] on select "Select WSR - New Construction Facility Site Improvements Add Additional Propert…" at bounding box center [395, 195] width 225 height 12
click at [283, 210] on select "Select WSR - New Construction Facility Site Improvements Add Additional Propert…" at bounding box center [395, 210] width 225 height 12
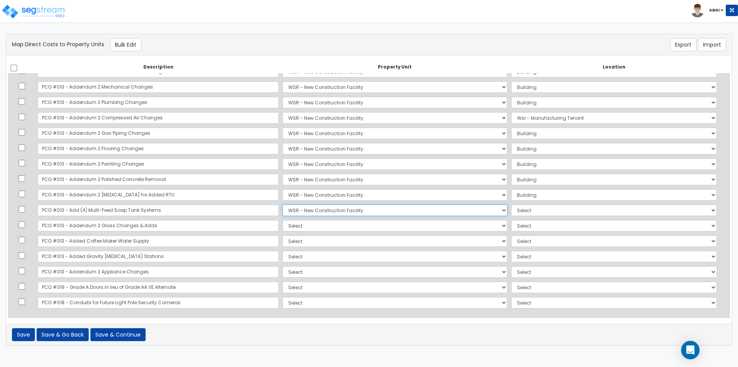
click at [283, 204] on select "Select WSR - New Construction Facility Site Improvements Add Additional Propert…" at bounding box center [395, 210] width 225 height 12
click at [283, 228] on select "Select WSR - New Construction Facility Site Improvements Add Additional Propert…" at bounding box center [395, 226] width 225 height 12
click at [283, 220] on select "Select WSR - New Construction Facility Site Improvements Add Additional Propert…" at bounding box center [395, 226] width 225 height 12
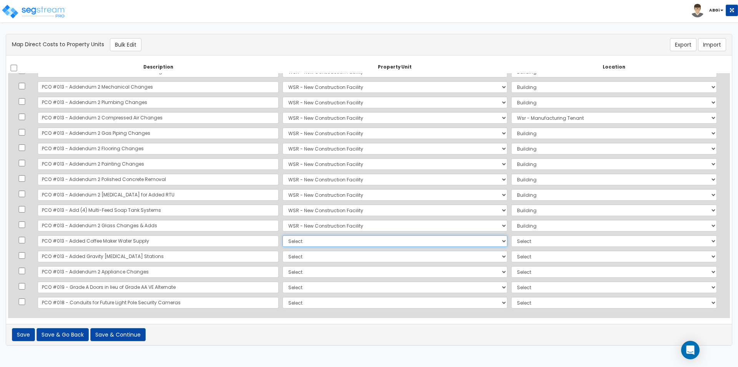
click at [283, 240] on select "Select WSR - New Construction Facility Site Improvements Add Additional Propert…" at bounding box center [395, 241] width 225 height 12
click at [283, 235] on select "Select WSR - New Construction Facility Site Improvements Add Additional Propert…" at bounding box center [395, 241] width 225 height 12
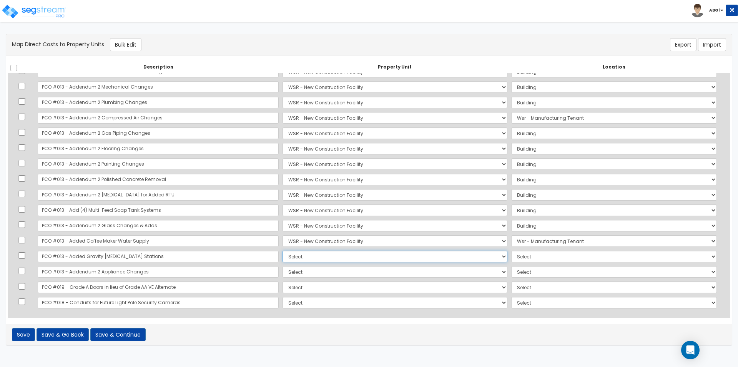
click at [283, 255] on select "Select WSR - New Construction Facility Site Improvements Add Additional Propert…" at bounding box center [395, 256] width 225 height 12
click at [283, 250] on select "Select WSR - New Construction Facility Site Improvements Add Additional Propert…" at bounding box center [395, 256] width 225 height 12
click at [283, 274] on select "Select WSR - New Construction Facility Site Improvements Add Additional Propert…" at bounding box center [395, 272] width 225 height 12
click at [283, 266] on select "Select WSR - New Construction Facility Site Improvements Add Additional Propert…" at bounding box center [395, 272] width 225 height 12
click at [518, 255] on select "Select Add Additional Location Building Building Interior Wsr - Manufacturing T…" at bounding box center [615, 256] width 206 height 12
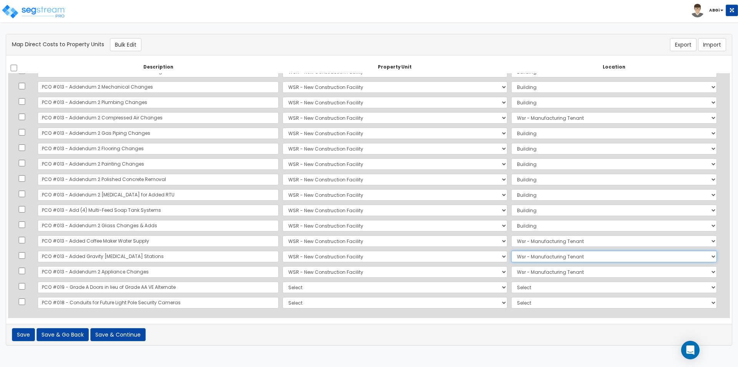
click at [512, 250] on select "Select Add Additional Location Building Building Interior Wsr - Manufacturing T…" at bounding box center [615, 256] width 206 height 12
click at [325, 287] on select "Select WSR - New Construction Facility Site Improvements Add Additional Propert…" at bounding box center [395, 287] width 225 height 12
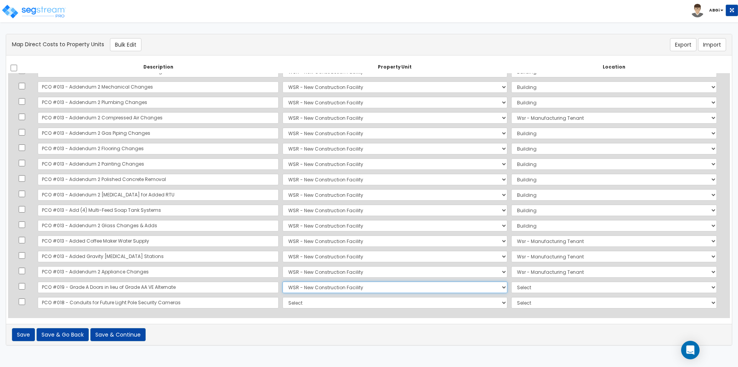
click at [283, 281] on select "Select WSR - New Construction Facility Site Improvements Add Additional Propert…" at bounding box center [395, 287] width 225 height 12
click at [323, 305] on select "Select WSR - New Construction Facility Site Improvements Add Additional Propert…" at bounding box center [395, 303] width 225 height 12
click at [283, 297] on select "Select WSR - New Construction Facility Site Improvements Add Additional Propert…" at bounding box center [395, 303] width 225 height 12
click at [120, 336] on button "Save & Continue" at bounding box center [117, 334] width 55 height 13
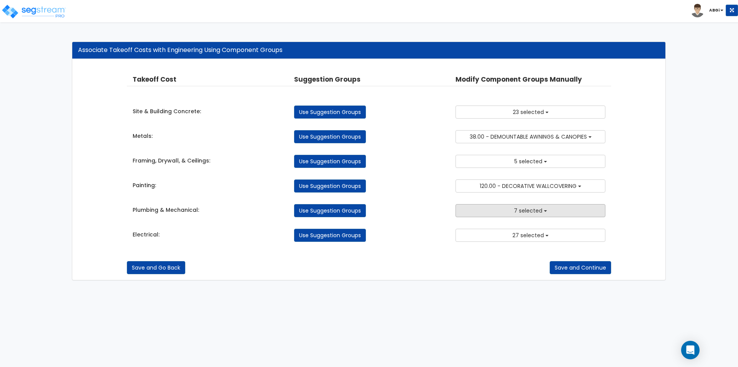
click at [549, 211] on button "7 selected" at bounding box center [531, 210] width 150 height 13
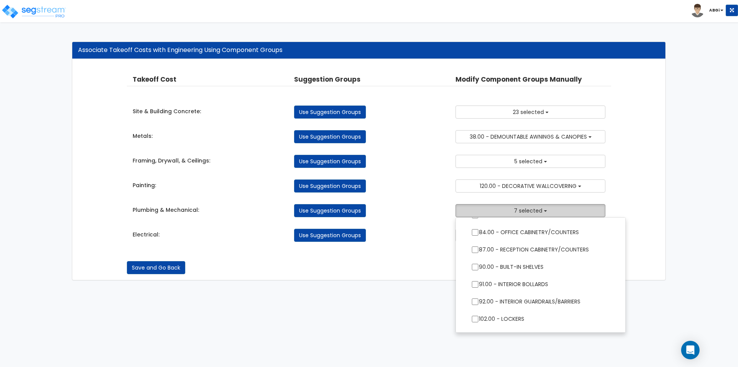
scroll to position [500, 0]
click at [422, 258] on div "Save and Go Back Save and Continue" at bounding box center [369, 261] width 485 height 25
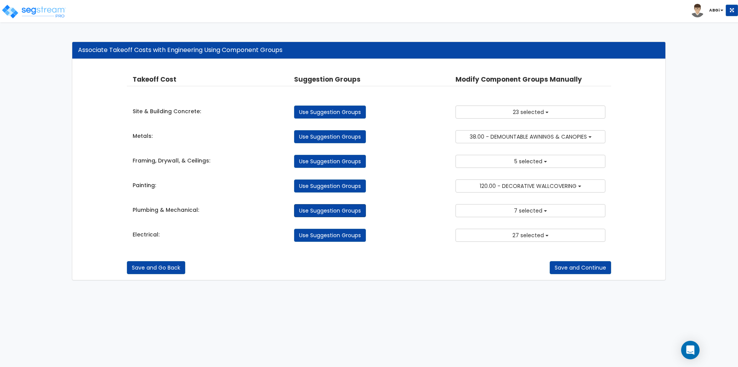
click at [342, 209] on link "Use Suggestion Groups" at bounding box center [330, 210] width 72 height 13
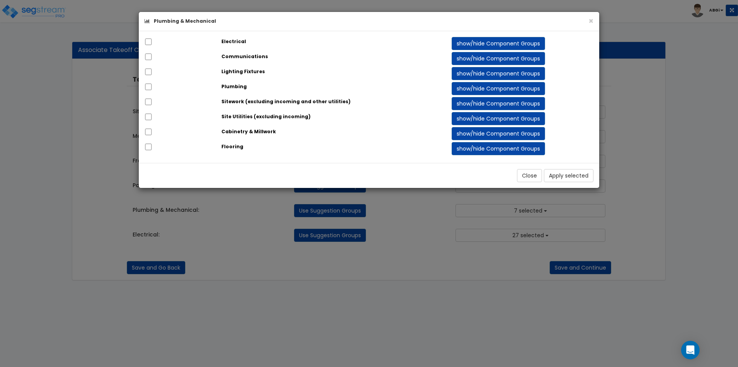
click at [378, 256] on div "× Plumbing & Mechanical Electrical show/hide Component Groups 145.00 GENERAL EL…" at bounding box center [369, 183] width 738 height 367
click at [531, 176] on button "Close" at bounding box center [529, 175] width 25 height 13
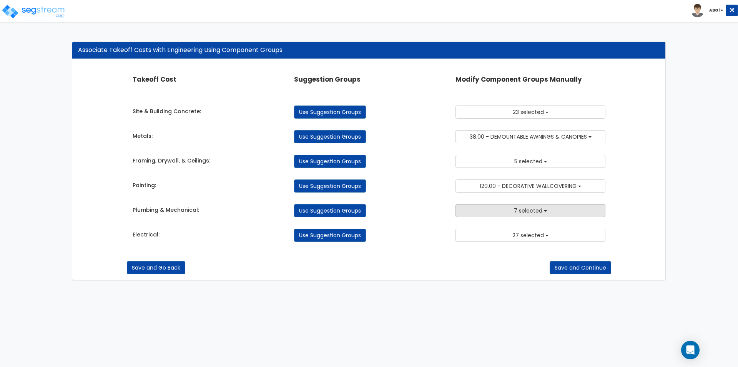
click at [495, 209] on button "7 selected" at bounding box center [531, 210] width 150 height 13
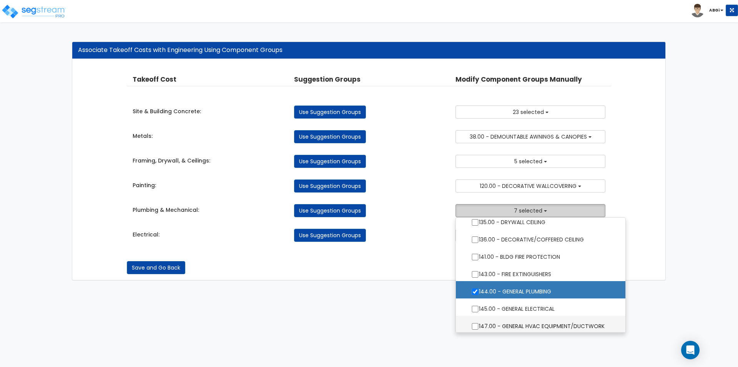
scroll to position [808, 0]
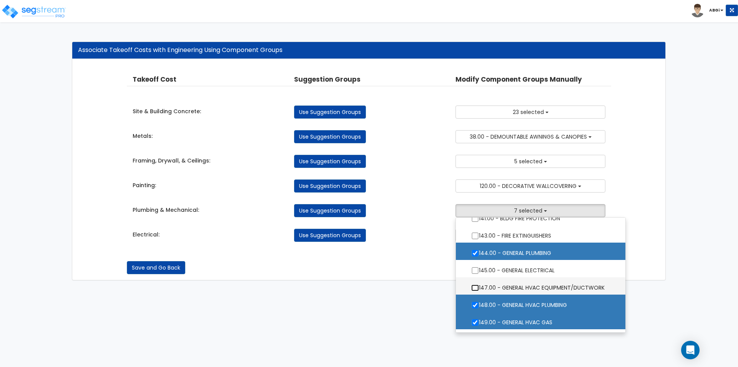
click at [474, 289] on input "147.00 - GENERAL HVAC EQUIPMENT/DUCTWORK" at bounding box center [476, 287] width 8 height 7
checkbox input "true"
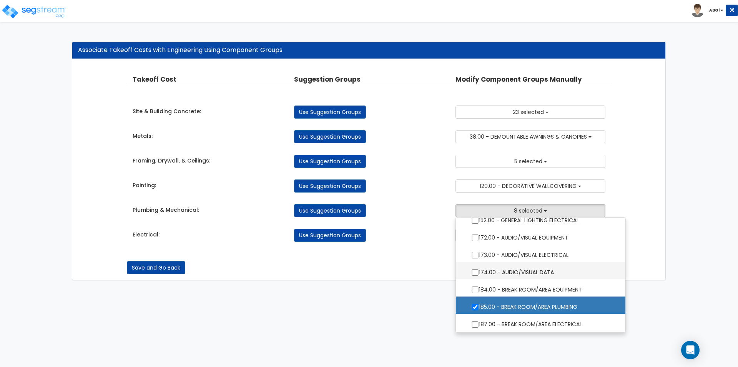
scroll to position [1000, 0]
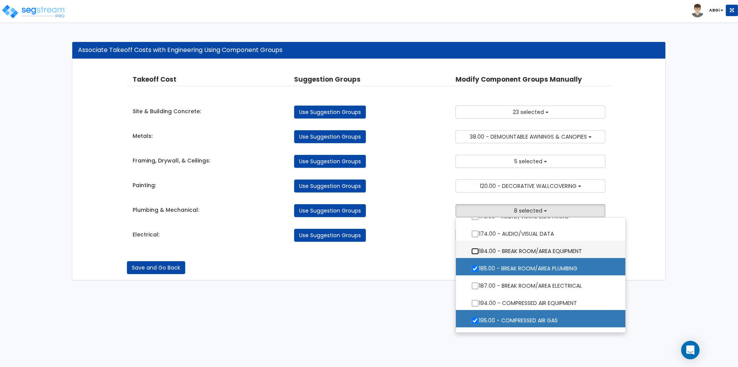
click at [476, 252] on input "184.00 - BREAK ROOM/AREA EQUIPMENT" at bounding box center [476, 251] width 8 height 7
checkbox input "true"
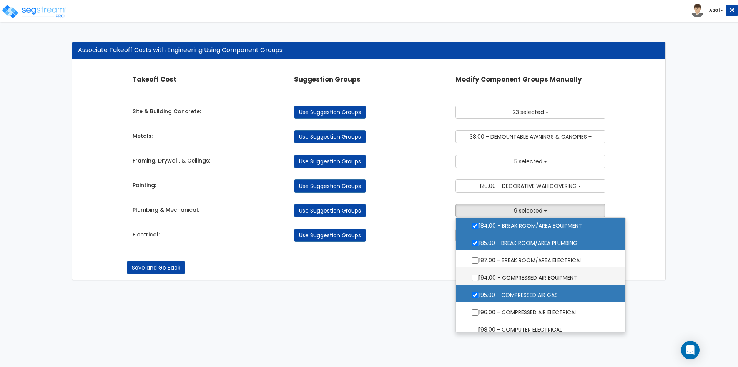
scroll to position [1039, 0]
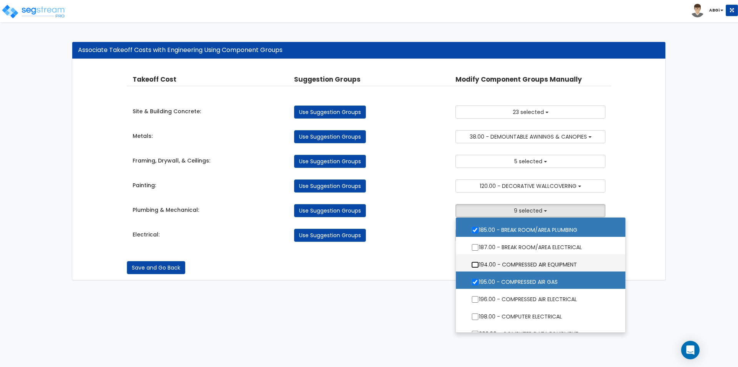
click at [477, 266] on input "194.00 - COMPRESSED AIR EQUIPMENT" at bounding box center [476, 264] width 8 height 7
checkbox input "true"
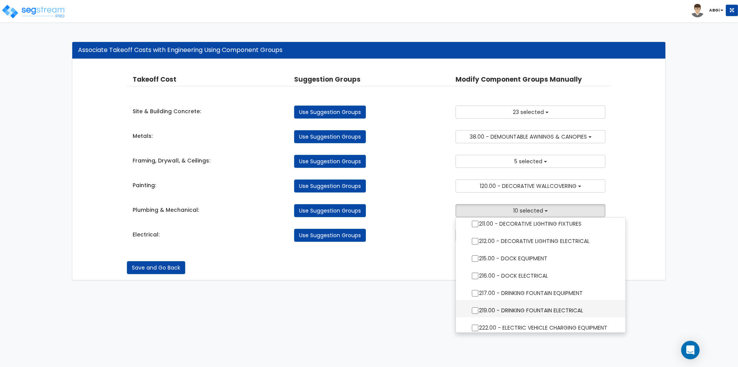
scroll to position [1231, 0]
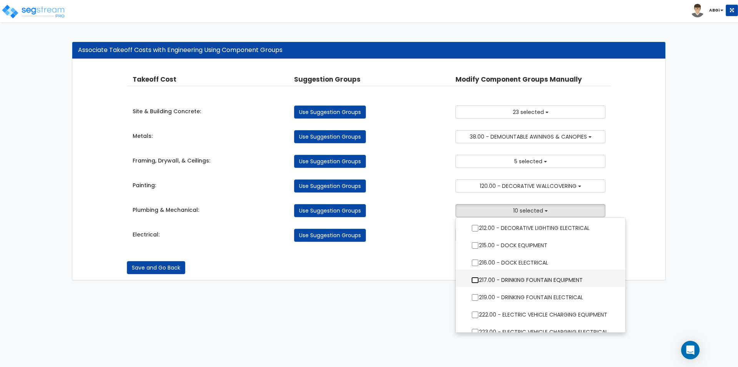
click at [474, 280] on input "217.00 - DRINKING FOUNTAIN EQUIPMENT" at bounding box center [476, 280] width 8 height 7
checkbox input "true"
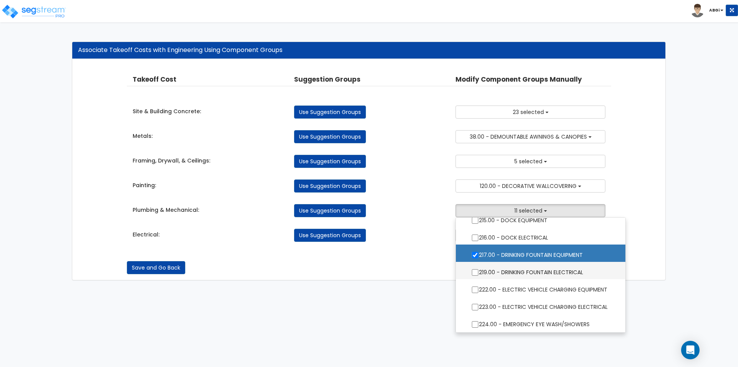
scroll to position [1269, 0]
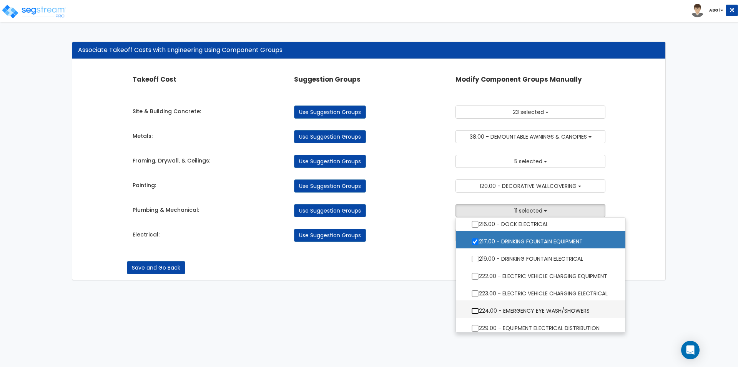
click at [474, 311] on input "224.00 - EMERGENCY EYE WASH/SHOWERS" at bounding box center [476, 310] width 8 height 7
checkbox input "true"
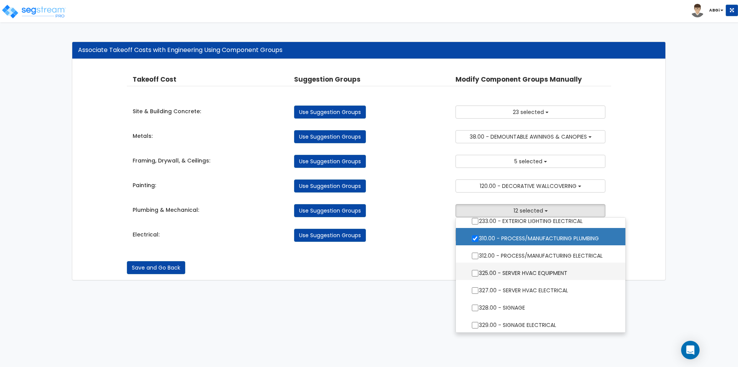
scroll to position [1423, 0]
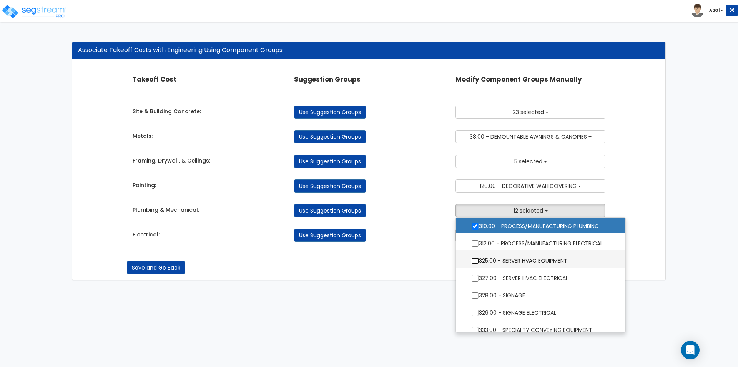
click at [476, 262] on input "325.00 - SERVER HVAC EQUIPMENT" at bounding box center [476, 260] width 8 height 7
checkbox input "true"
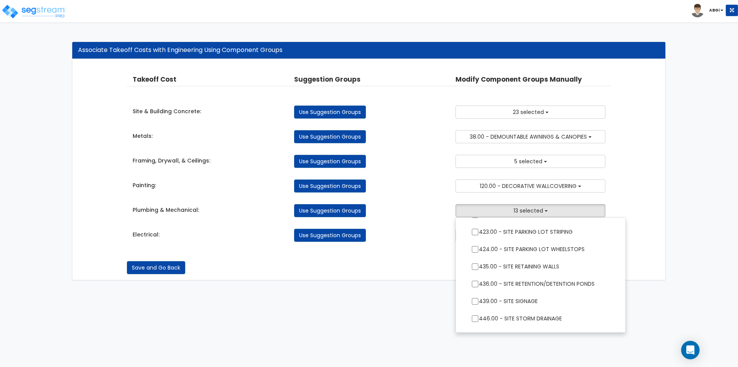
scroll to position [1897, 0]
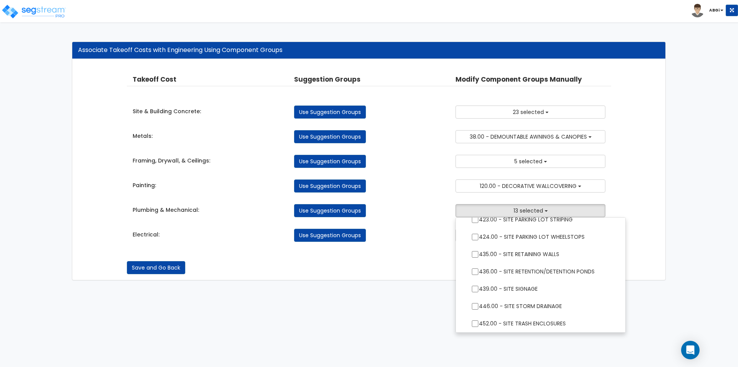
click at [403, 268] on div "Save and Go Back Save and Continue" at bounding box center [369, 267] width 485 height 13
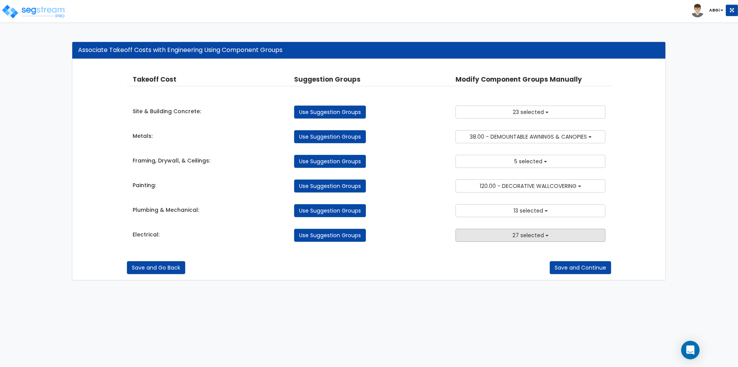
click at [537, 235] on span "27 selected" at bounding box center [529, 235] width 32 height 8
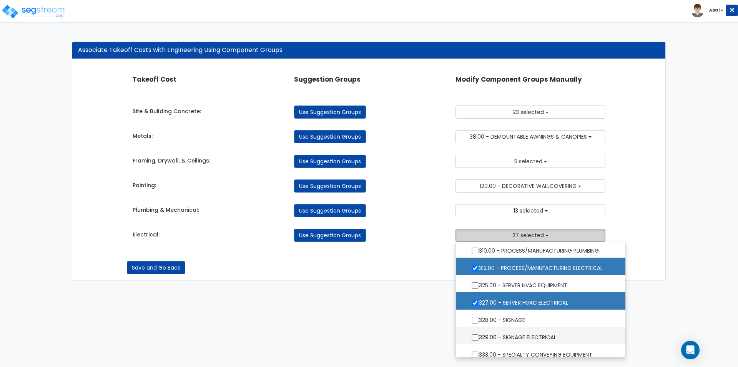
scroll to position [1462, 0]
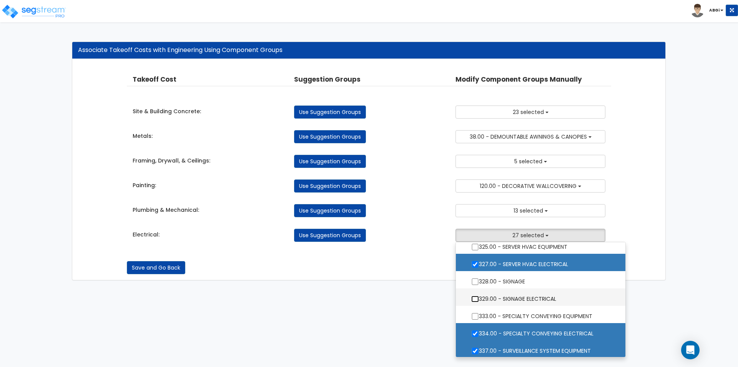
click at [475, 297] on input "329.00 - SIGNAGE ELECTRICAL" at bounding box center [476, 298] width 8 height 7
checkbox input "true"
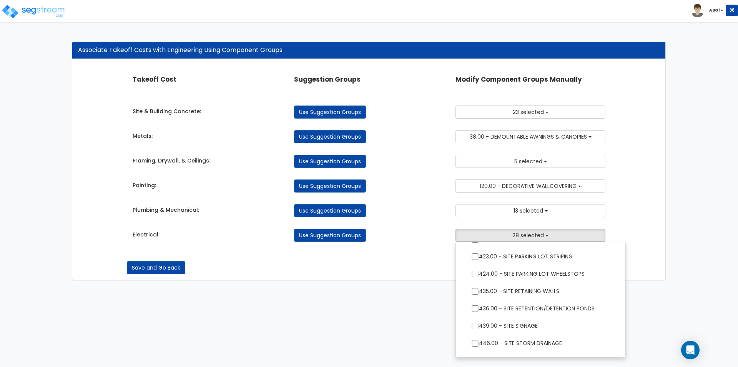
scroll to position [1897, 0]
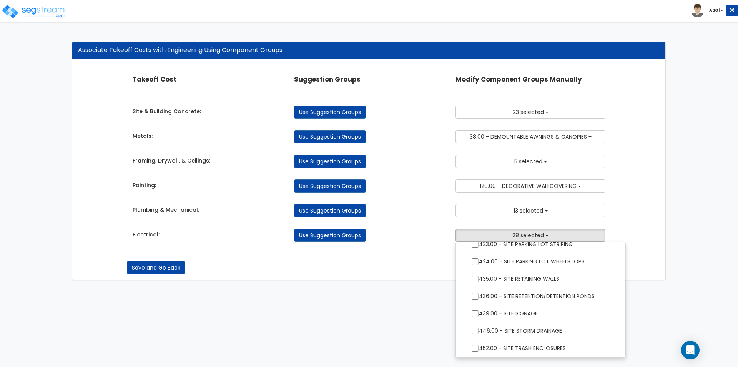
click at [653, 288] on html "Toggle navigation ABGi x" at bounding box center [369, 144] width 738 height 288
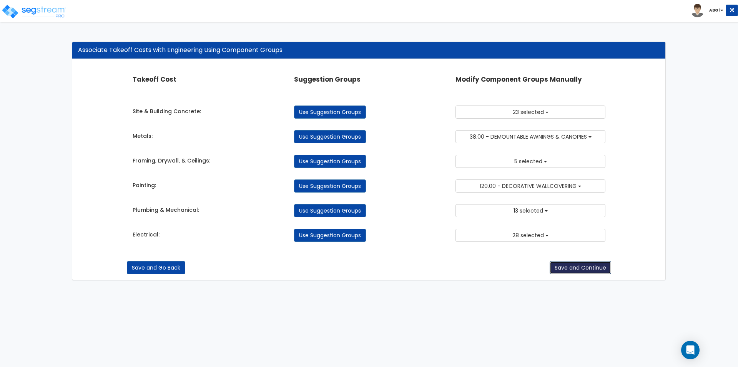
click at [580, 269] on button "Save and Continue" at bounding box center [581, 267] width 62 height 13
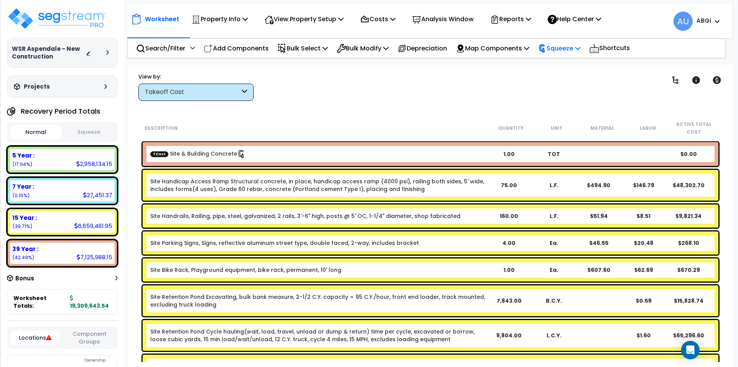
click at [581, 48] on p "Squeeze" at bounding box center [559, 48] width 42 height 10
click at [577, 63] on link "Squeeze" at bounding box center [573, 67] width 76 height 18
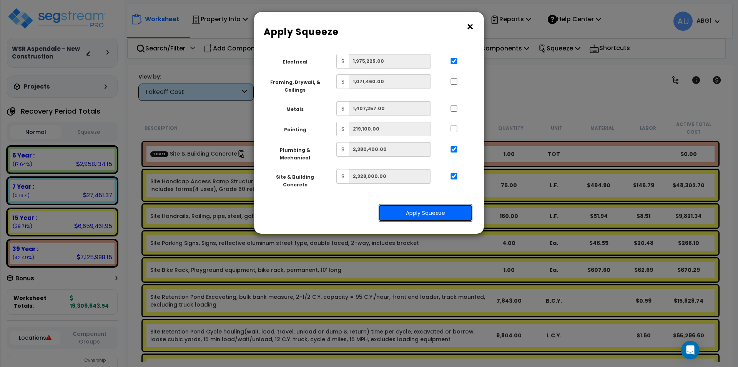
click at [420, 204] on button "Apply Squeeze" at bounding box center [426, 213] width 94 height 18
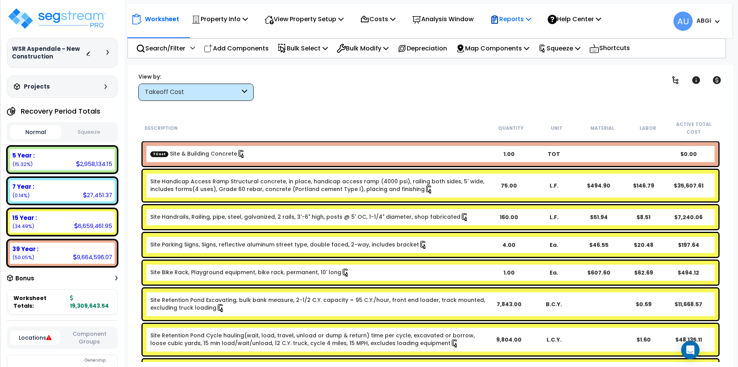
click at [531, 20] on p "Reports" at bounding box center [510, 19] width 41 height 10
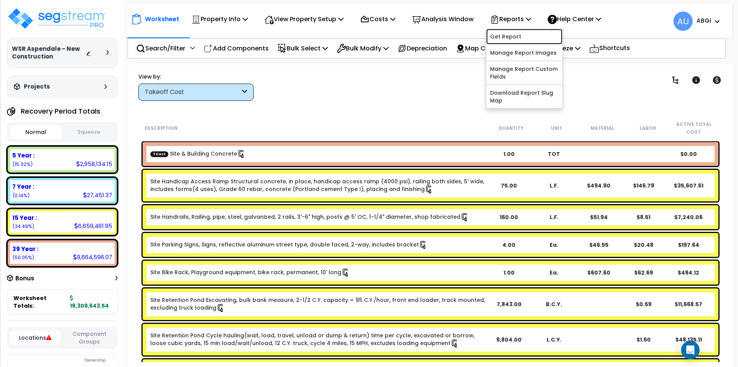
click at [517, 35] on link "Get Report" at bounding box center [525, 36] width 76 height 15
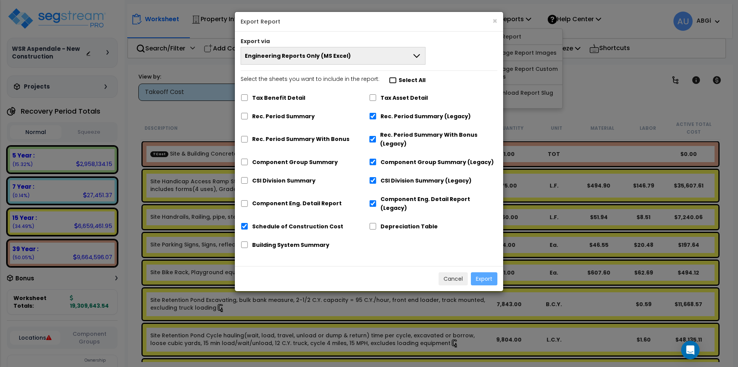
click at [389, 81] on input "Select the sheets you want to include in the report: Select All" at bounding box center [393, 80] width 8 height 7
checkbox input "true"
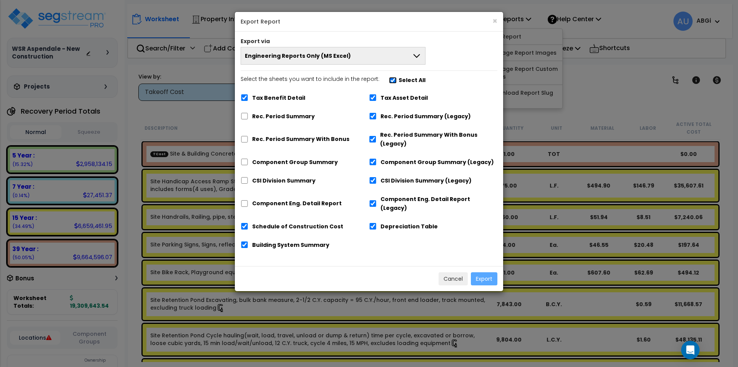
checkbox input "true"
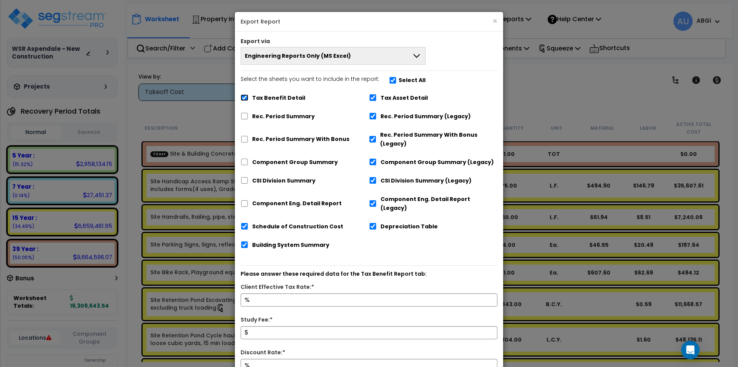
click at [243, 98] on input "Tax Benefit Detail" at bounding box center [245, 97] width 8 height 7
checkbox input "false"
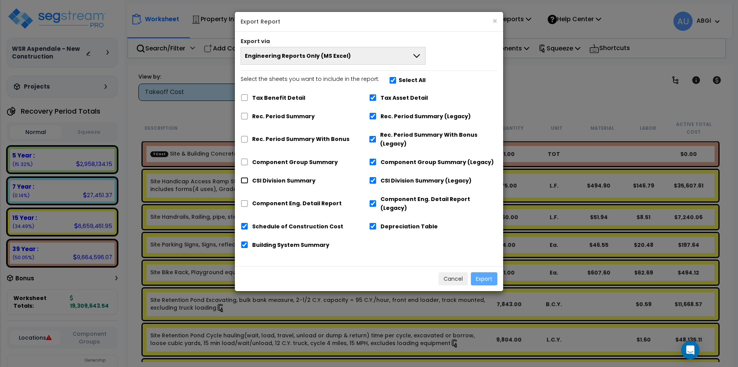
click at [244, 181] on input "CSI Division Summary" at bounding box center [245, 180] width 8 height 7
checkbox input "true"
click at [373, 180] on input "CSI Division Summary (Legacy)" at bounding box center [373, 180] width 8 height 7
checkbox input "true"
checkbox input "false"
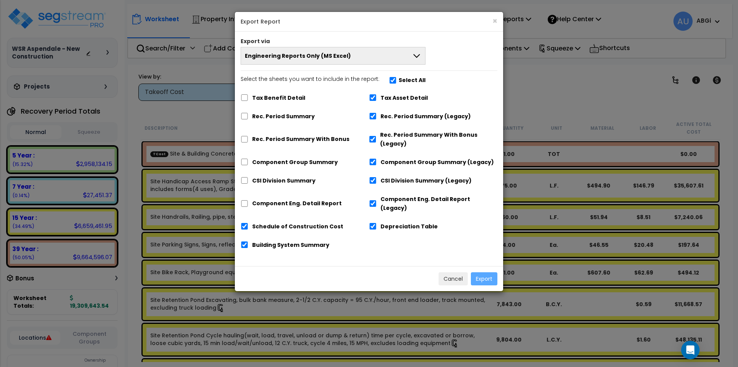
click at [403, 56] on button "Engineering Reports Only (MS Excel)" at bounding box center [333, 56] width 185 height 18
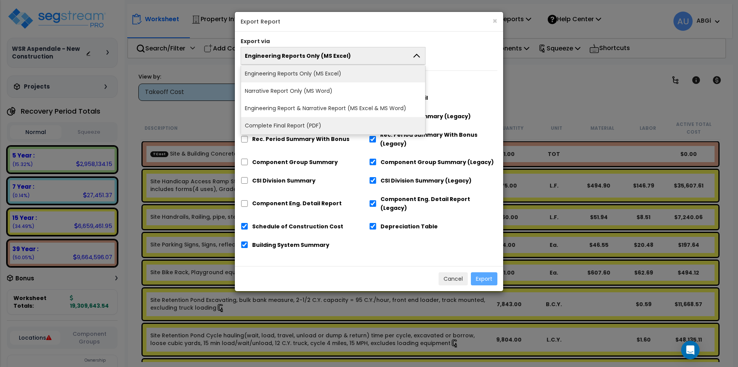
click at [325, 121] on li "Complete Final Report (PDF)" at bounding box center [333, 125] width 184 height 17
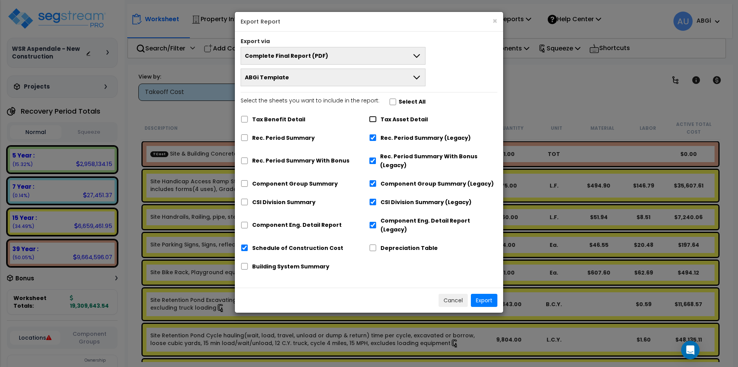
click at [374, 117] on input "Tax Asset Detail" at bounding box center [373, 119] width 8 height 7
checkbox input "true"
click at [374, 244] on input "Depreciation Table" at bounding box center [373, 247] width 8 height 7
checkbox input "true"
click at [246, 263] on input "Building System Summary" at bounding box center [245, 266] width 8 height 7
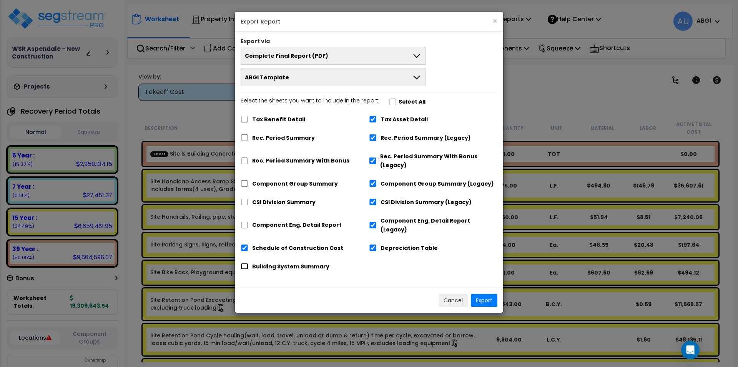
checkbox input "true"
click at [243, 222] on input "Component Eng. Detail Report" at bounding box center [245, 225] width 8 height 7
checkbox input "true"
click at [373, 222] on input "Component Eng. Detail Report (Legacy)" at bounding box center [373, 225] width 8 height 7
checkbox input "true"
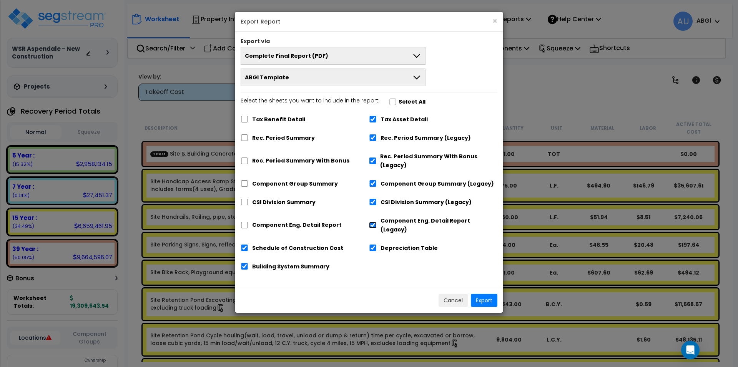
checkbox input "false"
click at [483, 293] on button "Export" at bounding box center [484, 299] width 27 height 13
